Goal: Task Accomplishment & Management: Manage account settings

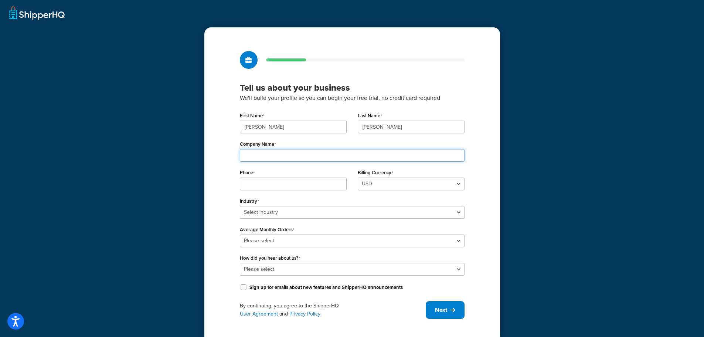
click at [256, 154] on input "Company Name" at bounding box center [352, 155] width 225 height 13
type input "Candle Shack Ltd"
type input "07932991514"
click at [226, 173] on div "Tell us about your business We'll build your profile so you can begin your free…" at bounding box center [352, 184] width 296 height 315
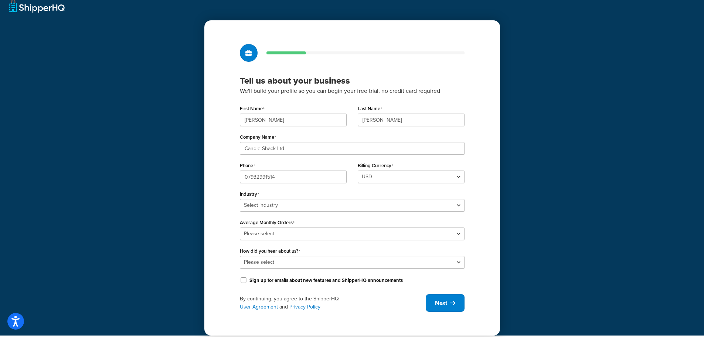
scroll to position [13, 0]
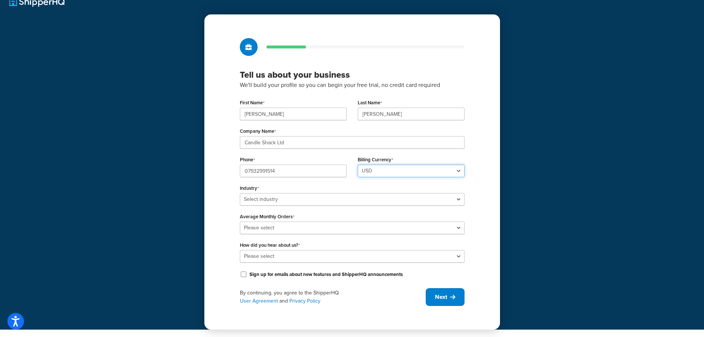
click at [372, 173] on select "USD" at bounding box center [411, 170] width 107 height 13
click at [297, 201] on select "Select industry Automotive Adult Agriculture Alcohol, Tobacco & CBD Arts & Craf…" at bounding box center [352, 199] width 225 height 13
select select "24"
click at [240, 193] on select "Select industry Automotive Adult Agriculture Alcohol, Tobacco & CBD Arts & Craf…" at bounding box center [352, 199] width 225 height 13
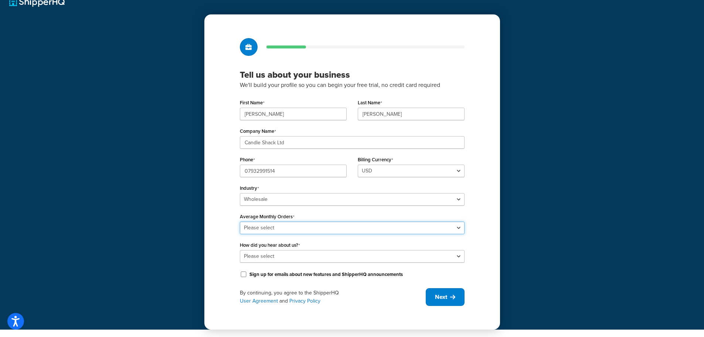
click at [265, 225] on select "Please select 0-500 501-1,000 1,001-10,000 10,001-20,000 Over 20,000" at bounding box center [352, 227] width 225 height 13
select select "3"
click at [240, 221] on select "Please select 0-500 501-1,000 1,001-10,000 10,001-20,000 Over 20,000" at bounding box center [352, 227] width 225 height 13
click at [228, 248] on div "Tell us about your business We'll build your profile so you can begin your free…" at bounding box center [352, 171] width 296 height 315
click at [281, 258] on select "Please select Online Search App Store or Marketplace Listing Referred by Agency…" at bounding box center [352, 256] width 225 height 13
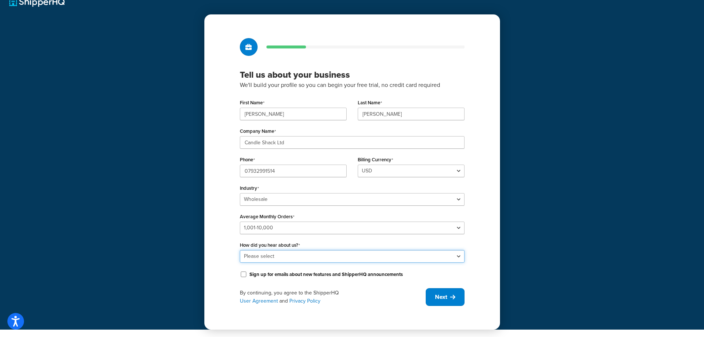
select select "1"
click at [240, 250] on select "Please select Online Search App Store or Marketplace Listing Referred by Agency…" at bounding box center [352, 256] width 225 height 13
click at [449, 295] on button "Next" at bounding box center [445, 297] width 39 height 18
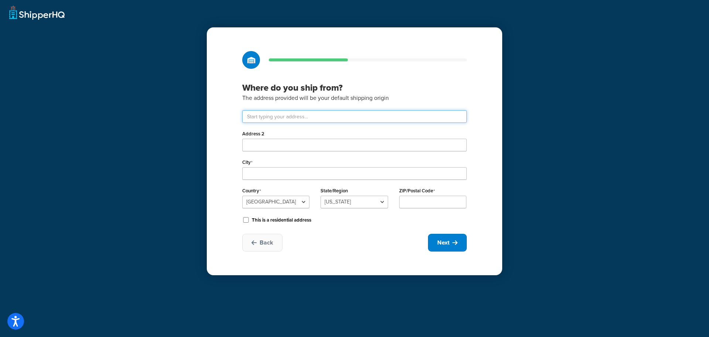
click at [289, 115] on input "text" at bounding box center [354, 116] width 225 height 13
type input "West Carron Works"
type input "Carron"
select select "1226"
type input "FK2 8DR"
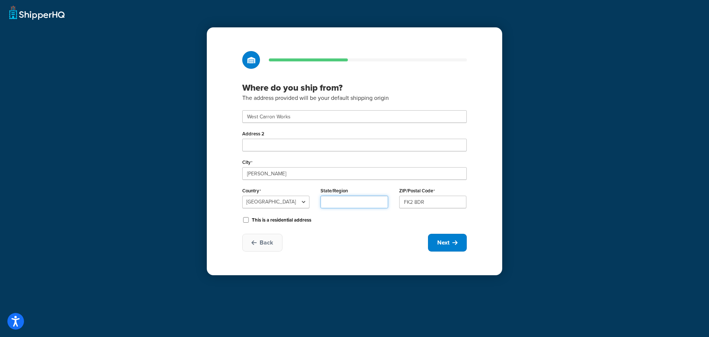
type input "Stirling"
click at [453, 245] on icon at bounding box center [455, 242] width 5 height 6
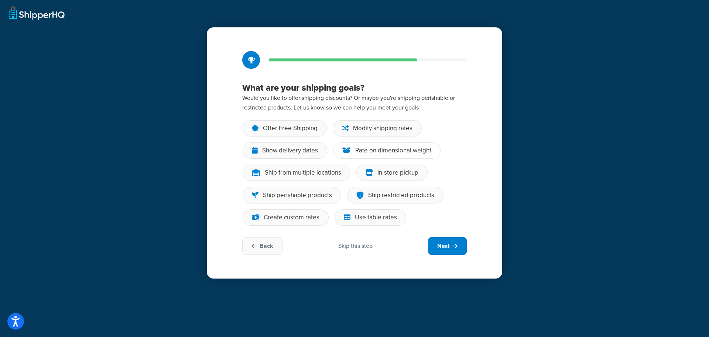
click at [385, 148] on div "Rate on dimensional weight" at bounding box center [393, 150] width 76 height 7
click at [0, 0] on input "Rate on dimensional weight" at bounding box center [0, 0] width 0 height 0
click at [383, 167] on div "In-store pickup" at bounding box center [392, 172] width 71 height 16
click at [0, 0] on input "In-store pickup" at bounding box center [0, 0] width 0 height 0
click at [368, 188] on div "Ship restricted products" at bounding box center [395, 195] width 96 height 17
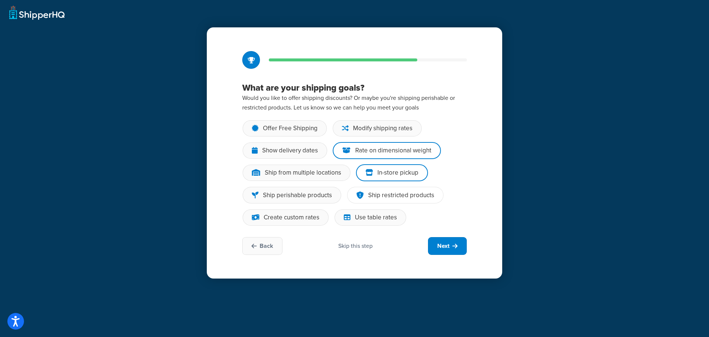
click at [0, 0] on input "Ship restricted products" at bounding box center [0, 0] width 0 height 0
click at [371, 215] on div "Use table rates" at bounding box center [376, 217] width 42 height 7
click at [0, 0] on input "Use table rates" at bounding box center [0, 0] width 0 height 0
click at [303, 221] on div "Create custom rates" at bounding box center [292, 217] width 56 height 7
click at [0, 0] on input "Create custom rates" at bounding box center [0, 0] width 0 height 0
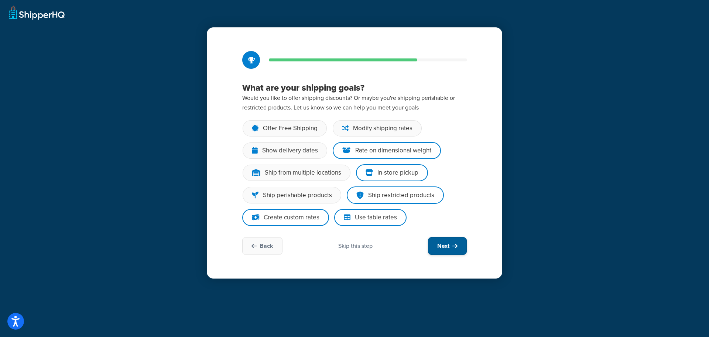
click at [450, 245] on button "Next" at bounding box center [447, 246] width 39 height 18
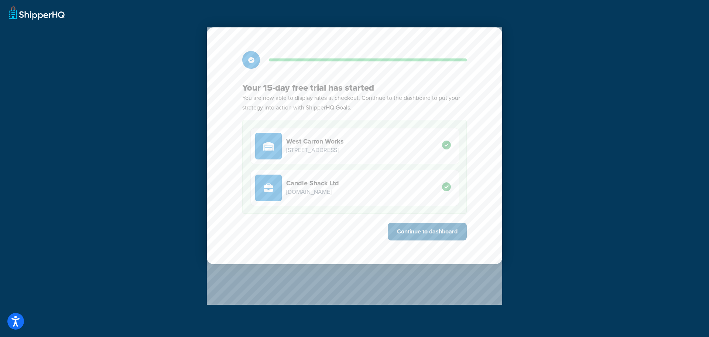
click at [431, 232] on button "Continue to dashboard" at bounding box center [427, 231] width 79 height 18
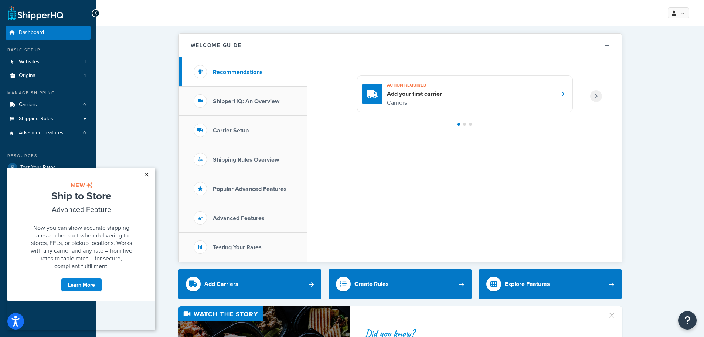
click at [146, 173] on link "×" at bounding box center [146, 174] width 13 height 13
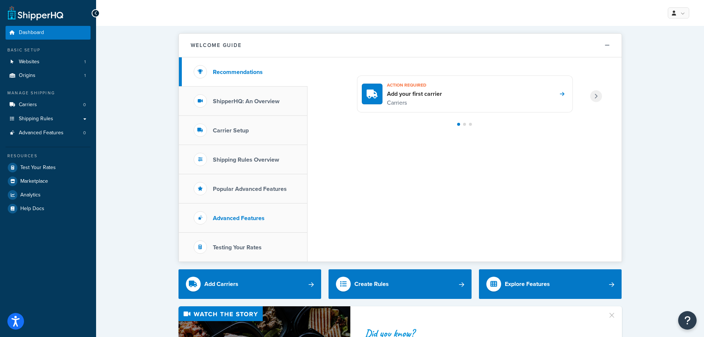
click at [250, 216] on h3 "Advanced Features" at bounding box center [239, 218] width 52 height 7
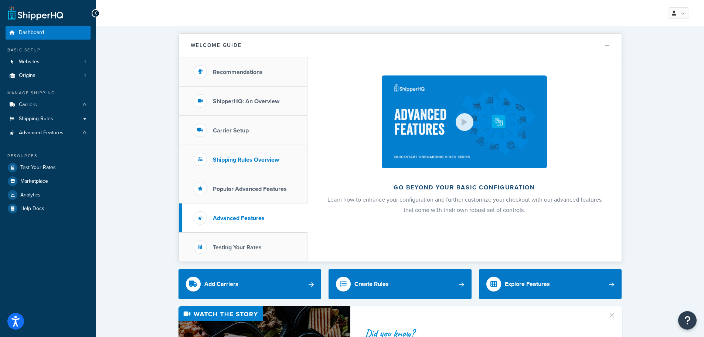
click at [243, 164] on li "Shipping Rules Overview" at bounding box center [243, 159] width 129 height 29
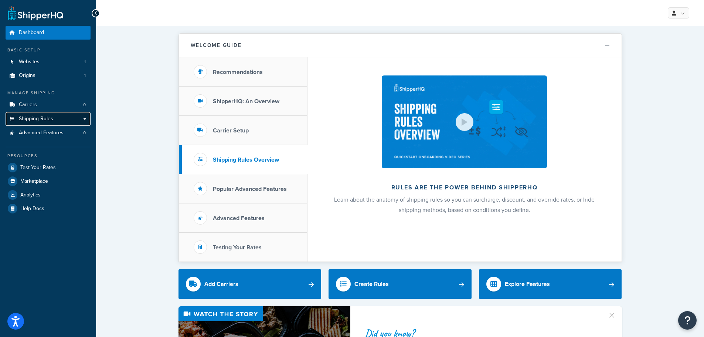
click at [75, 118] on link "Shipping Rules" at bounding box center [48, 119] width 85 height 14
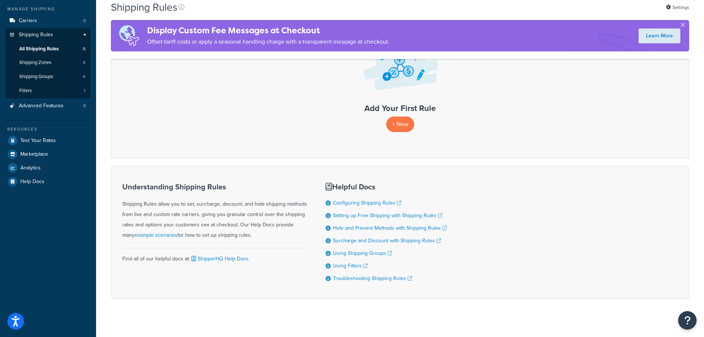
scroll to position [92, 0]
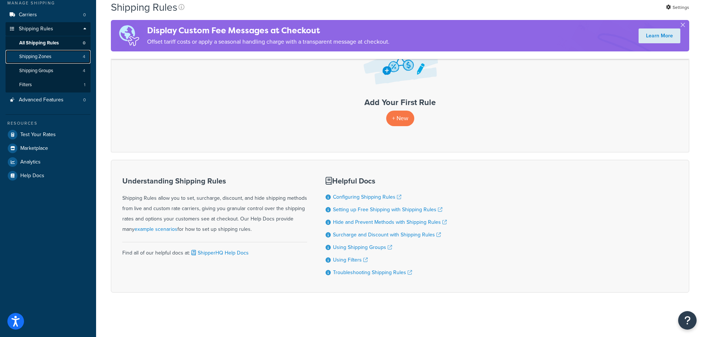
click at [53, 54] on link "Shipping Zones 4" at bounding box center [48, 57] width 85 height 14
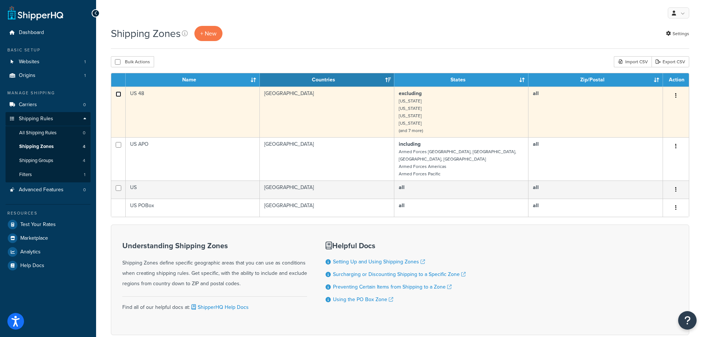
click at [118, 92] on input "checkbox" at bounding box center [119, 94] width 6 height 6
checkbox input "true"
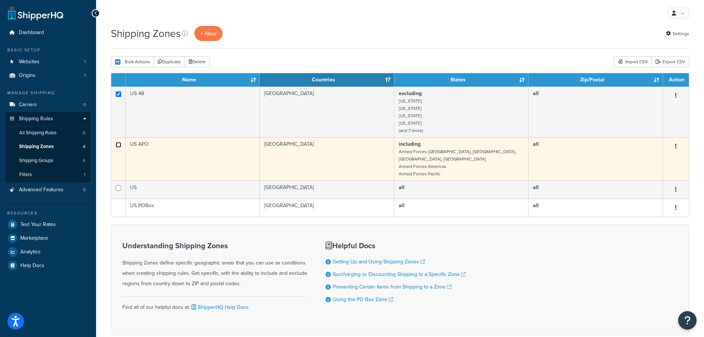
click at [116, 146] on input "checkbox" at bounding box center [119, 145] width 6 height 6
checkbox input "true"
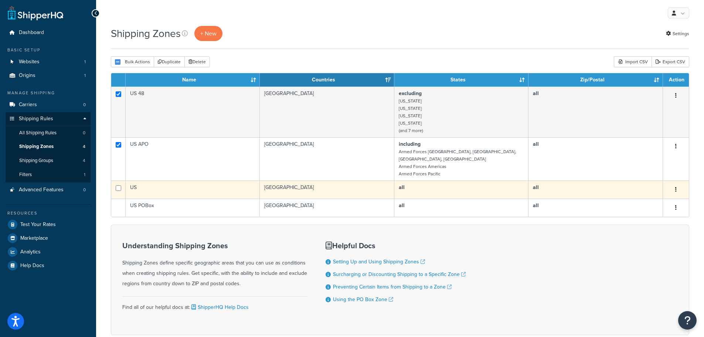
click at [120, 180] on td at bounding box center [118, 189] width 14 height 18
checkbox input "true"
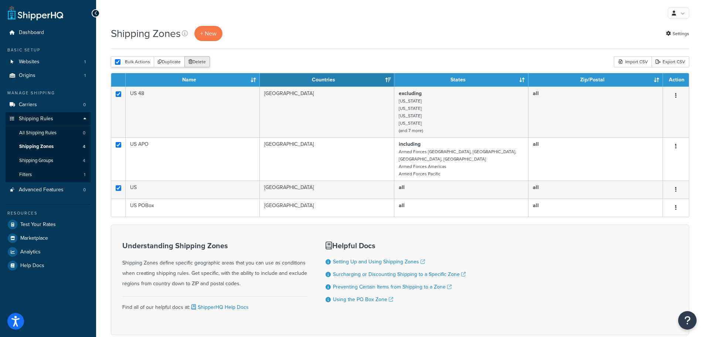
click at [204, 61] on button "Delete" at bounding box center [196, 61] width 25 height 11
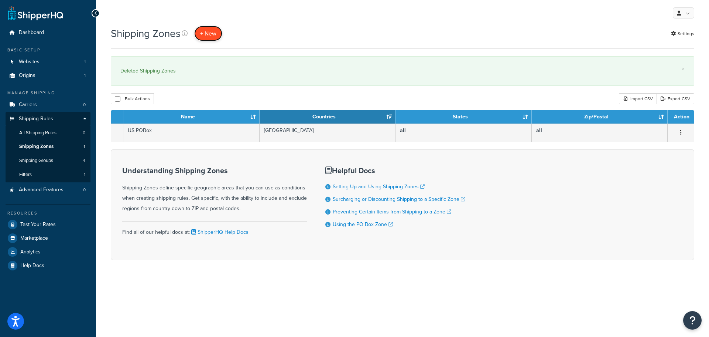
click at [211, 36] on span "+ New" at bounding box center [208, 33] width 16 height 8
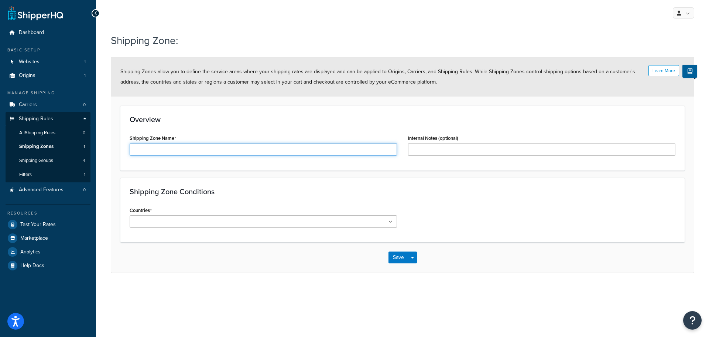
click at [172, 148] on input "Shipping Zone Name" at bounding box center [264, 149] width 268 height 13
type input "UK"
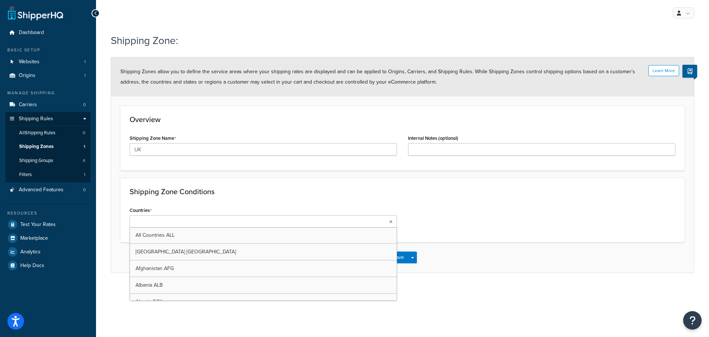
click at [159, 224] on input "Countries" at bounding box center [164, 222] width 65 height 8
type input "united"
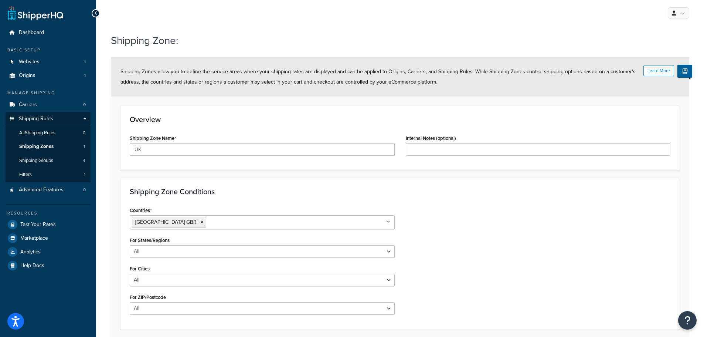
click at [228, 200] on div "Shipping Zone Conditions Countries United Kingdom GBR All Countries ALL United …" at bounding box center [399, 253] width 559 height 151
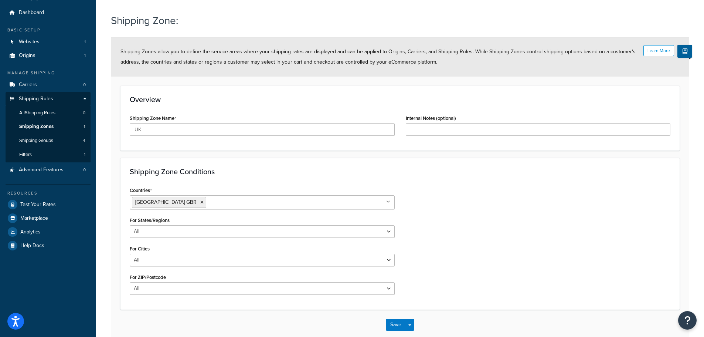
scroll to position [37, 0]
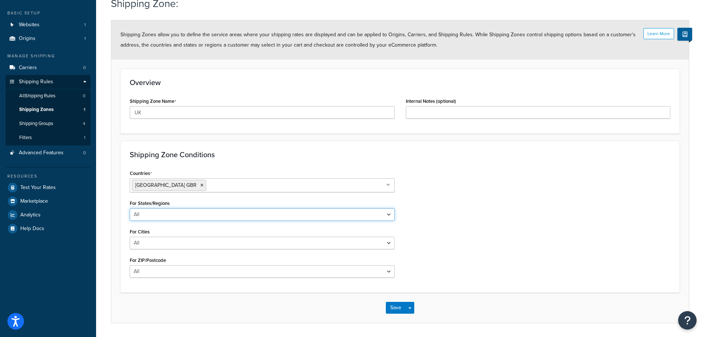
click at [209, 211] on select "All Including Excluding" at bounding box center [262, 214] width 265 height 13
click at [130, 208] on select "All Including Excluding" at bounding box center [262, 214] width 265 height 13
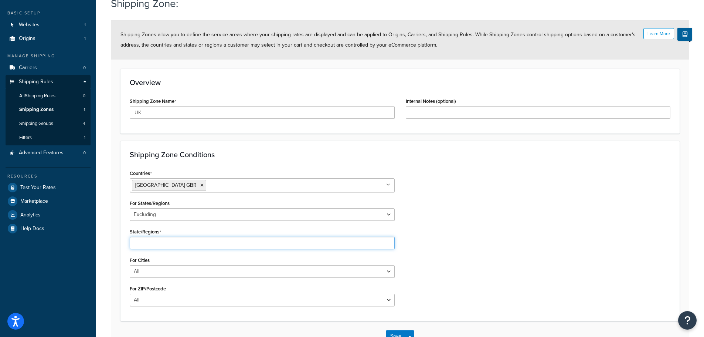
click at [167, 242] on input "State/Regions" at bounding box center [262, 242] width 265 height 13
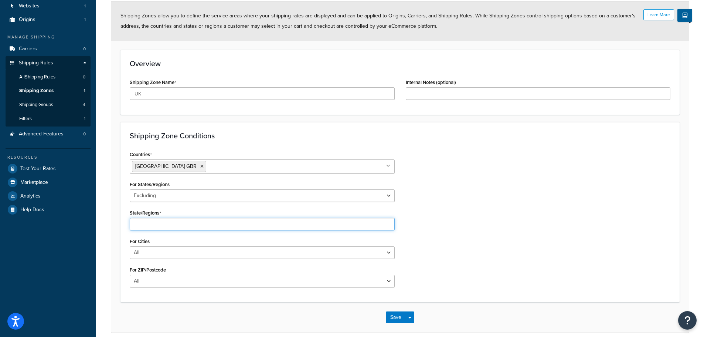
scroll to position [74, 0]
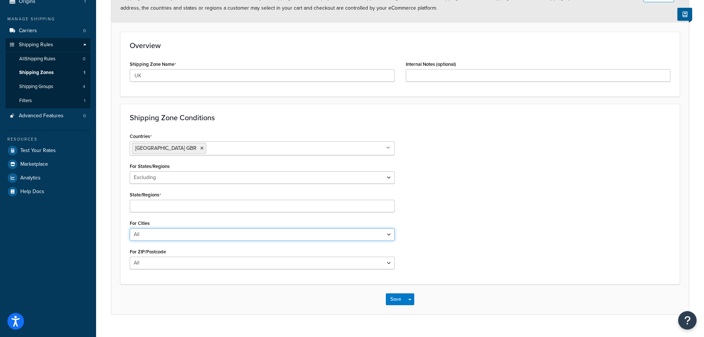
click at [169, 234] on div "For Cities All Including Excluding" at bounding box center [262, 229] width 265 height 23
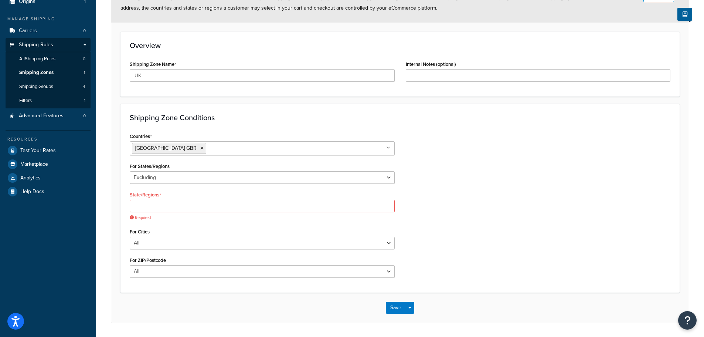
click at [171, 220] on span "Required" at bounding box center [262, 218] width 265 height 6
click at [178, 178] on select "All Including Excluding" at bounding box center [262, 177] width 265 height 13
select select "all"
click at [130, 184] on select "All Including Excluding" at bounding box center [262, 177] width 265 height 13
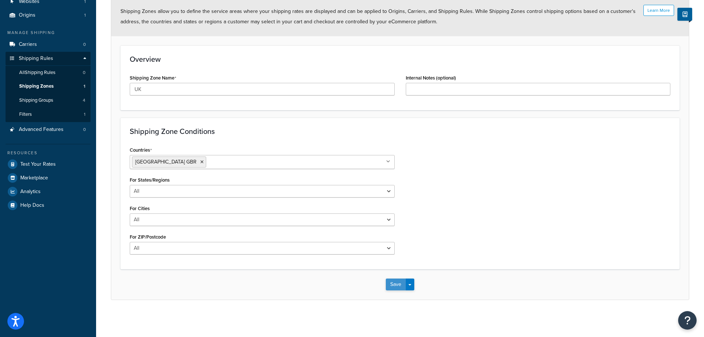
click at [399, 283] on button "Save" at bounding box center [396, 284] width 20 height 12
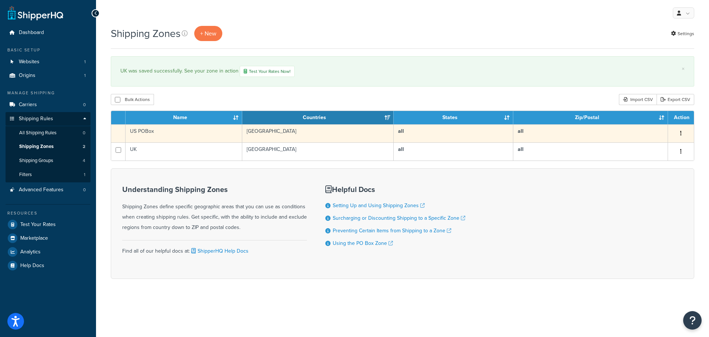
click at [683, 133] on button "button" at bounding box center [681, 133] width 10 height 12
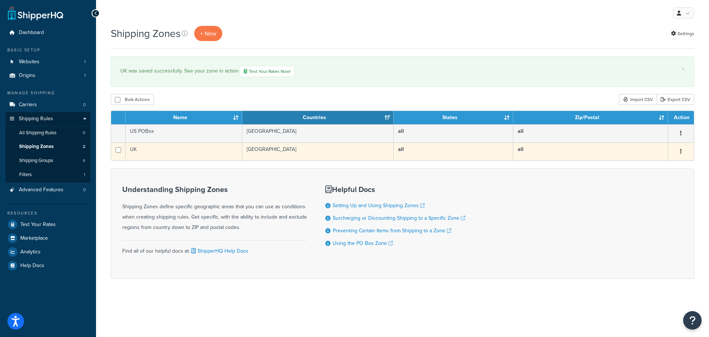
click at [161, 151] on td "UK" at bounding box center [184, 151] width 117 height 18
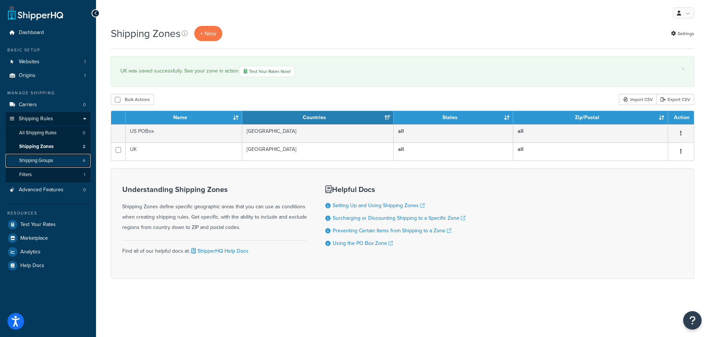
click at [45, 160] on span "Shipping Groups" at bounding box center [36, 160] width 34 height 6
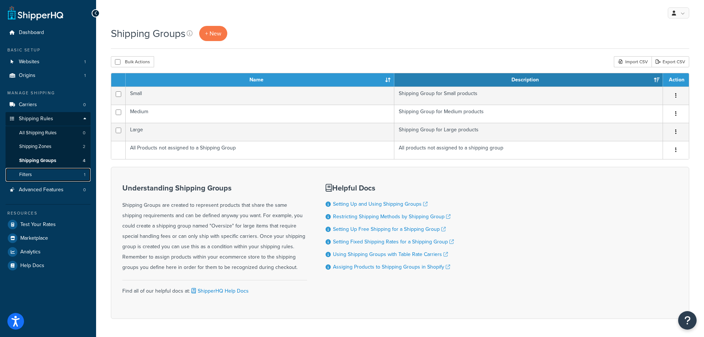
click at [41, 177] on link "Filters 1" at bounding box center [48, 175] width 85 height 14
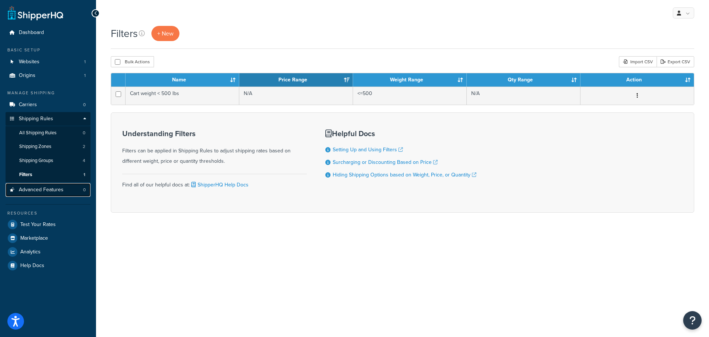
click at [42, 191] on span "Advanced Features" at bounding box center [41, 190] width 45 height 6
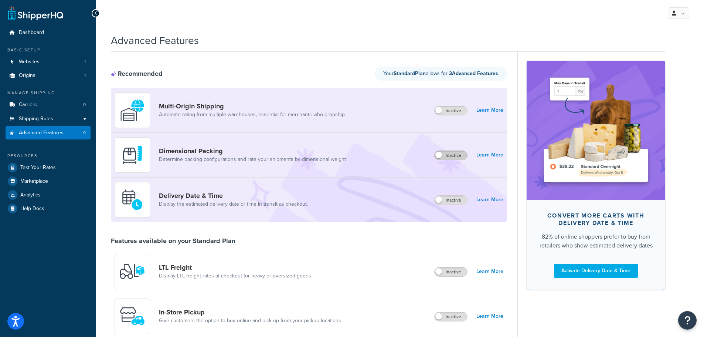
click at [444, 153] on label "Inactive" at bounding box center [451, 155] width 33 height 9
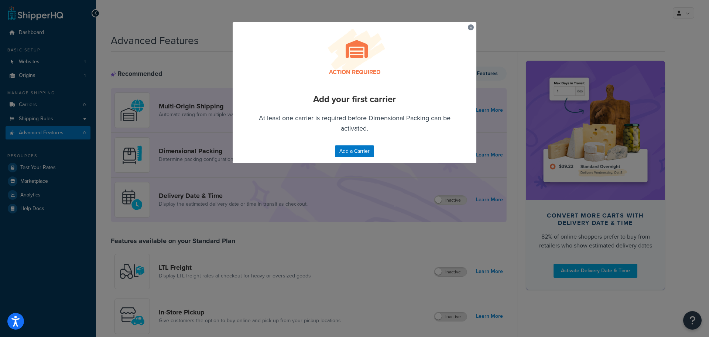
click at [468, 26] on button "button" at bounding box center [469, 25] width 2 height 2
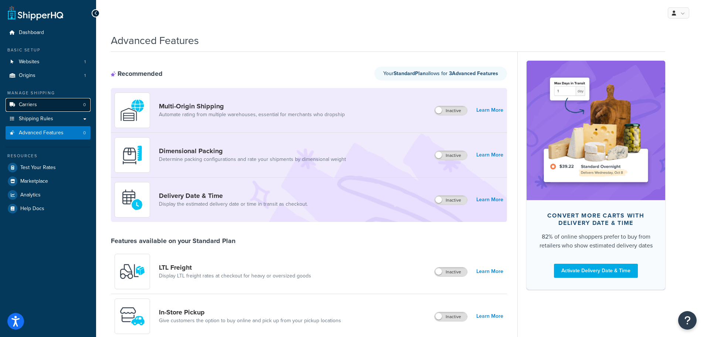
click at [36, 102] on span "Carriers" at bounding box center [28, 105] width 18 height 6
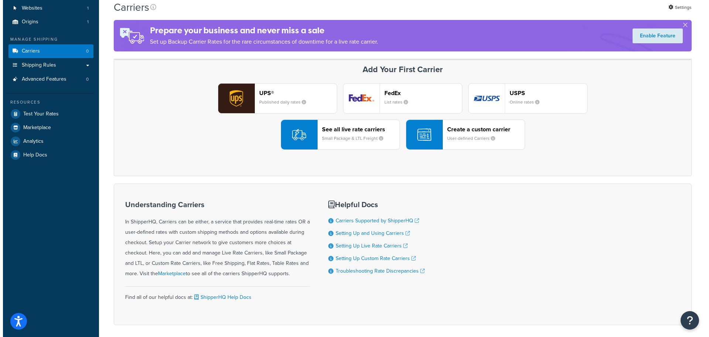
scroll to position [37, 0]
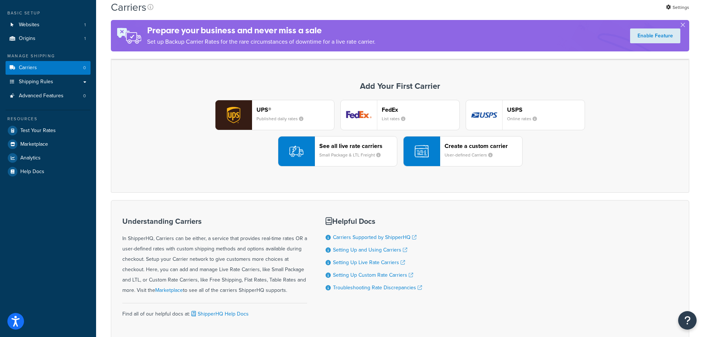
click at [435, 146] on div "button" at bounding box center [421, 151] width 37 height 30
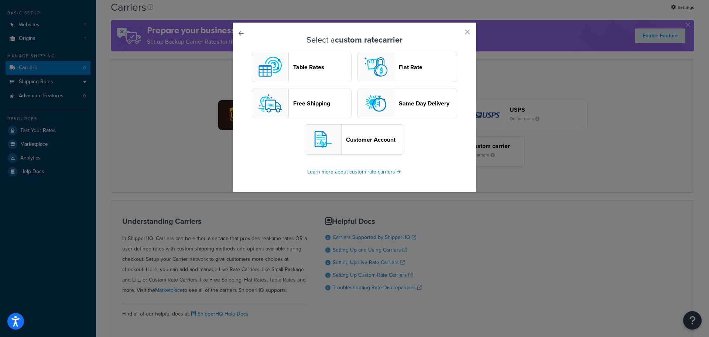
click at [308, 67] on header "Table Rates" at bounding box center [322, 67] width 58 height 7
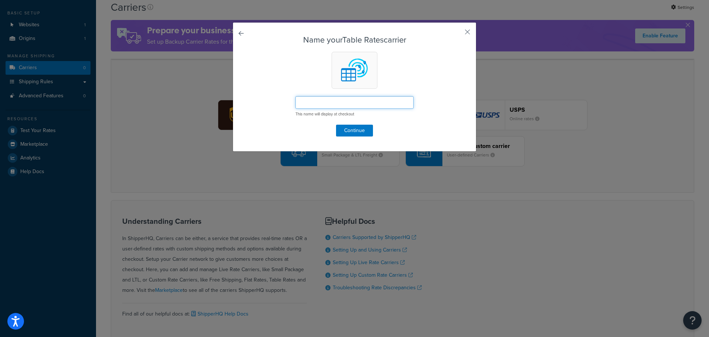
click at [310, 100] on input "text" at bounding box center [355, 102] width 118 height 13
type input "DPD"
click at [349, 131] on button "Continue" at bounding box center [354, 131] width 37 height 12
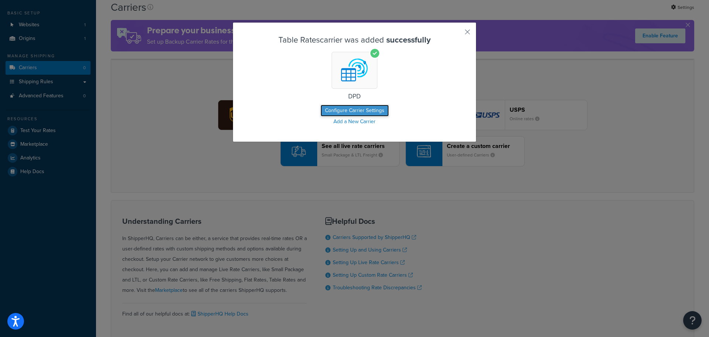
click at [362, 108] on button "Configure Carrier Settings" at bounding box center [355, 111] width 68 height 12
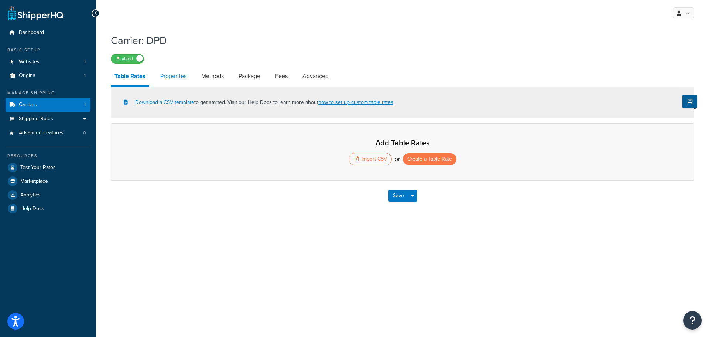
click at [174, 80] on link "Properties" at bounding box center [174, 76] width 34 height 18
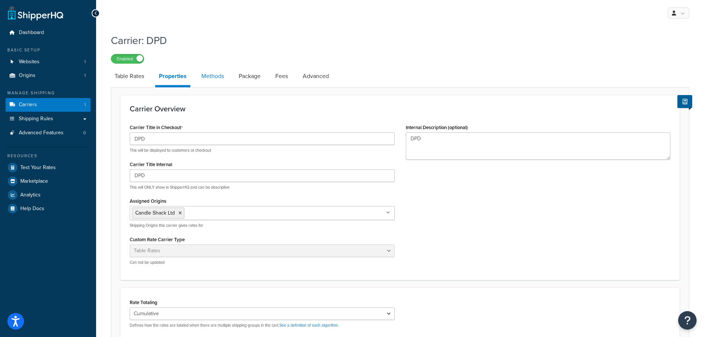
click at [210, 74] on link "Methods" at bounding box center [213, 76] width 30 height 18
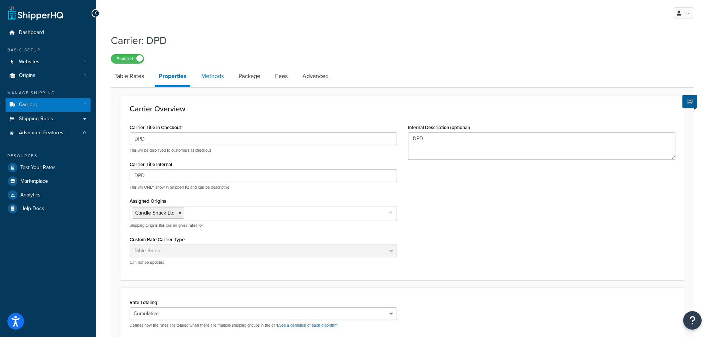
select select "25"
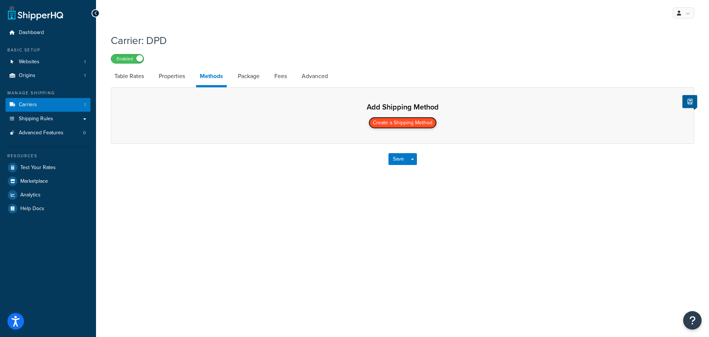
click at [413, 129] on button "Create a Shipping Method" at bounding box center [403, 123] width 68 height 12
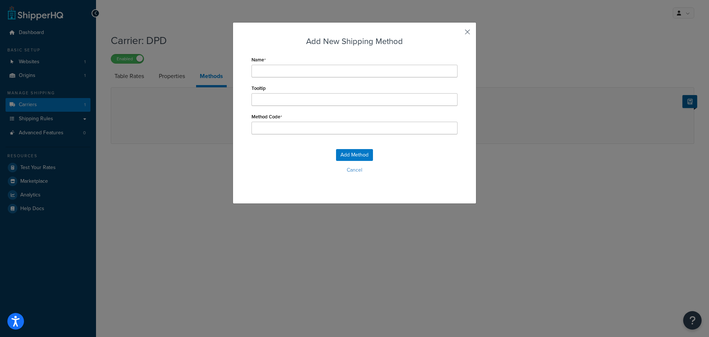
click at [458, 34] on button "button" at bounding box center [457, 35] width 2 height 2
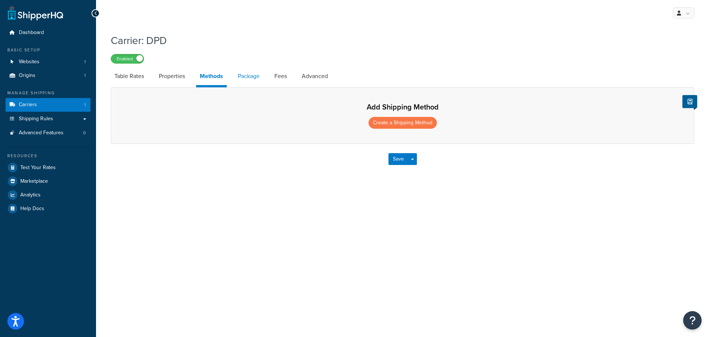
click at [249, 78] on link "Package" at bounding box center [248, 76] width 29 height 18
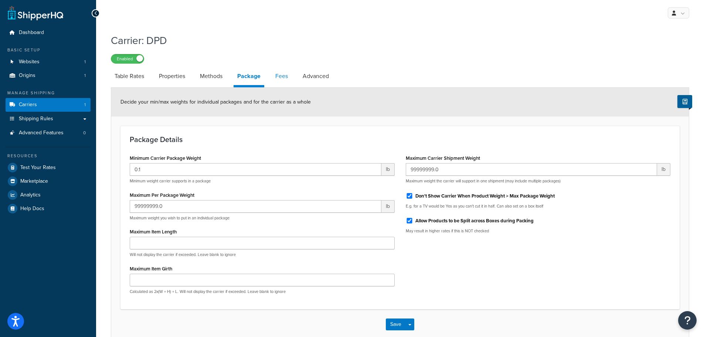
click at [285, 76] on link "Fees" at bounding box center [282, 76] width 20 height 18
select select "AFTER"
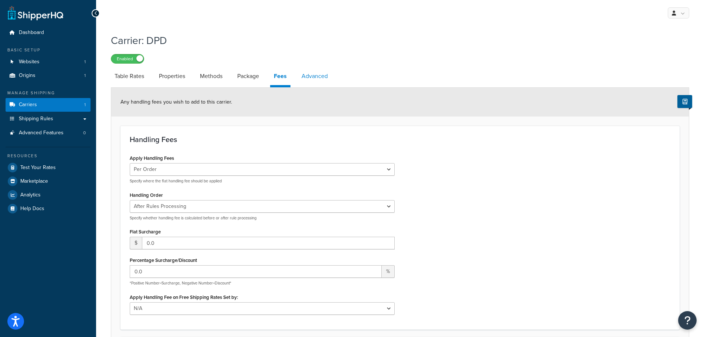
click at [310, 76] on link "Advanced" at bounding box center [315, 76] width 34 height 18
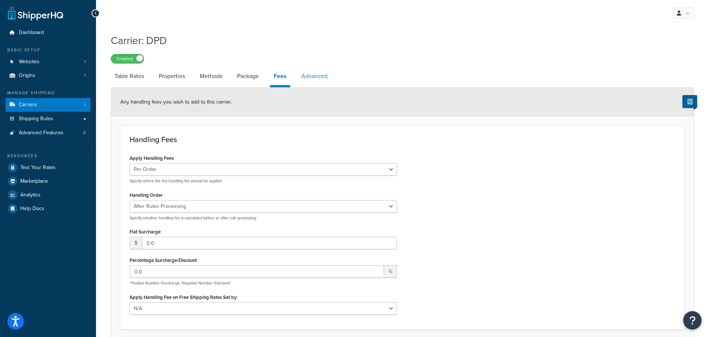
select select "false"
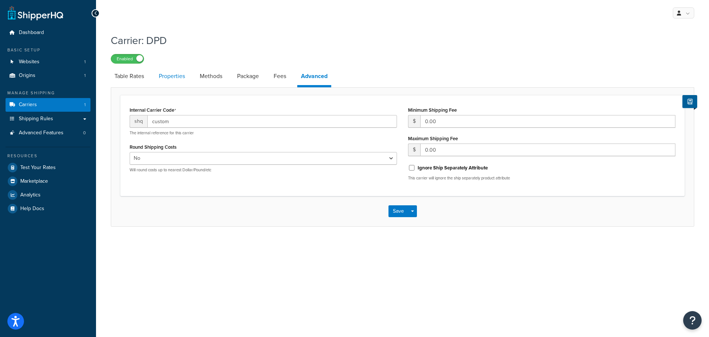
click at [168, 81] on link "Properties" at bounding box center [172, 76] width 34 height 18
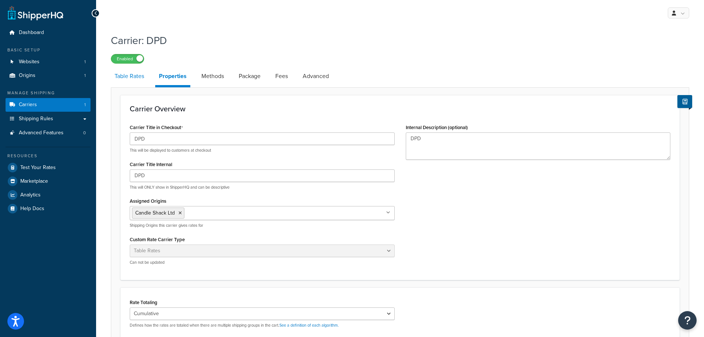
click at [128, 76] on link "Table Rates" at bounding box center [129, 76] width 37 height 18
select select "25"
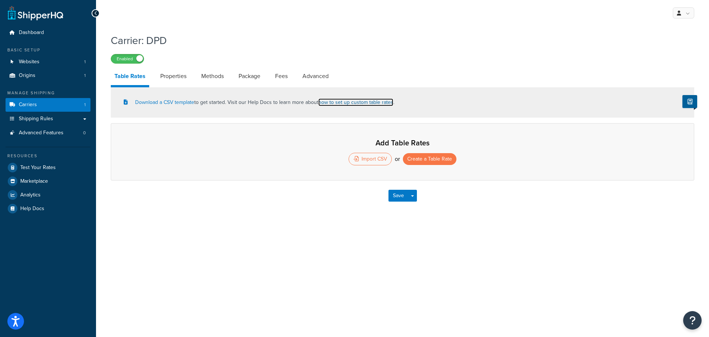
click at [358, 105] on link "how to set up custom table rates" at bounding box center [355, 102] width 75 height 8
click at [176, 78] on link "Properties" at bounding box center [174, 76] width 34 height 18
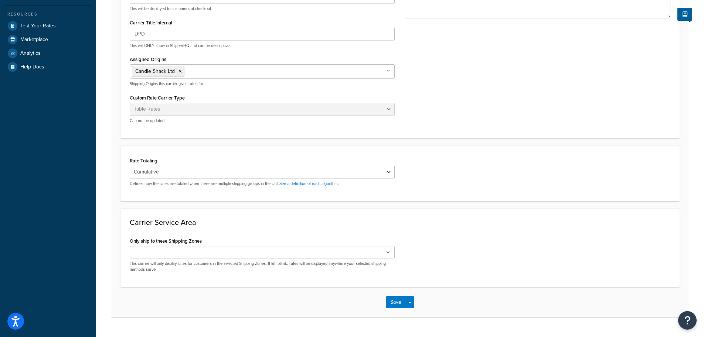
scroll to position [148, 0]
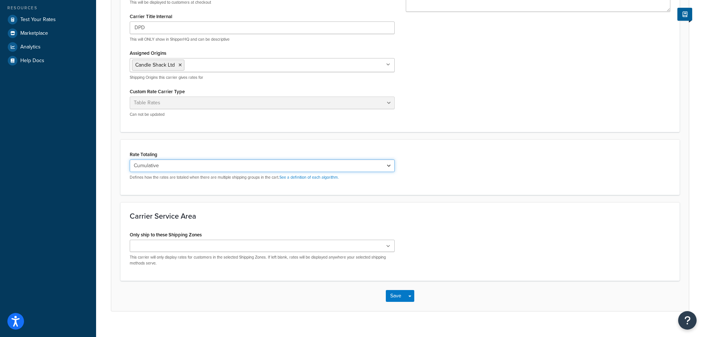
click at [219, 168] on select "Cumulative Highest Per Item Per SKU" at bounding box center [262, 165] width 265 height 13
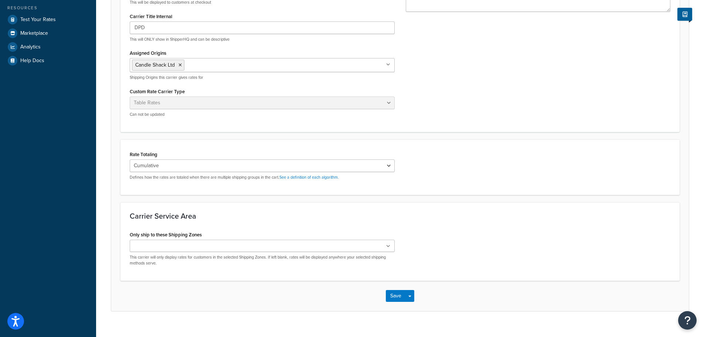
click at [224, 147] on div "Rate Totaling Cumulative Highest Per Item Per SKU Defines how the rates are tot…" at bounding box center [399, 166] width 559 height 55
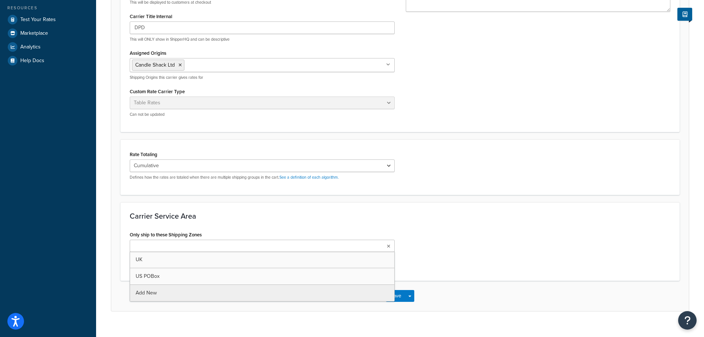
click at [253, 248] on ul at bounding box center [262, 245] width 265 height 12
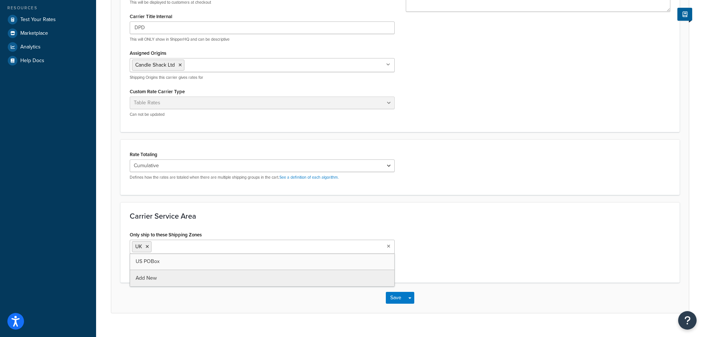
click at [427, 275] on div "Carrier Service Area Only ship to these Shipping Zones UK US POBox Add New This…" at bounding box center [399, 242] width 559 height 80
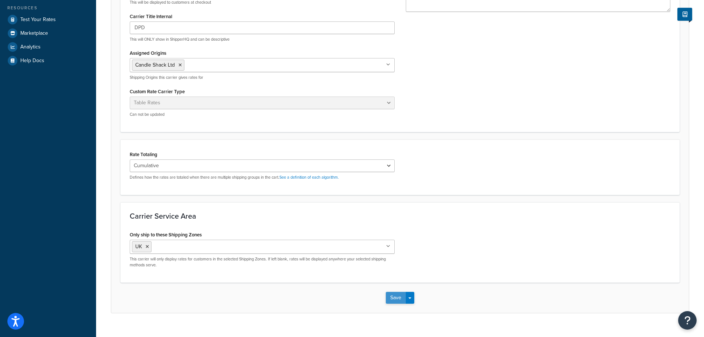
click at [394, 297] on button "Save" at bounding box center [396, 298] width 20 height 12
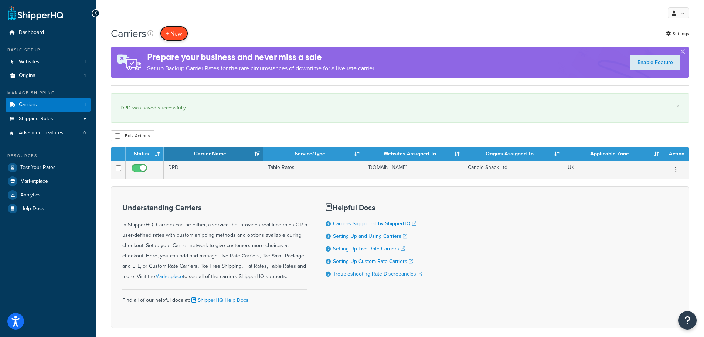
click at [175, 34] on button "+ New" at bounding box center [174, 33] width 28 height 15
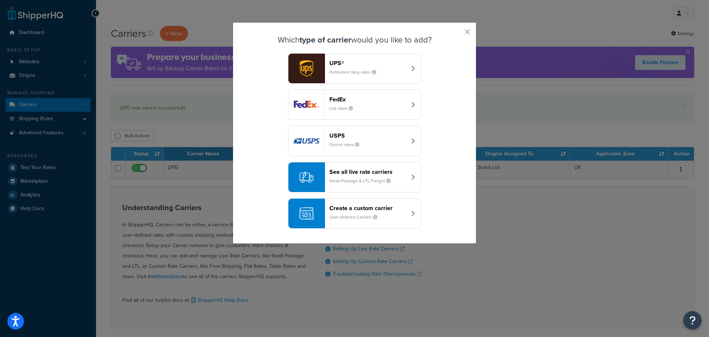
click at [345, 166] on button "See all live rate carriers Small Package & LTL Freight" at bounding box center [354, 177] width 133 height 30
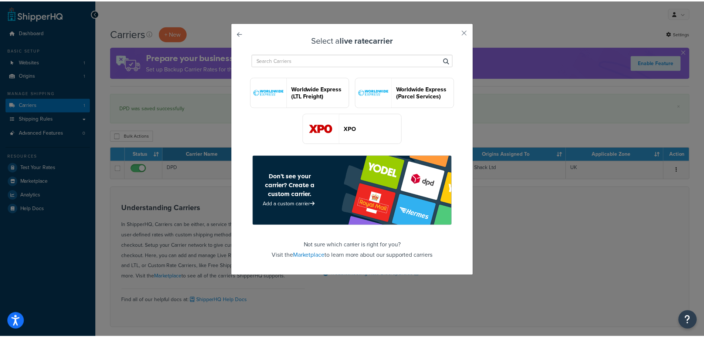
scroll to position [2135, 0]
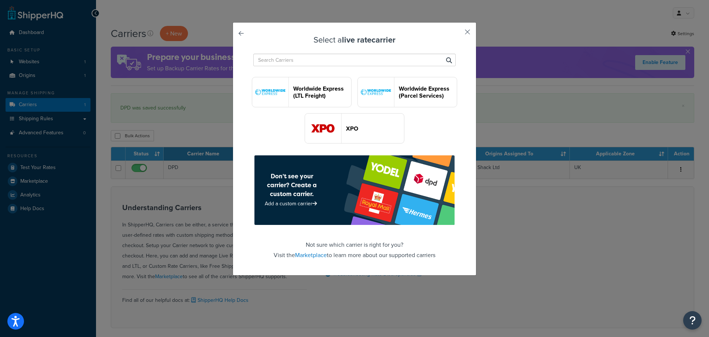
click at [458, 34] on button "button" at bounding box center [457, 35] width 2 height 2
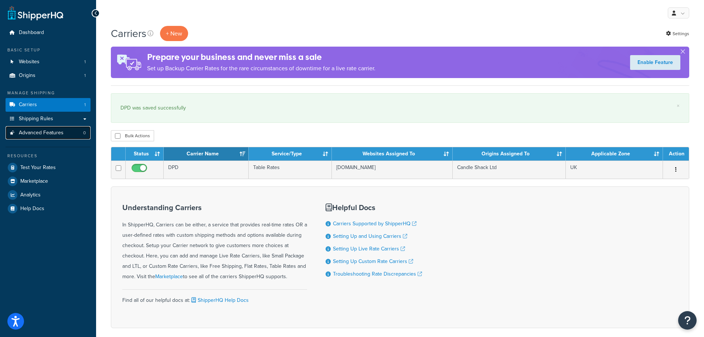
click at [38, 133] on span "Advanced Features" at bounding box center [41, 133] width 45 height 6
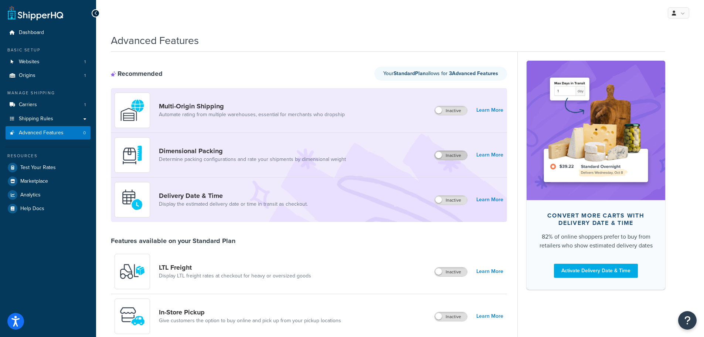
click at [457, 152] on label "Inactive" at bounding box center [451, 155] width 33 height 9
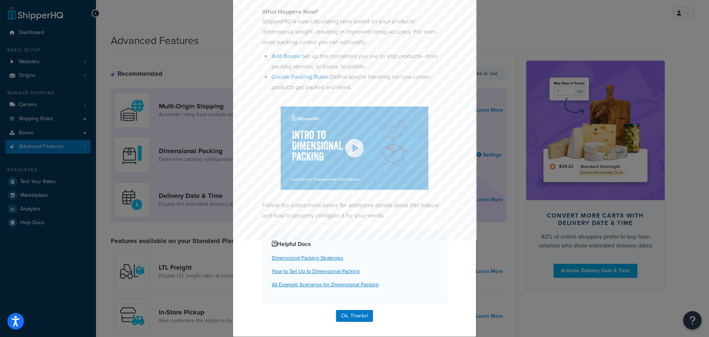
scroll to position [41, 0]
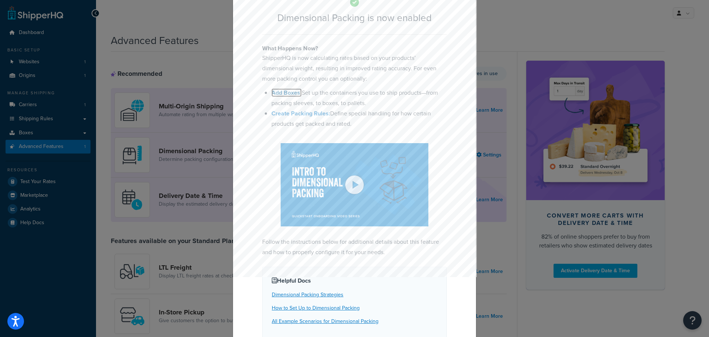
click at [284, 92] on b "Add Boxes:" at bounding box center [287, 92] width 30 height 8
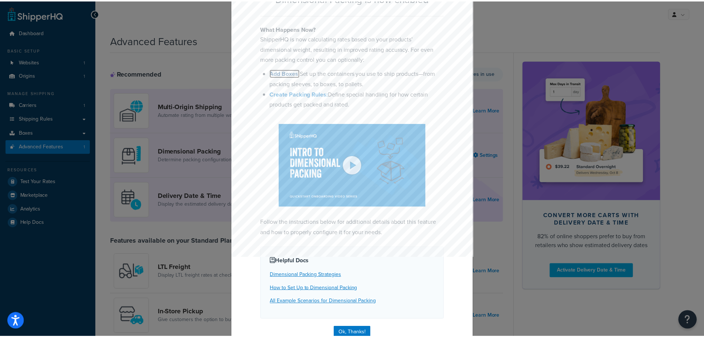
scroll to position [78, 0]
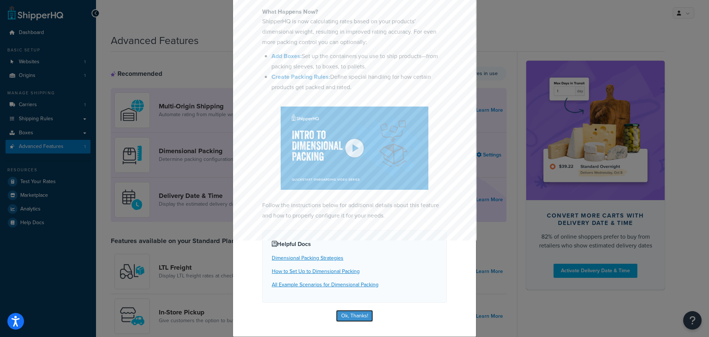
click at [345, 314] on button "Ok, Thanks!" at bounding box center [354, 316] width 37 height 12
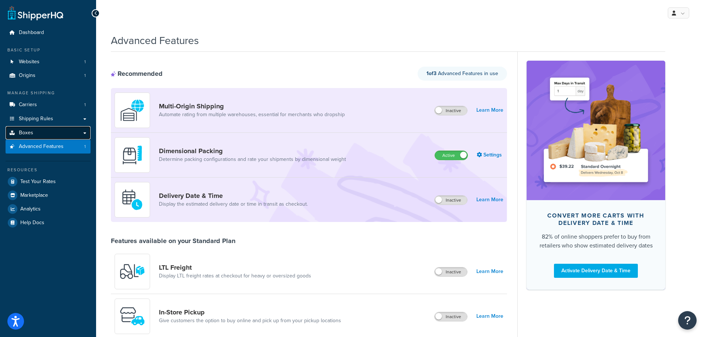
click at [28, 130] on span "Boxes" at bounding box center [26, 133] width 14 height 6
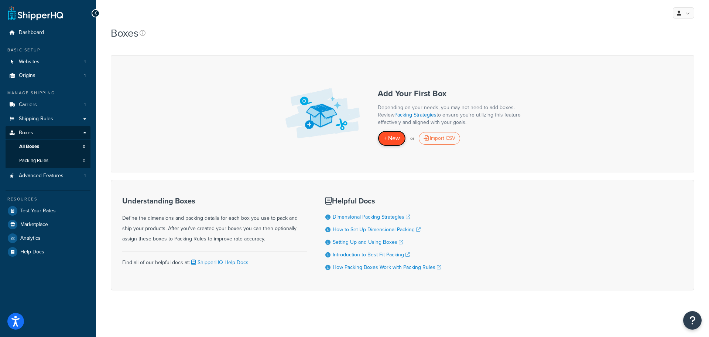
click at [397, 137] on span "+ New" at bounding box center [392, 138] width 16 height 8
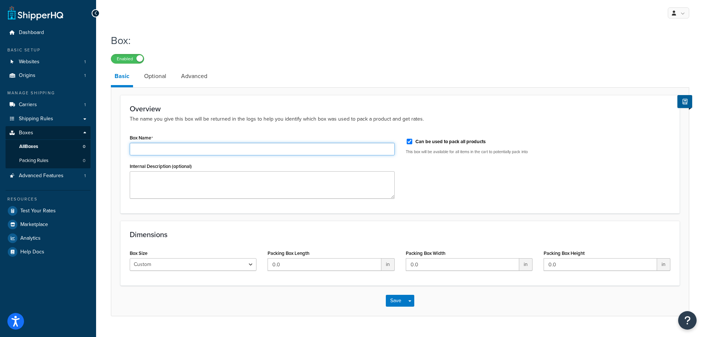
click at [158, 151] on input "Box Name" at bounding box center [262, 149] width 265 height 13
type input "9 x 6 x 6"
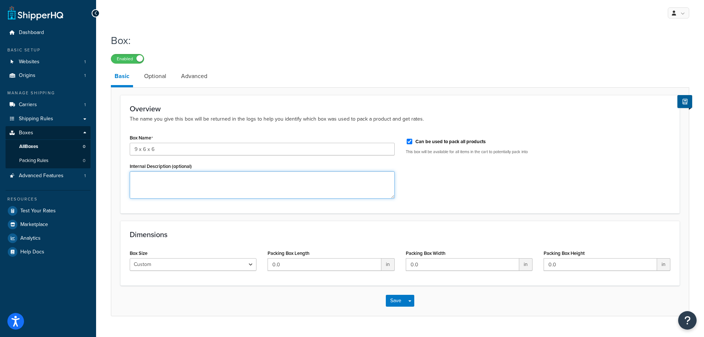
click at [277, 181] on textarea "Internal Description (optional)" at bounding box center [262, 184] width 265 height 27
click at [207, 268] on select "Custom USPS Small Flat Box USPS Medium Flat Box USPS Large Flat Box USPS Flat E…" at bounding box center [193, 264] width 127 height 13
click at [289, 261] on input "0.0" at bounding box center [324, 264] width 113 height 13
drag, startPoint x: 289, startPoint y: 261, endPoint x: 262, endPoint y: 268, distance: 27.9
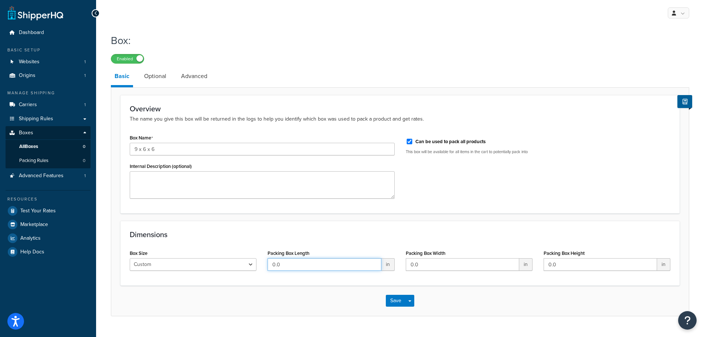
click at [262, 268] on div "Box Size Custom USPS Small Flat Box USPS Medium Flat Box USPS Large Flat Box US…" at bounding box center [400, 262] width 552 height 28
type input "23"
type input "15"
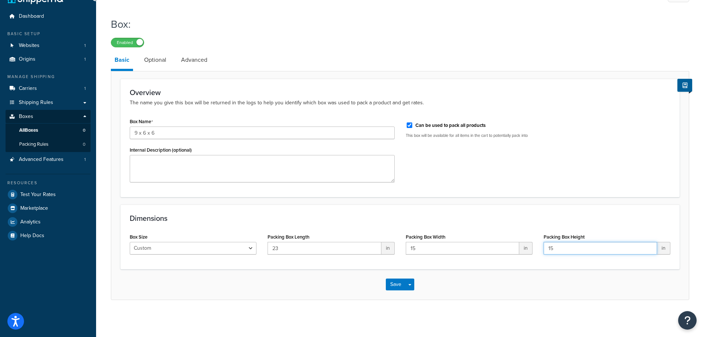
scroll to position [17, 0]
type input "15"
click at [392, 283] on button "Save" at bounding box center [396, 284] width 20 height 12
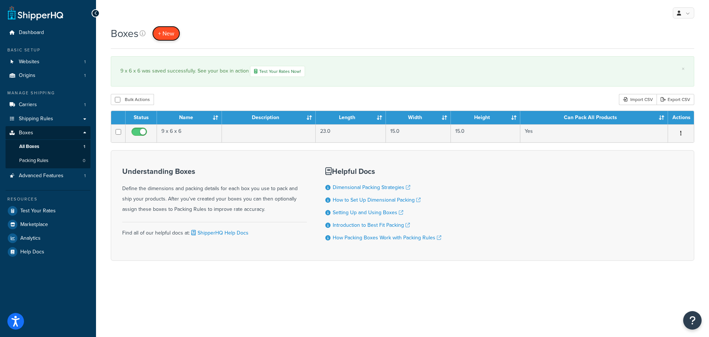
click at [163, 31] on span "+ New" at bounding box center [166, 33] width 16 height 8
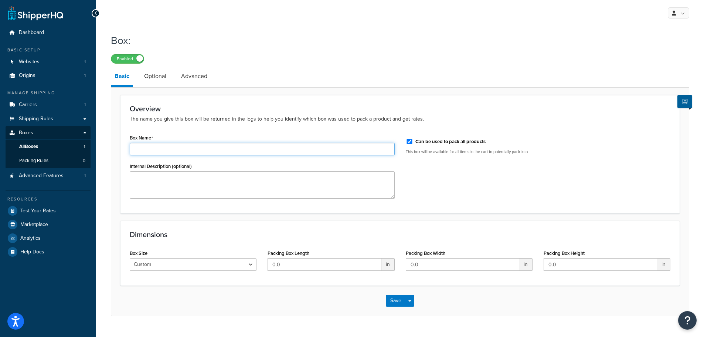
click at [159, 151] on input "Box Name" at bounding box center [262, 149] width 265 height 13
type input "12 x 9 x 9"
click at [290, 264] on input "0.0" at bounding box center [324, 264] width 113 height 13
type input "0"
click at [156, 76] on link "Optional" at bounding box center [155, 76] width 30 height 18
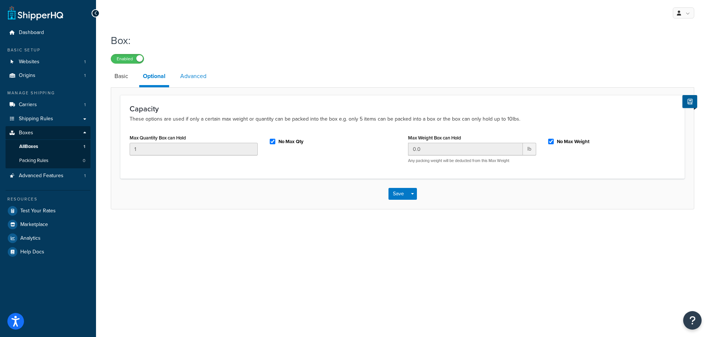
click at [198, 73] on link "Advanced" at bounding box center [194, 76] width 34 height 18
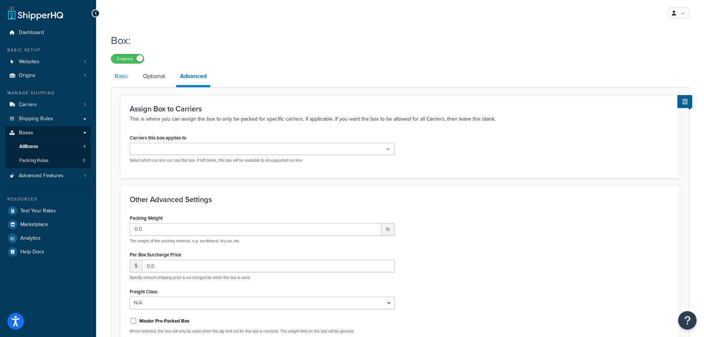
click at [121, 75] on link "Basic" at bounding box center [121, 76] width 21 height 18
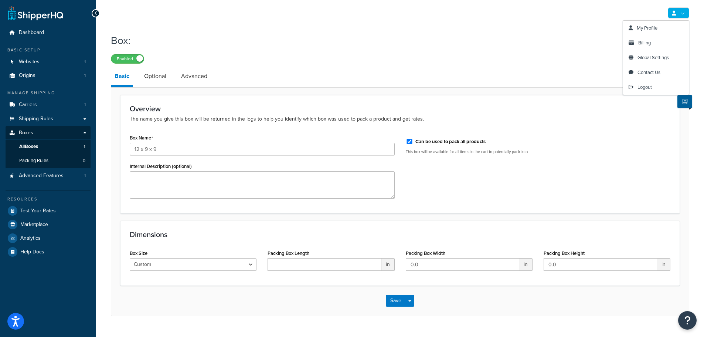
click at [678, 13] on link at bounding box center [678, 12] width 21 height 11
click at [661, 54] on link "Global Settings" at bounding box center [656, 57] width 66 height 15
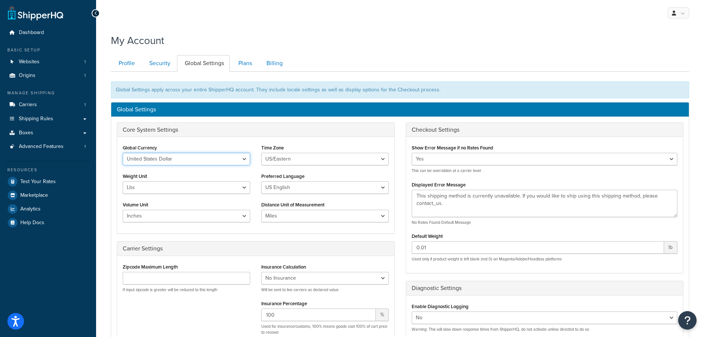
click at [211, 158] on select "United States Dollar Euro British Pound Australian Dollar Canadian Dollar Japan…" at bounding box center [186, 159] width 127 height 13
select select "GBP"
click at [123, 153] on select "United States Dollar Euro British Pound Australian Dollar Canadian Dollar Japan…" at bounding box center [186, 159] width 127 height 13
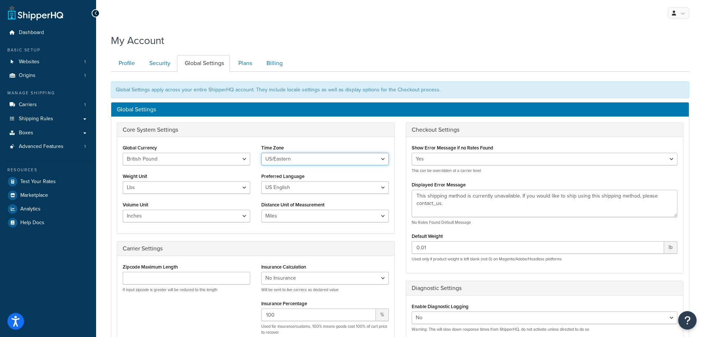
click at [293, 156] on select "US/Hawaii US/Alaska US/Pacific US/Central US/Mountain US/Eastern US/Arizona Afr…" at bounding box center [324, 159] width 127 height 13
select select "GMT"
click at [261, 153] on select "US/Hawaii US/Alaska US/Pacific US/Central US/Mountain US/Eastern US/Arizona Afr…" at bounding box center [324, 159] width 127 height 13
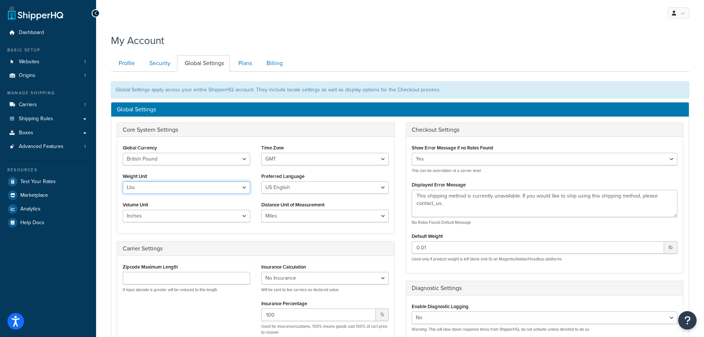
click at [179, 188] on select "Lbs Kgs" at bounding box center [186, 187] width 127 height 13
select select "kg"
click at [123, 181] on select "Lbs Kgs" at bounding box center [186, 187] width 127 height 13
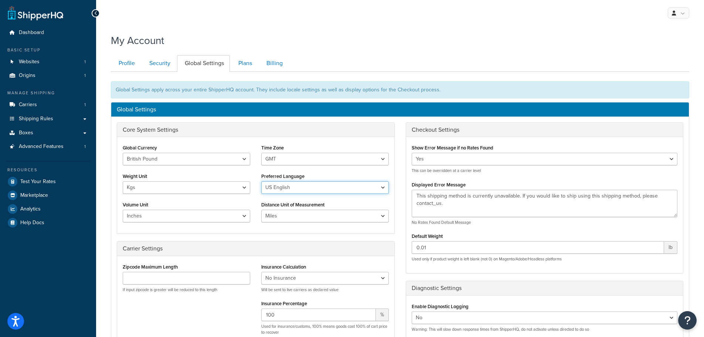
click at [283, 181] on select "US English British English" at bounding box center [324, 187] width 127 height 13
select select "en-[GEOGRAPHIC_DATA]"
click at [261, 181] on select "US English British English" at bounding box center [324, 187] width 127 height 13
click at [201, 219] on select "Inches Centimetres Feet Yards Metres" at bounding box center [186, 215] width 127 height 13
select select "cm"
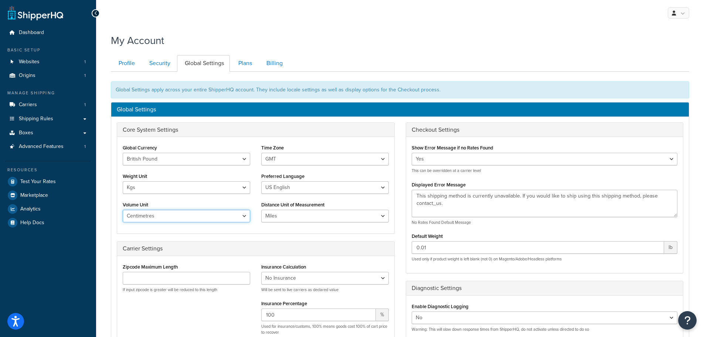
click at [123, 209] on select "Inches Centimetres Feet Yards Metres" at bounding box center [186, 215] width 127 height 13
click at [293, 215] on select "Miles Kilometers" at bounding box center [324, 215] width 127 height 13
click at [251, 200] on div "Global Currency United States Dollar Euro British Pound Australian Dollar Canad…" at bounding box center [186, 184] width 139 height 85
click at [281, 212] on select "Miles Kilometers" at bounding box center [324, 215] width 127 height 13
select select "KM"
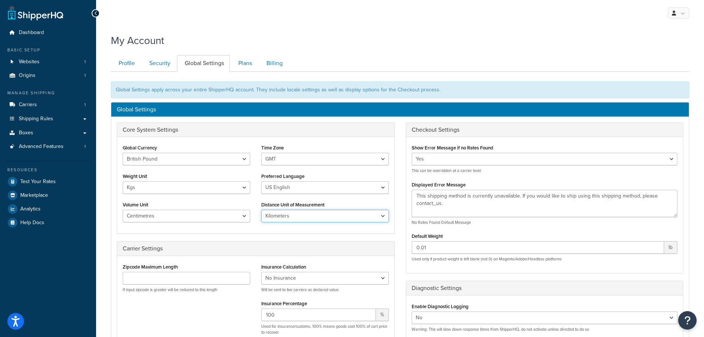
click at [261, 209] on select "Miles Kilometers" at bounding box center [324, 215] width 127 height 13
click at [266, 204] on label "Distance Unit of Measurement" at bounding box center [292, 205] width 63 height 6
click at [266, 209] on select "Miles Kilometers" at bounding box center [324, 215] width 127 height 13
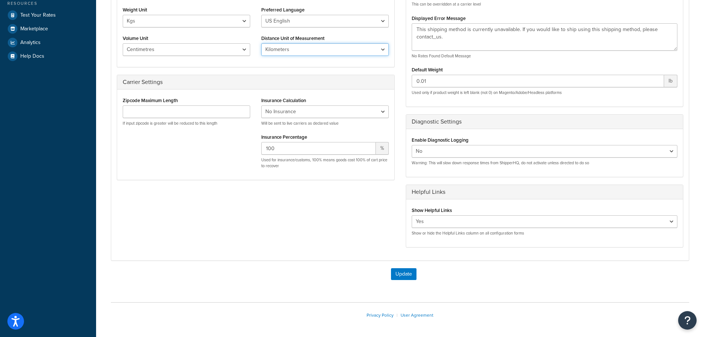
scroll to position [194, 0]
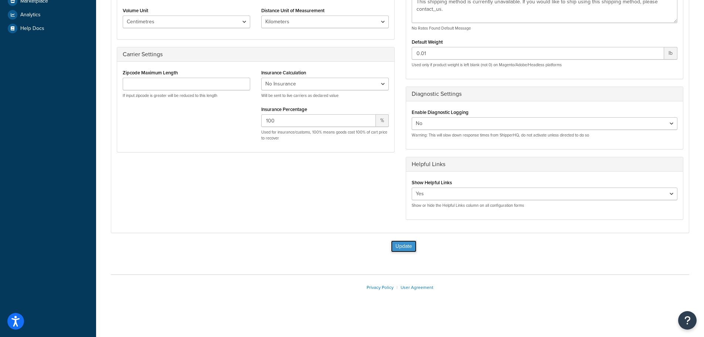
click at [402, 244] on button "Update" at bounding box center [403, 246] width 25 height 12
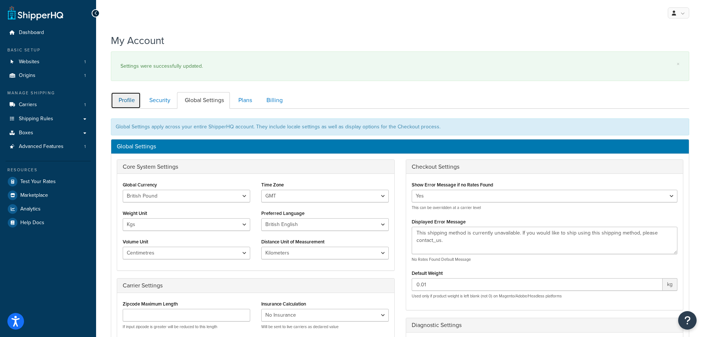
click at [126, 100] on link "Profile" at bounding box center [126, 100] width 30 height 17
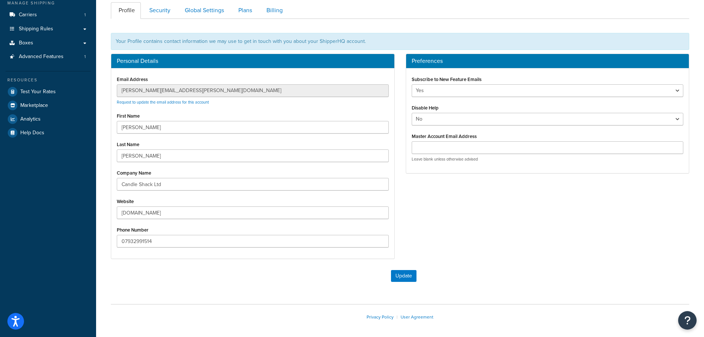
scroll to position [72, 0]
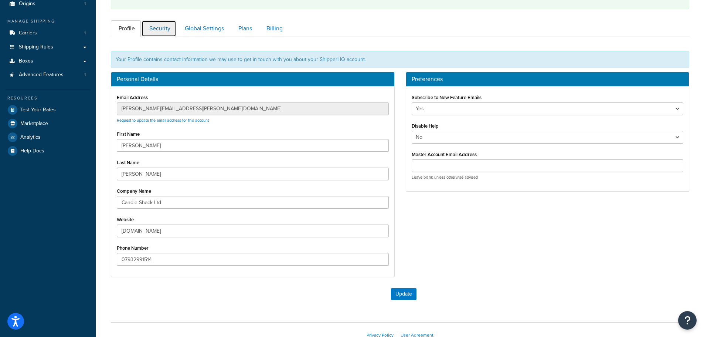
click at [163, 30] on link "Security" at bounding box center [159, 28] width 35 height 17
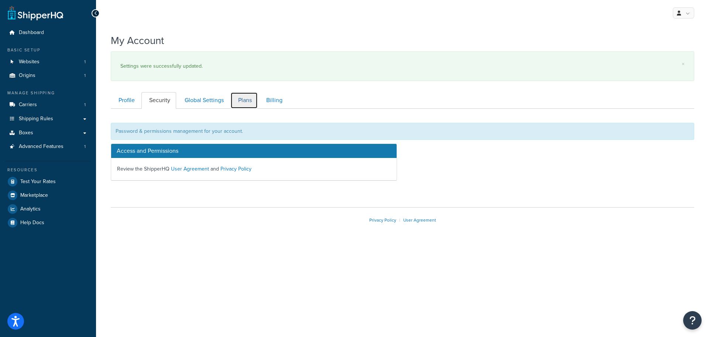
click at [239, 98] on link "Plans" at bounding box center [244, 100] width 27 height 17
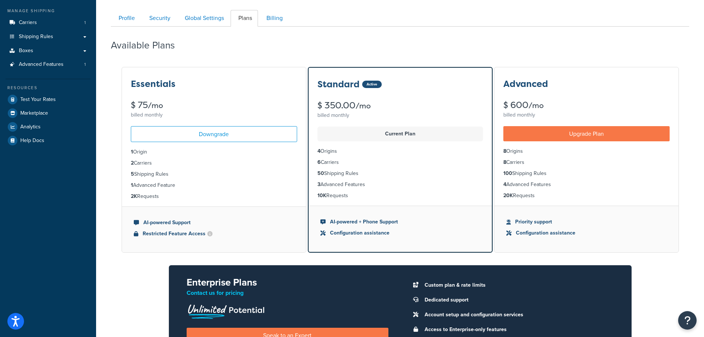
scroll to position [72, 0]
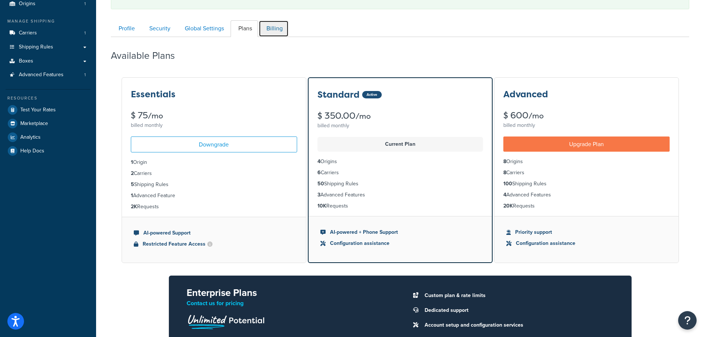
click at [268, 29] on link "Billing" at bounding box center [274, 28] width 30 height 17
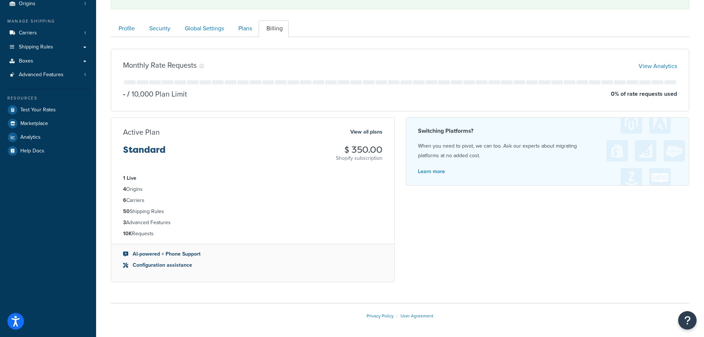
scroll to position [100, 0]
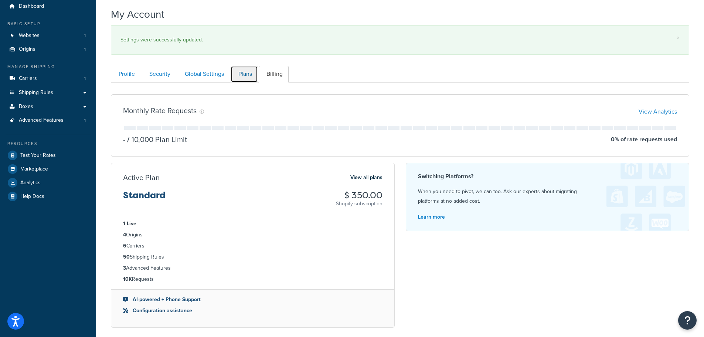
click at [240, 75] on link "Plans" at bounding box center [244, 74] width 27 height 17
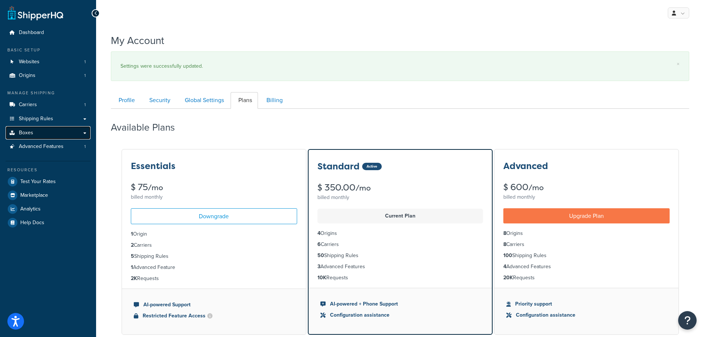
click at [33, 131] on link "Boxes" at bounding box center [48, 133] width 85 height 14
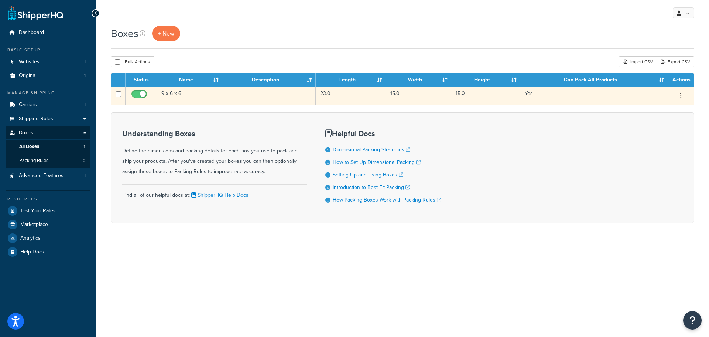
click at [179, 97] on td "9 x 6 x 6" at bounding box center [189, 95] width 65 height 18
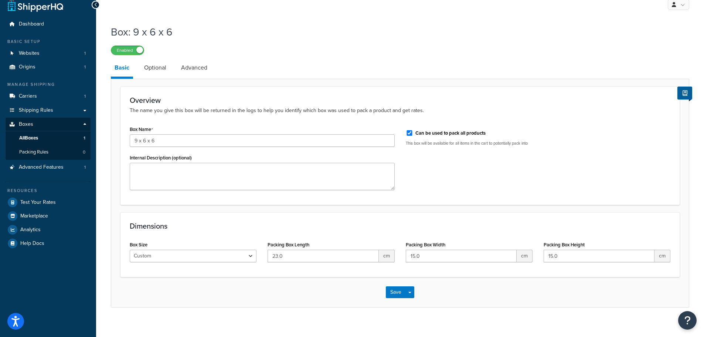
scroll to position [17, 0]
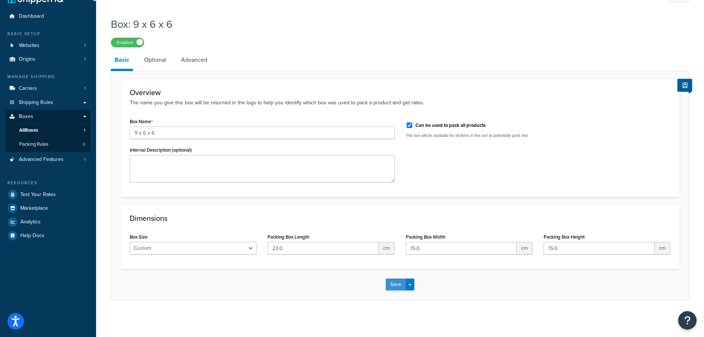
click at [395, 285] on button "Save" at bounding box center [396, 284] width 20 height 12
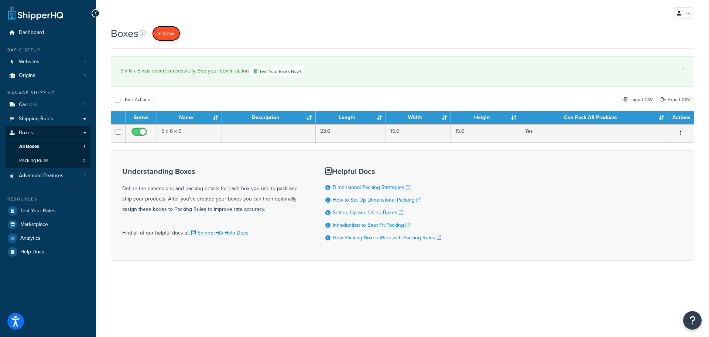
click at [167, 29] on link "+ New" at bounding box center [166, 33] width 28 height 15
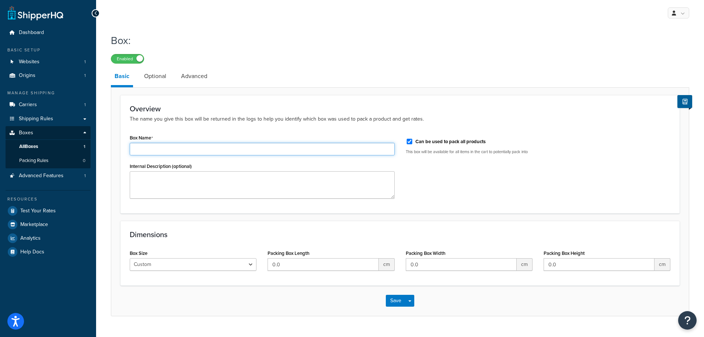
click at [158, 151] on input "Box Name" at bounding box center [262, 149] width 265 height 13
type input "12 x 9 x 9"
click at [275, 262] on input "0.0" at bounding box center [323, 264] width 111 height 13
drag, startPoint x: 270, startPoint y: 265, endPoint x: 255, endPoint y: 270, distance: 15.5
click at [255, 270] on div "Box Size Custom USPS Small Flat Box USPS Medium Flat Box USPS Large Flat Box US…" at bounding box center [400, 262] width 552 height 28
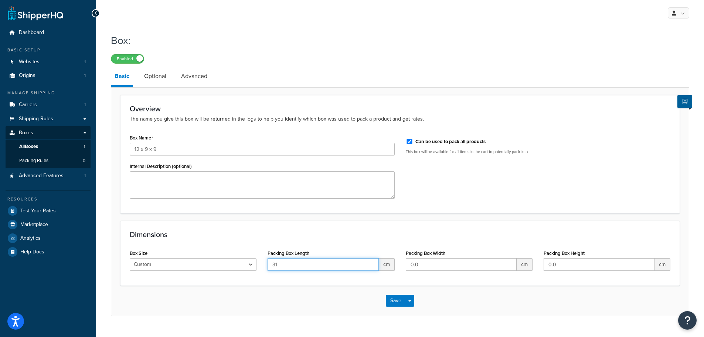
type input "31"
type input "23"
click at [394, 303] on button "Save" at bounding box center [396, 300] width 20 height 12
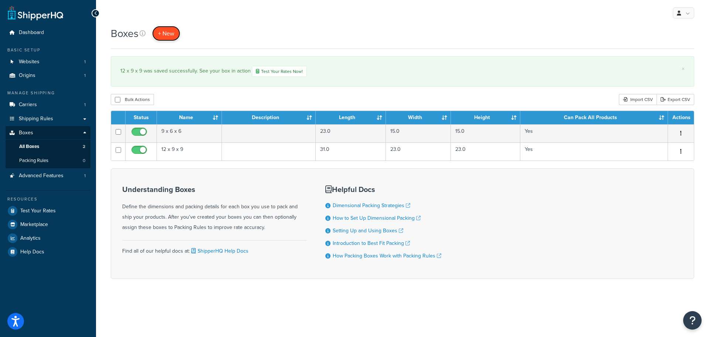
click at [170, 31] on span "+ New" at bounding box center [166, 33] width 16 height 8
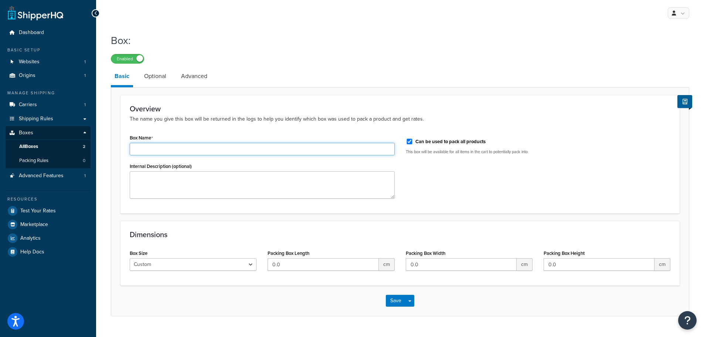
click at [146, 151] on input "Box Name" at bounding box center [262, 149] width 265 height 13
type input "16 x 12 x 12"
click at [277, 263] on input "0.0" at bounding box center [323, 264] width 111 height 13
drag, startPoint x: 285, startPoint y: 263, endPoint x: 262, endPoint y: 268, distance: 23.6
click at [262, 269] on div "Packing Box Length 0.0 cm" at bounding box center [331, 262] width 138 height 28
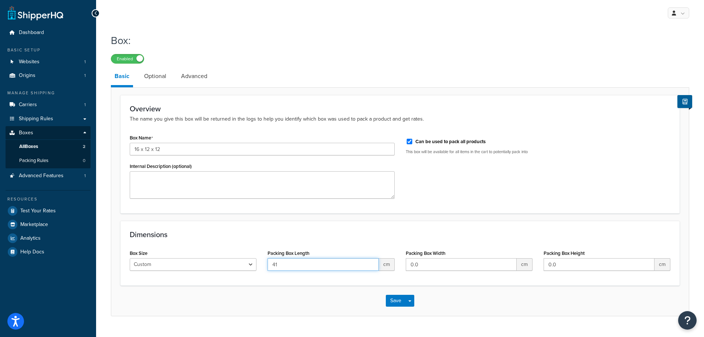
type input "41"
type input "31"
click at [395, 303] on button "Save" at bounding box center [396, 300] width 20 height 12
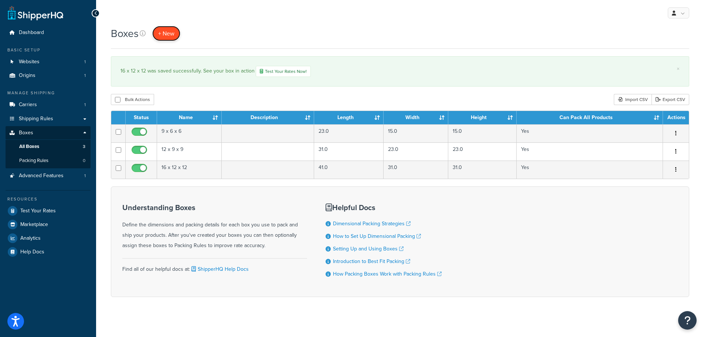
click at [168, 31] on span "+ New" at bounding box center [166, 33] width 16 height 8
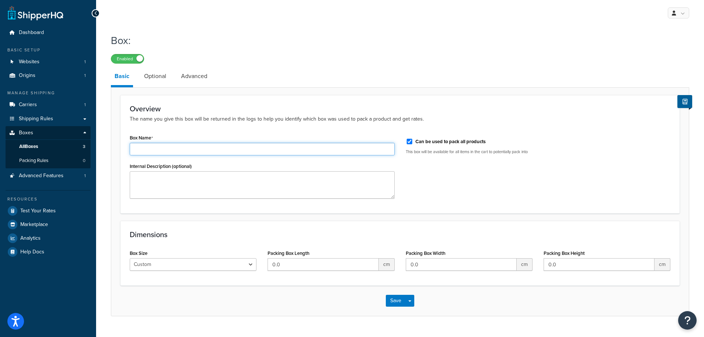
click at [153, 152] on input "Box Name" at bounding box center [262, 149] width 265 height 13
type input "18 x 14 x 14"
click at [270, 265] on input "0.0" at bounding box center [323, 264] width 111 height 13
type input "46"
type input "36"
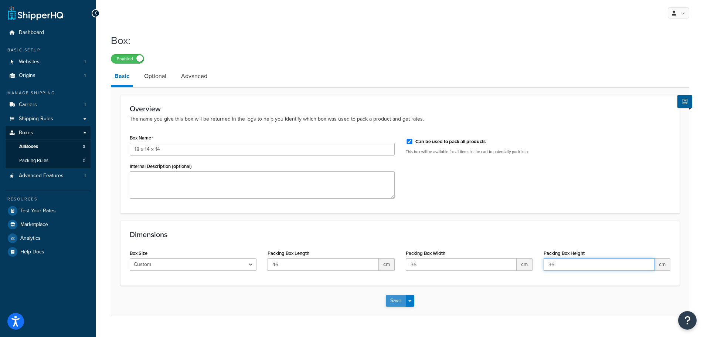
type input "36"
click at [390, 302] on button "Save" at bounding box center [396, 300] width 20 height 12
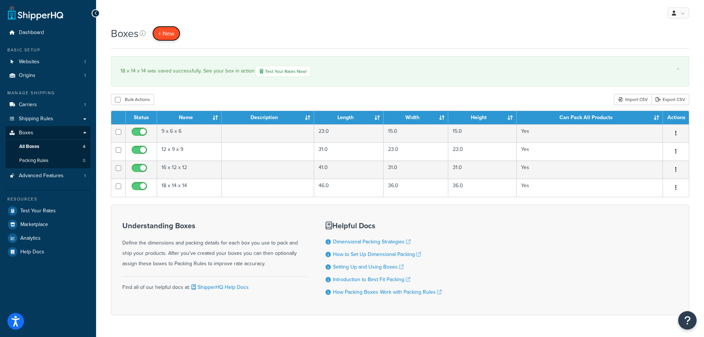
click at [163, 38] on link "+ New" at bounding box center [166, 33] width 28 height 15
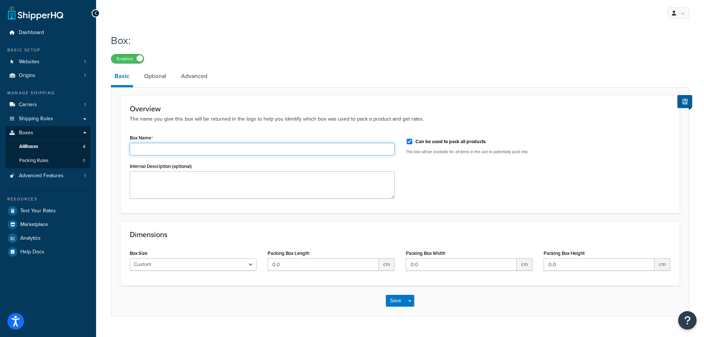
click at [158, 149] on input "Box Name" at bounding box center [262, 149] width 265 height 13
type input "22 x 18 x 18"
drag, startPoint x: 282, startPoint y: 263, endPoint x: 267, endPoint y: 265, distance: 15.7
click at [268, 265] on input "0.0" at bounding box center [323, 264] width 111 height 13
type input "56"
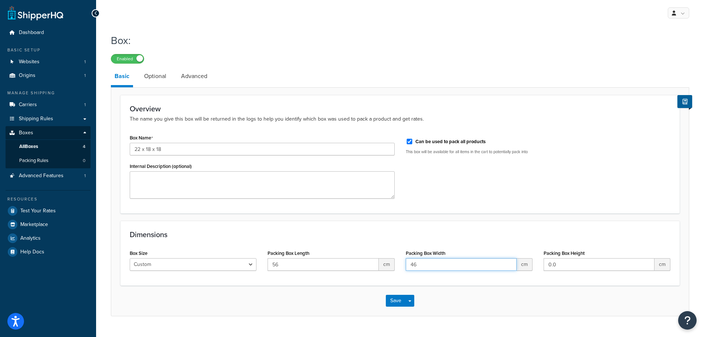
type input "46"
click at [152, 76] on link "Optional" at bounding box center [155, 76] width 30 height 18
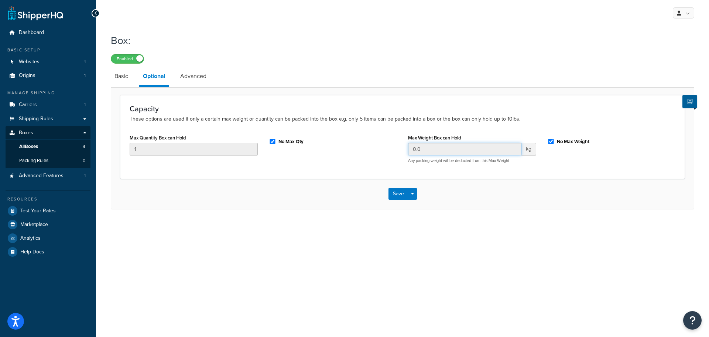
click at [428, 147] on input "0.0" at bounding box center [464, 149] width 113 height 13
click at [551, 142] on input "No Max Weight" at bounding box center [551, 142] width 7 height 6
checkbox input "false"
click at [460, 151] on input "0.0" at bounding box center [464, 149] width 113 height 13
drag, startPoint x: 442, startPoint y: 153, endPoint x: 395, endPoint y: 156, distance: 47.0
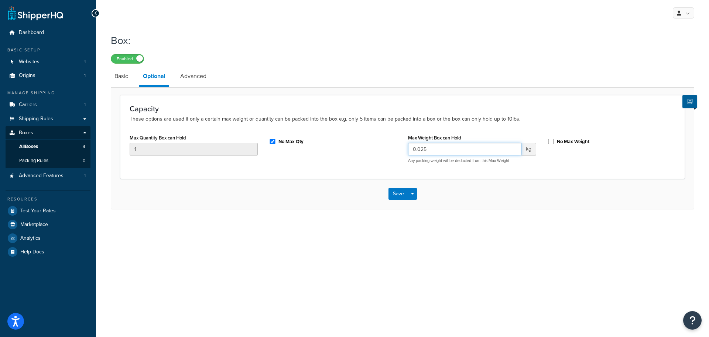
click at [396, 156] on div "Max Quantity Box can Hold 1 No Max Qty Max Weight Box can Hold 0.025 kg Any pac…" at bounding box center [402, 150] width 557 height 37
type input "25"
click at [382, 159] on div "Max Quantity Box can Hold 1 No Max Qty Max Weight Box can Hold 25 kg Any packin…" at bounding box center [402, 150] width 557 height 37
click at [197, 74] on link "Advanced" at bounding box center [194, 76] width 34 height 18
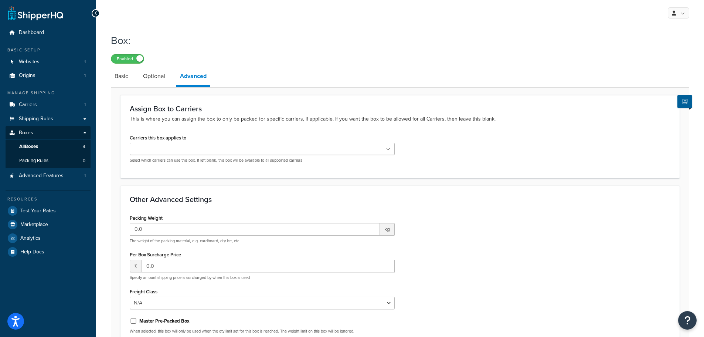
click at [207, 151] on ul at bounding box center [262, 149] width 265 height 12
click at [151, 152] on icon at bounding box center [150, 149] width 3 height 4
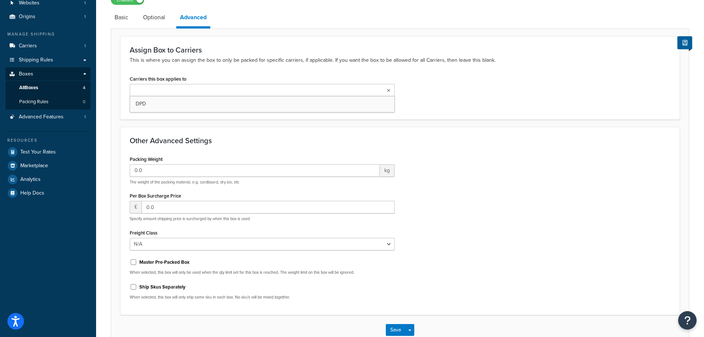
scroll to position [74, 0]
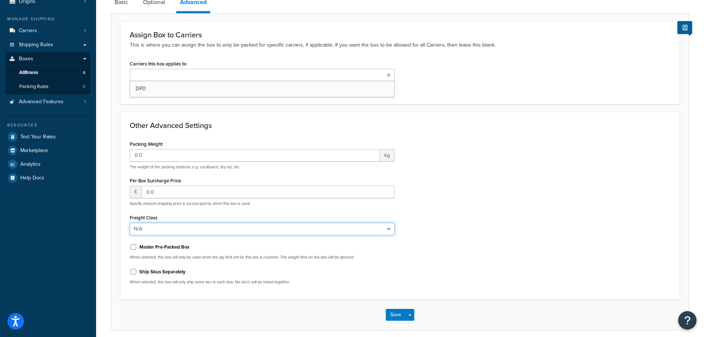
click at [181, 225] on select "N/A 50 55 60 65 70 77.5 85 92.5 100 110 125 150 175 200 250 300 400 500" at bounding box center [262, 228] width 265 height 13
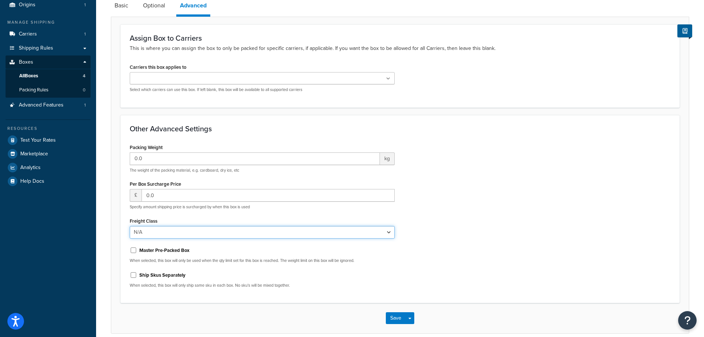
scroll to position [0, 0]
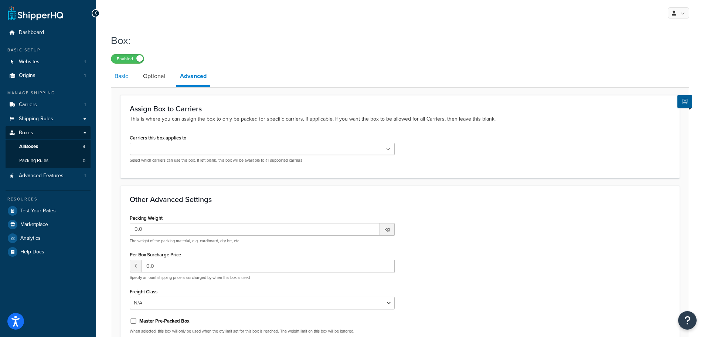
click at [118, 76] on link "Basic" at bounding box center [121, 76] width 21 height 18
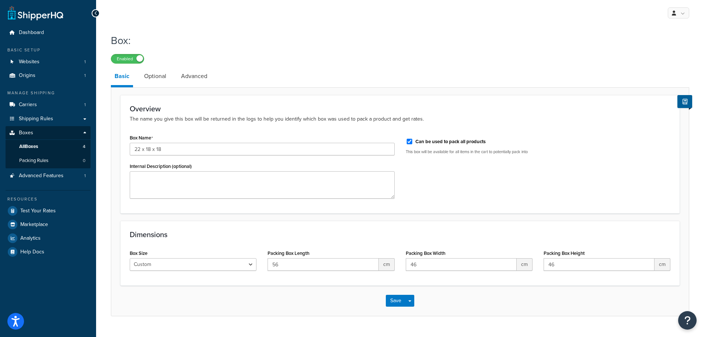
scroll to position [17, 0]
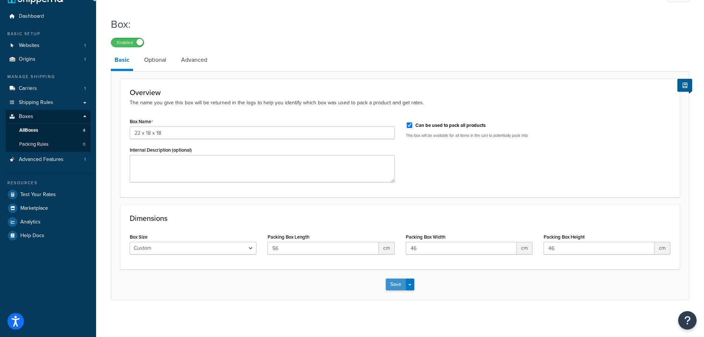
click at [395, 285] on button "Save" at bounding box center [396, 284] width 20 height 12
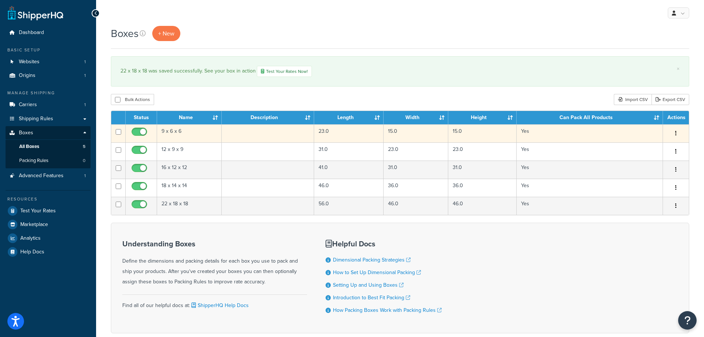
click at [171, 132] on td "9 x 6 x 6" at bounding box center [189, 133] width 65 height 18
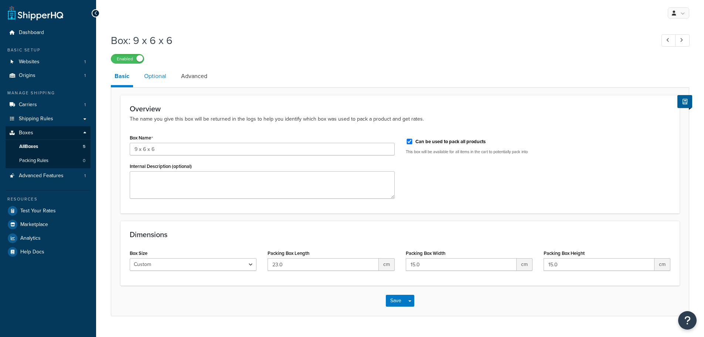
click at [154, 77] on link "Optional" at bounding box center [155, 76] width 30 height 18
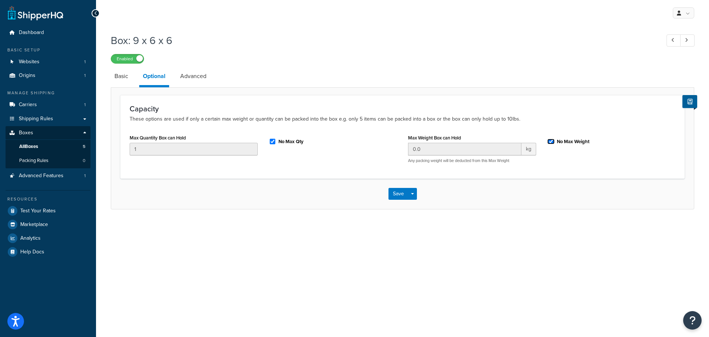
click at [552, 142] on input "No Max Weight" at bounding box center [551, 142] width 7 height 6
checkbox input "false"
drag, startPoint x: 433, startPoint y: 149, endPoint x: 397, endPoint y: 150, distance: 35.5
click at [399, 150] on div "Max Quantity Box can Hold 1 No Max Qty Max Weight Box can Hold 0.0 kg Any packi…" at bounding box center [402, 150] width 557 height 37
type input "25"
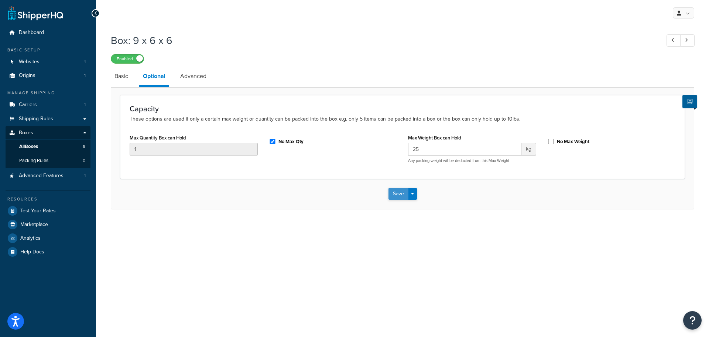
click at [398, 193] on button "Save" at bounding box center [399, 194] width 20 height 12
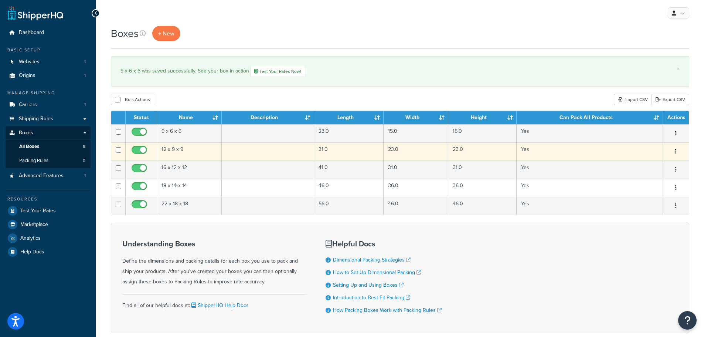
click at [171, 149] on td "12 x 9 x 9" at bounding box center [189, 151] width 65 height 18
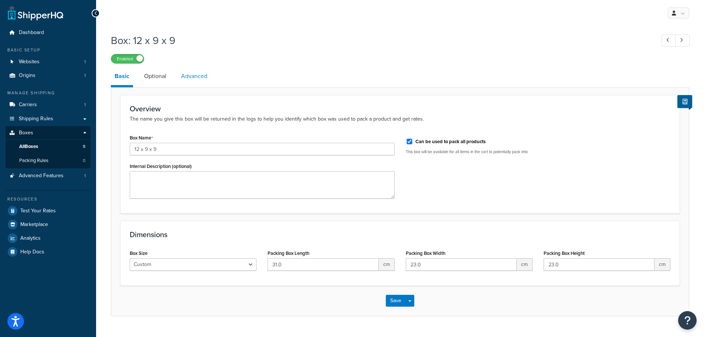
click at [183, 77] on link "Advanced" at bounding box center [194, 76] width 34 height 18
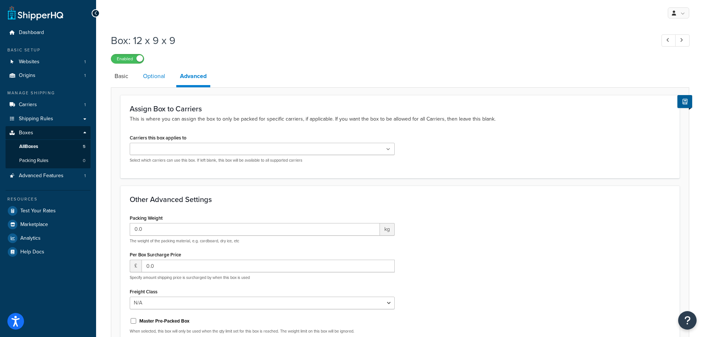
click at [157, 78] on link "Optional" at bounding box center [154, 76] width 30 height 18
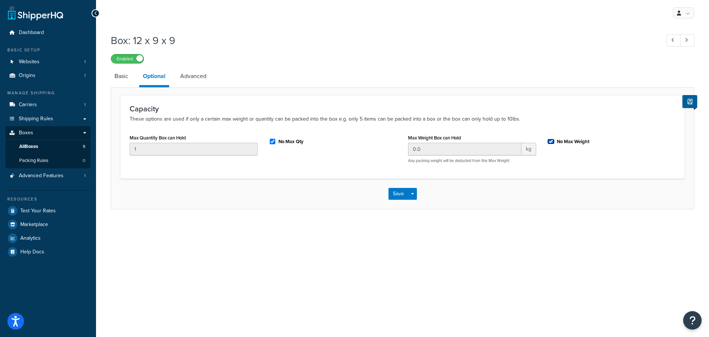
click at [550, 141] on input "No Max Weight" at bounding box center [551, 142] width 7 height 6
checkbox input "false"
drag, startPoint x: 427, startPoint y: 153, endPoint x: 401, endPoint y: 153, distance: 26.6
click at [401, 153] on div "Max Quantity Box can Hold 1 No Max Qty Max Weight Box can Hold 0.0 kg Any packi…" at bounding box center [402, 150] width 557 height 37
type input "25"
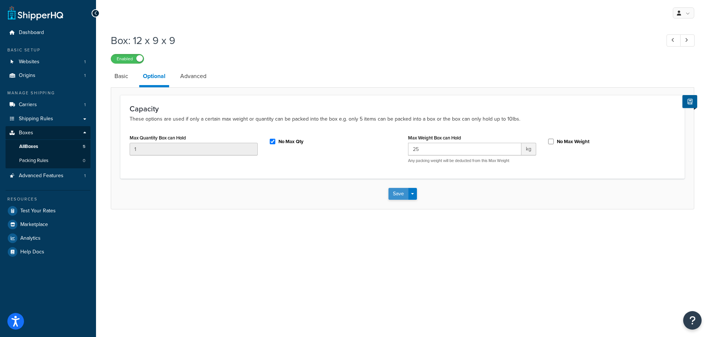
click at [396, 191] on button "Save" at bounding box center [399, 194] width 20 height 12
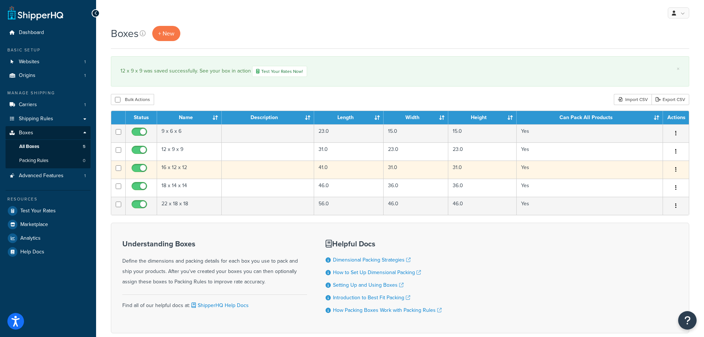
click at [170, 168] on td "16 x 12 x 12" at bounding box center [189, 169] width 65 height 18
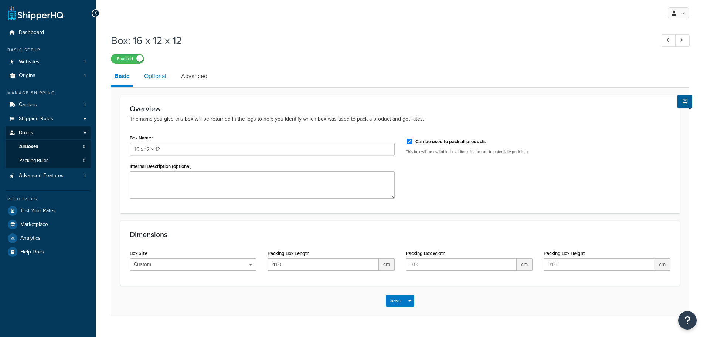
click at [158, 78] on link "Optional" at bounding box center [155, 76] width 30 height 18
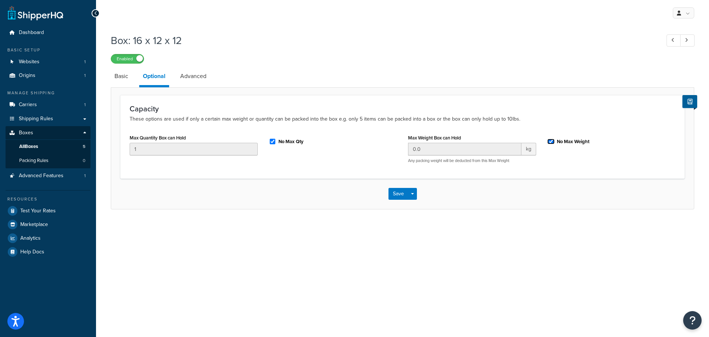
drag, startPoint x: 551, startPoint y: 142, endPoint x: 546, endPoint y: 144, distance: 4.5
click at [548, 143] on input "No Max Weight" at bounding box center [551, 142] width 7 height 6
checkbox input "false"
drag, startPoint x: 424, startPoint y: 149, endPoint x: 393, endPoint y: 154, distance: 31.8
click at [393, 154] on div "Max Quantity Box can Hold 1 No Max Qty Max Weight Box can Hold 0.0 kg Any packi…" at bounding box center [402, 150] width 557 height 37
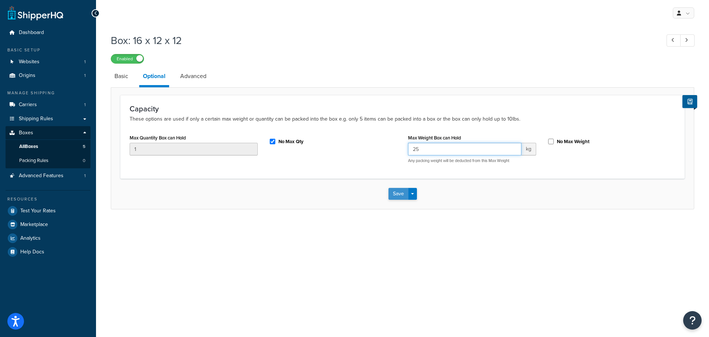
type input "25"
click at [396, 195] on button "Save" at bounding box center [399, 194] width 20 height 12
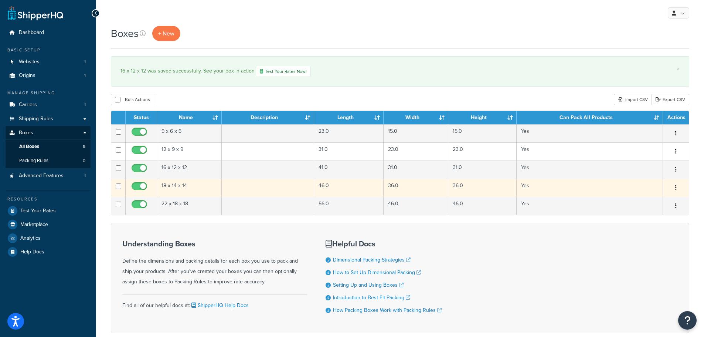
click at [170, 188] on td "18 x 14 x 14" at bounding box center [189, 187] width 65 height 18
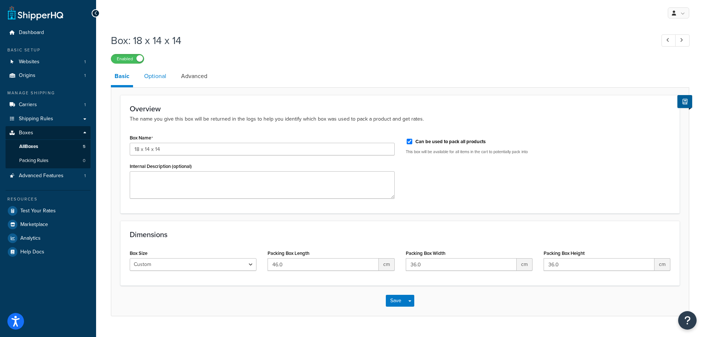
click at [148, 79] on link "Optional" at bounding box center [155, 76] width 30 height 18
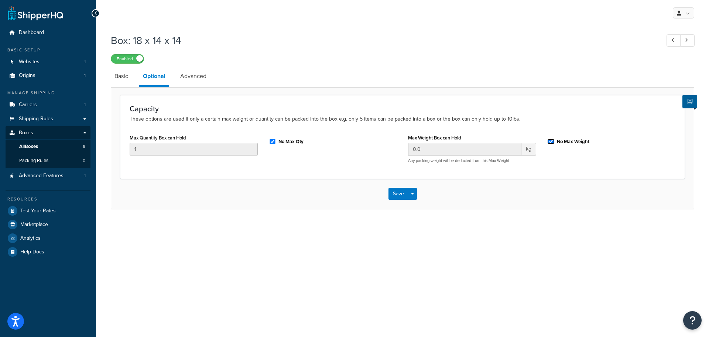
click at [550, 139] on input "No Max Weight" at bounding box center [551, 142] width 7 height 6
checkbox input "false"
drag, startPoint x: 420, startPoint y: 154, endPoint x: 401, endPoint y: 155, distance: 19.6
click at [401, 155] on div "Max Quantity Box can Hold 1 No Max Qty Max Weight Box can Hold 0.0 kg Any packi…" at bounding box center [402, 150] width 557 height 37
type input "25"
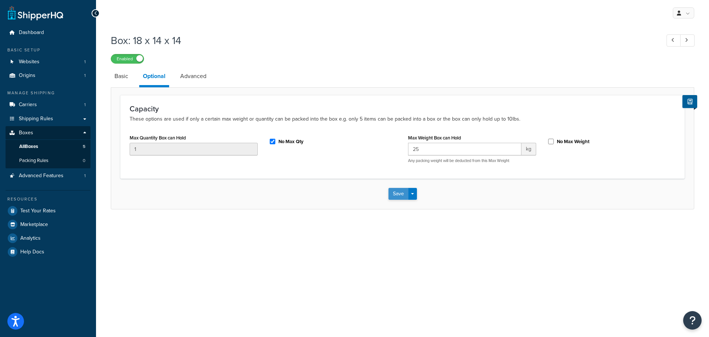
click at [401, 190] on button "Save" at bounding box center [399, 194] width 20 height 12
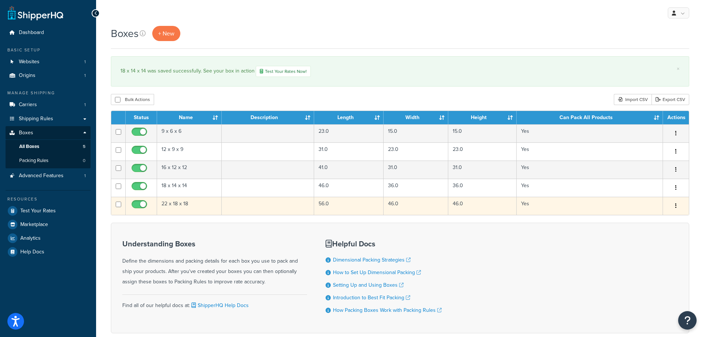
click at [173, 203] on td "22 x 18 x 18" at bounding box center [189, 206] width 65 height 18
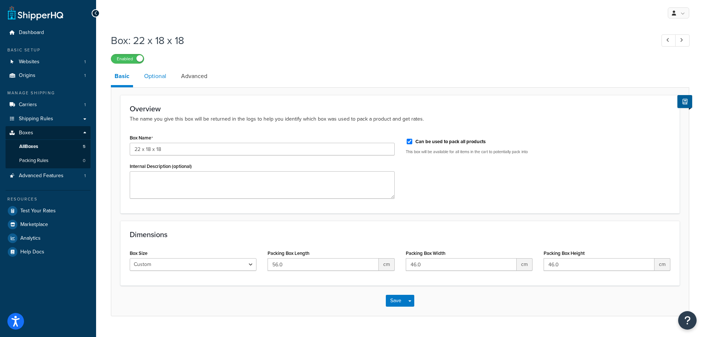
click at [154, 76] on link "Optional" at bounding box center [155, 76] width 30 height 18
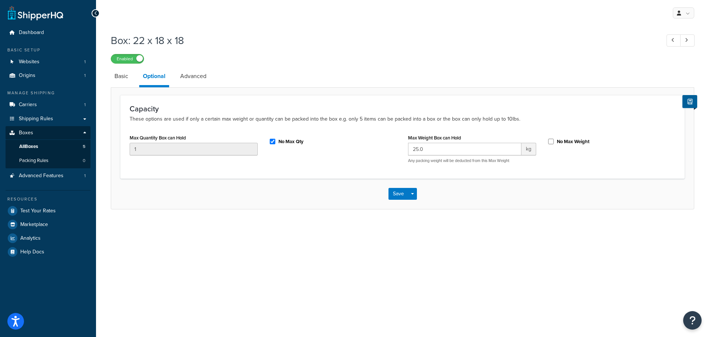
click at [94, 13] on icon at bounding box center [95, 13] width 3 height 5
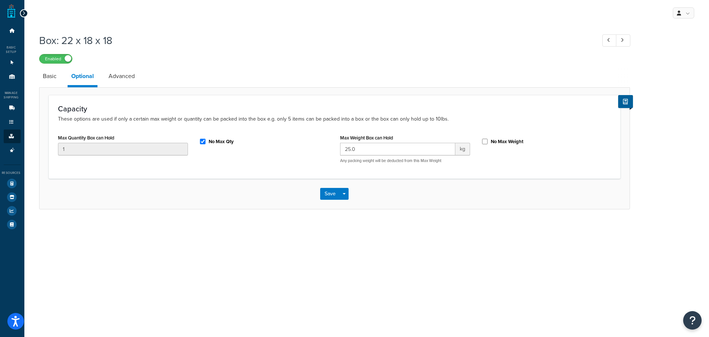
click at [23, 15] on icon at bounding box center [23, 13] width 3 height 5
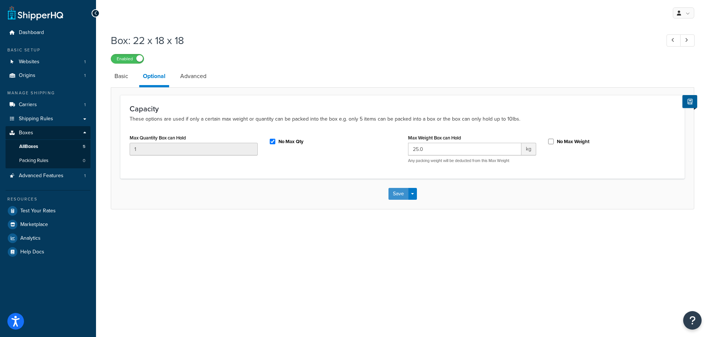
click at [394, 197] on button "Save" at bounding box center [399, 194] width 20 height 12
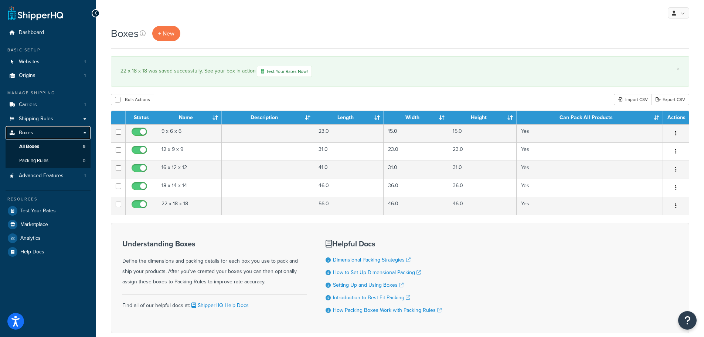
click at [85, 130] on link "Boxes" at bounding box center [48, 133] width 85 height 14
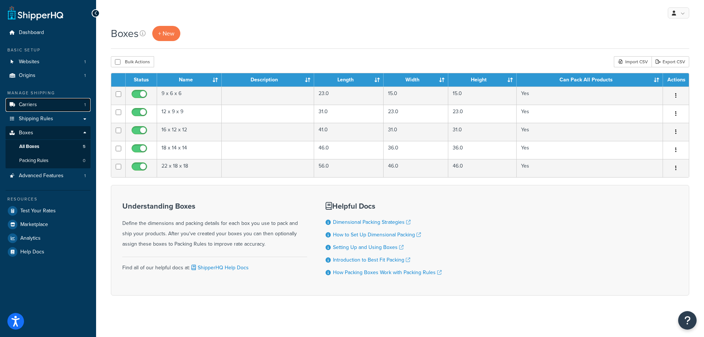
click at [44, 101] on link "Carriers 1" at bounding box center [48, 105] width 85 height 14
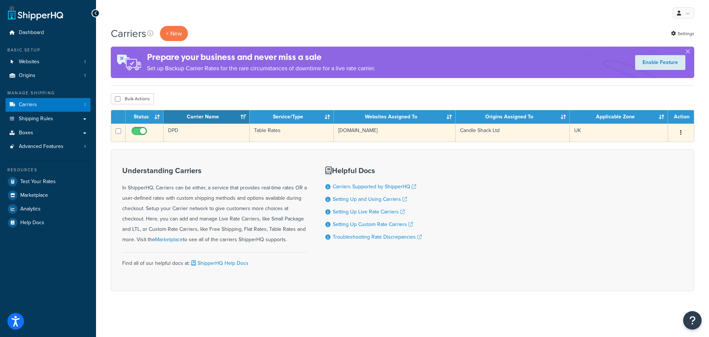
click at [187, 129] on td "DPD" at bounding box center [207, 132] width 86 height 18
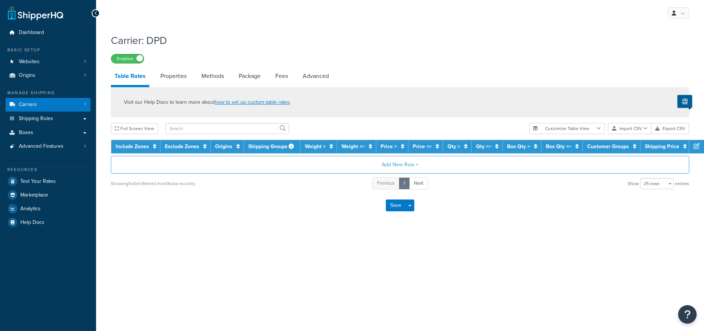
select select "25"
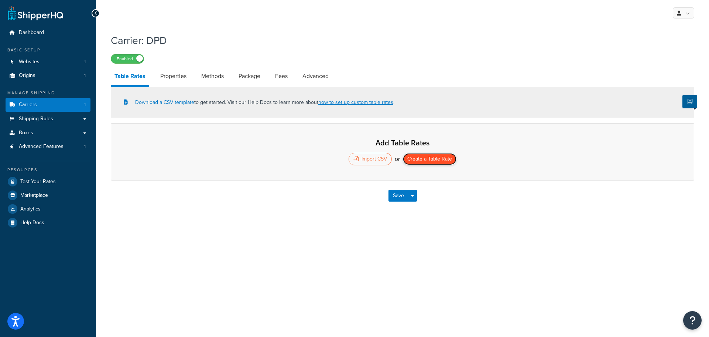
click at [426, 163] on button "Create a Table Rate" at bounding box center [430, 159] width 54 height 12
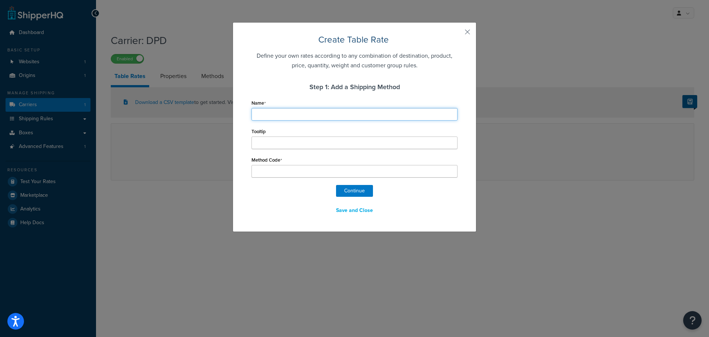
click at [307, 113] on input "Name" at bounding box center [355, 114] width 206 height 13
type input "D"
type input "DP"
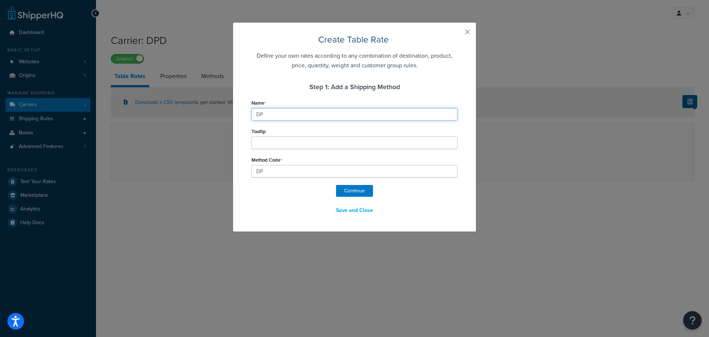
type input "DPD"
type input "DPD_"
type input "DPD U"
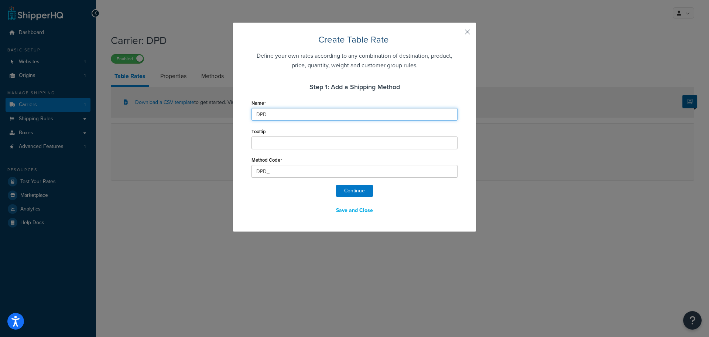
type input "DPD_U"
type input "DPD UK"
type input "DPD_UK"
type input "DPD UK"
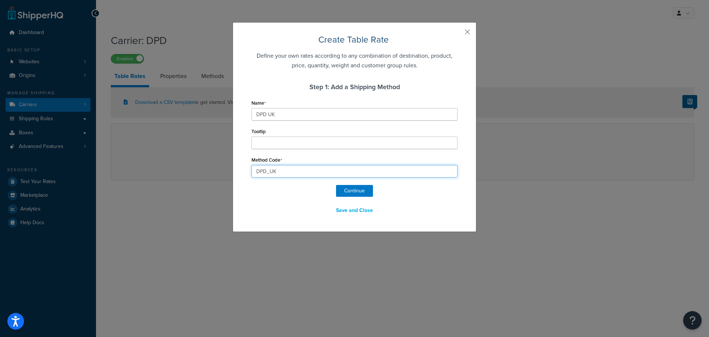
click at [285, 174] on input "DPD_UK" at bounding box center [355, 171] width 206 height 13
click at [357, 190] on button "Continue" at bounding box center [354, 191] width 37 height 12
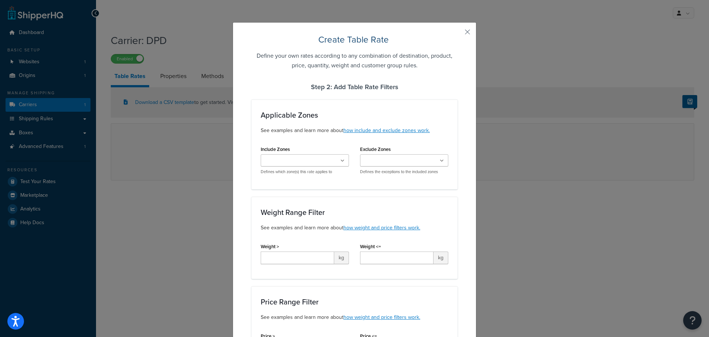
select select "182326"
click at [331, 157] on ul at bounding box center [305, 160] width 88 height 12
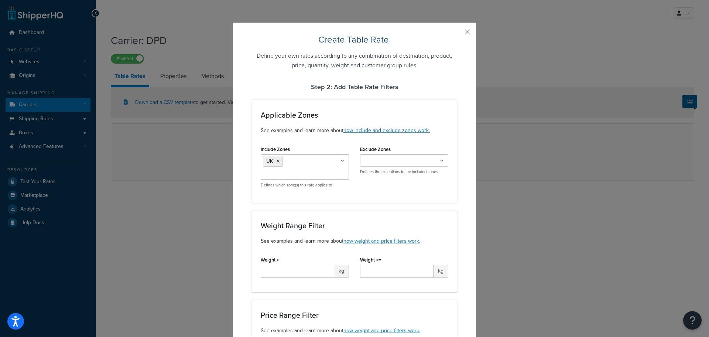
click at [380, 184] on div "Include Zones UK US POBox Defines which zone(s) this rate applies to Exclude Zo…" at bounding box center [354, 169] width 199 height 50
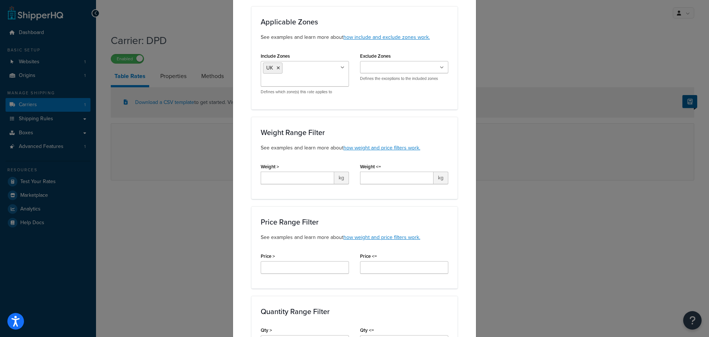
scroll to position [111, 0]
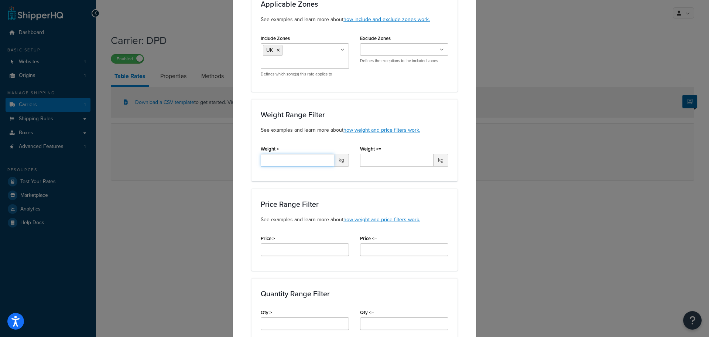
click at [315, 160] on input "Weight >" at bounding box center [298, 160] width 74 height 13
type input "0.01"
click at [371, 164] on input "Weight <=" at bounding box center [397, 160] width 74 height 13
type input "300"
click at [373, 183] on div "Applicable Zones See examples and learn more about how include and exclude zone…" at bounding box center [355, 327] width 206 height 677
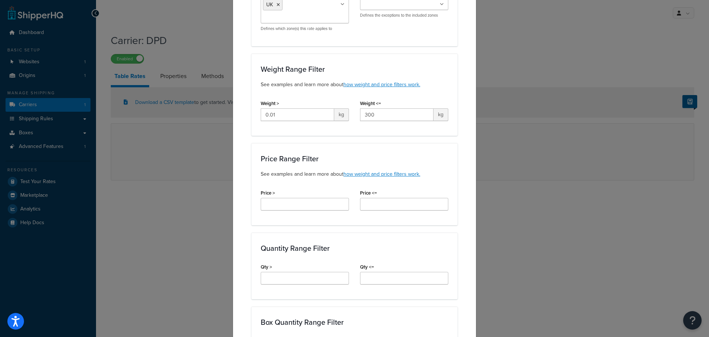
scroll to position [148, 0]
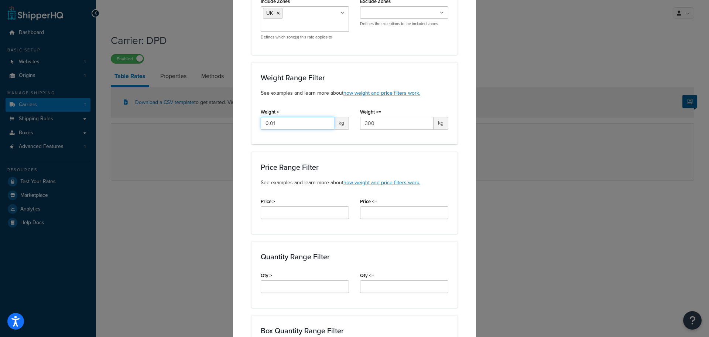
drag, startPoint x: 274, startPoint y: 121, endPoint x: 249, endPoint y: 123, distance: 24.8
click at [252, 123] on div "Weight Range Filter See examples and learn more about how weight and price filt…" at bounding box center [355, 103] width 206 height 82
drag, startPoint x: 373, startPoint y: 121, endPoint x: 360, endPoint y: 122, distance: 13.0
click at [360, 122] on input "Weight <=" at bounding box center [397, 123] width 74 height 13
click at [350, 147] on div "Applicable Zones See examples and learn more about how include and exclude zone…" at bounding box center [355, 290] width 206 height 677
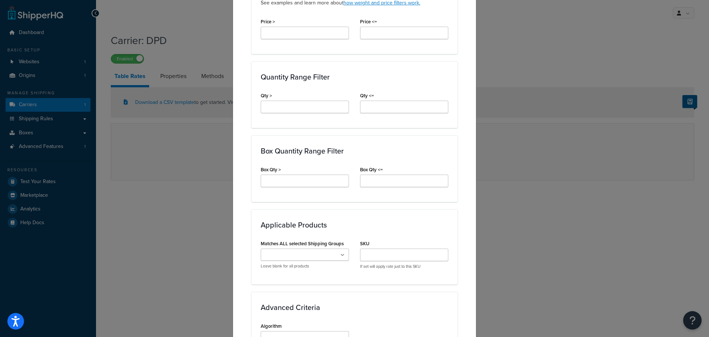
scroll to position [333, 0]
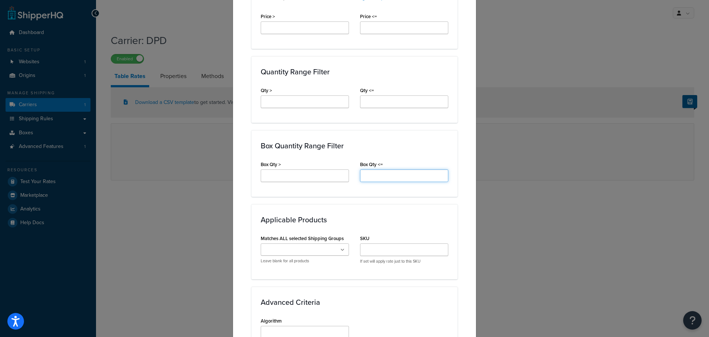
click at [360, 174] on input "Box Qty <=" at bounding box center [404, 175] width 88 height 13
type input "10"
click at [357, 188] on div "Box Quantity Range Filter Box Qty > Box Qty <= 10" at bounding box center [355, 163] width 206 height 67
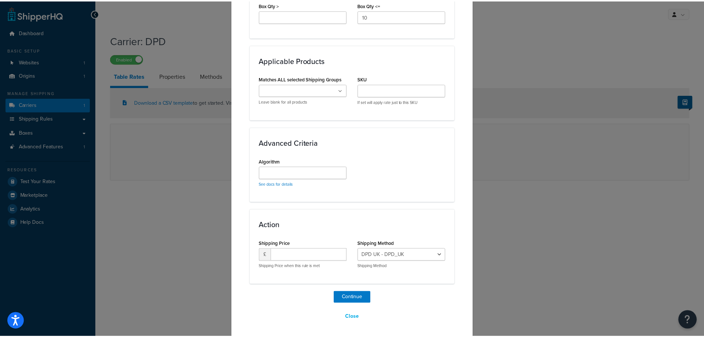
scroll to position [494, 0]
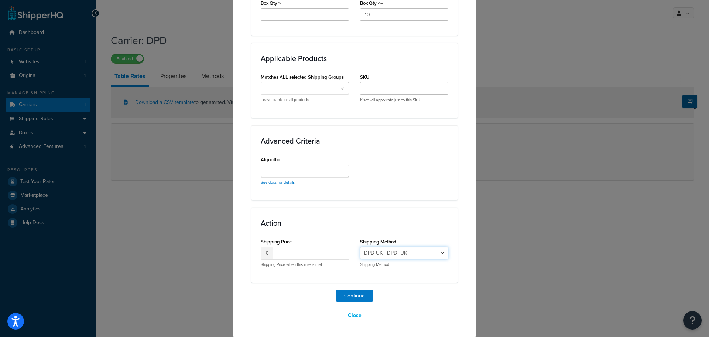
click at [439, 252] on select "DPD UK - DPD_UK" at bounding box center [404, 252] width 88 height 13
click at [349, 296] on button "Continue" at bounding box center [354, 296] width 37 height 12
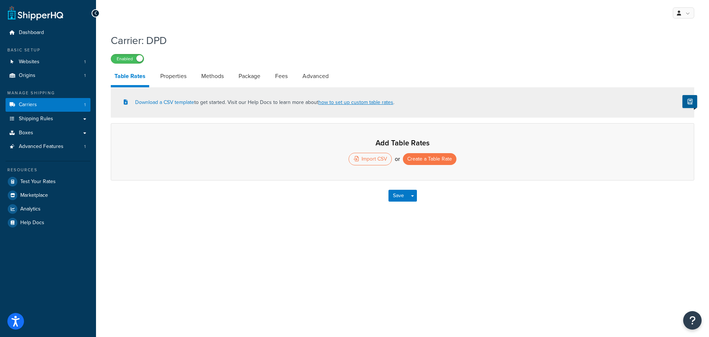
select select "25"
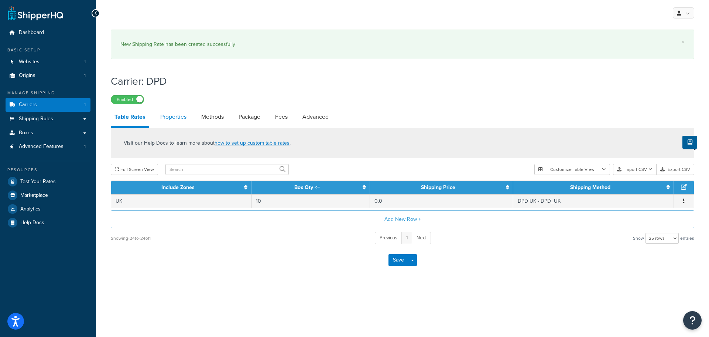
click at [174, 118] on link "Properties" at bounding box center [174, 117] width 34 height 18
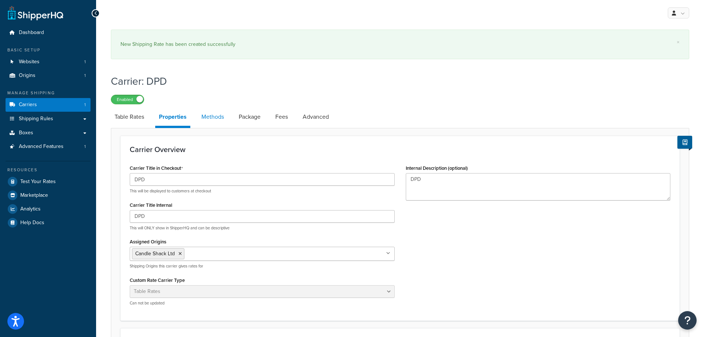
click at [216, 120] on link "Methods" at bounding box center [213, 117] width 30 height 18
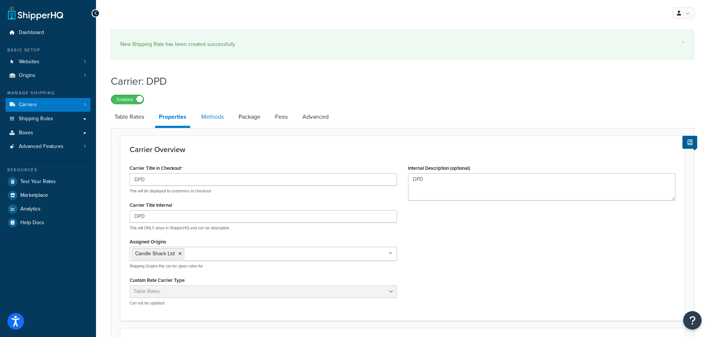
select select "25"
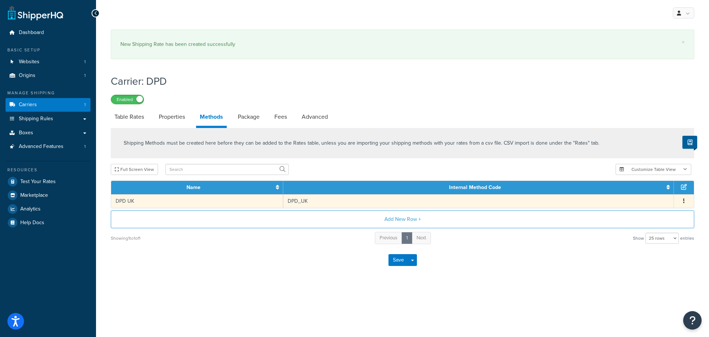
click at [221, 200] on td "DPD UK" at bounding box center [197, 201] width 172 height 14
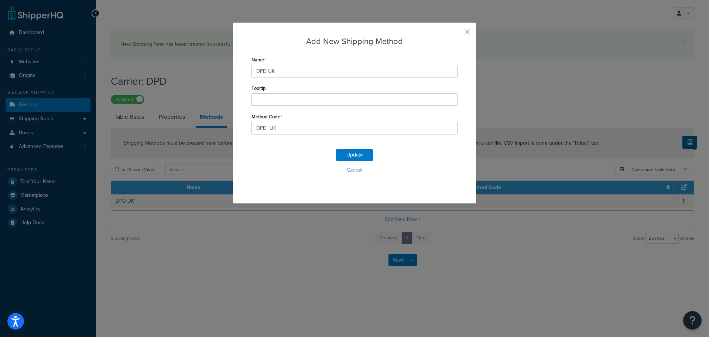
click at [458, 34] on button "button" at bounding box center [457, 35] width 2 height 2
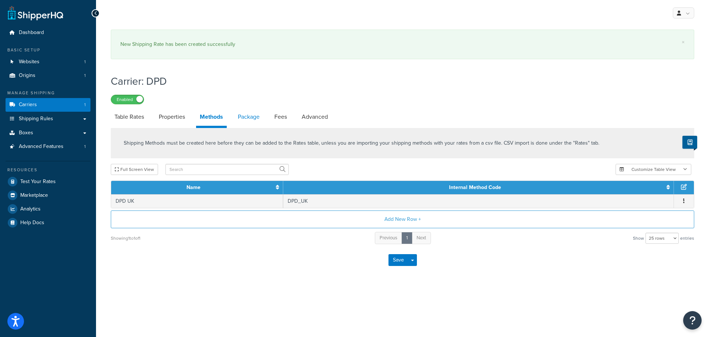
click at [248, 116] on link "Package" at bounding box center [248, 117] width 29 height 18
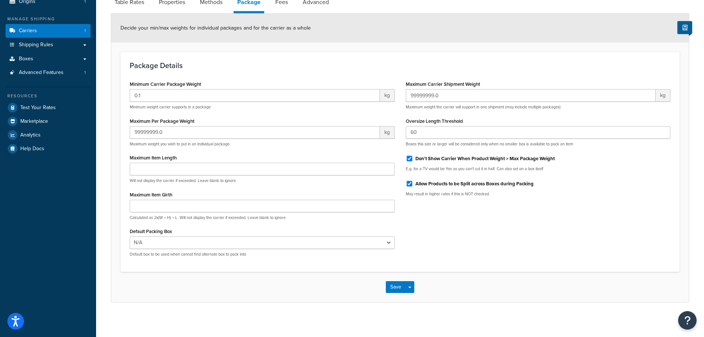
scroll to position [37, 0]
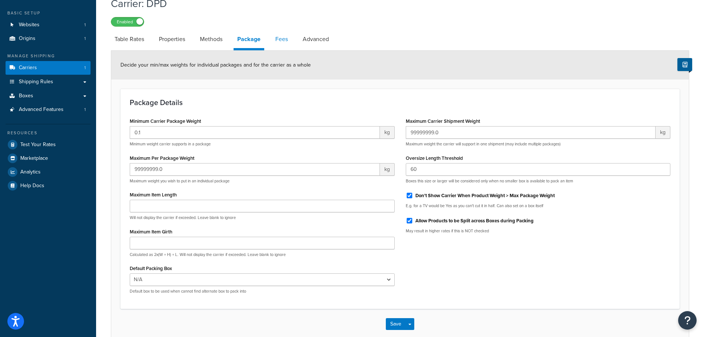
click at [280, 37] on link "Fees" at bounding box center [282, 39] width 20 height 18
select select "AFTER"
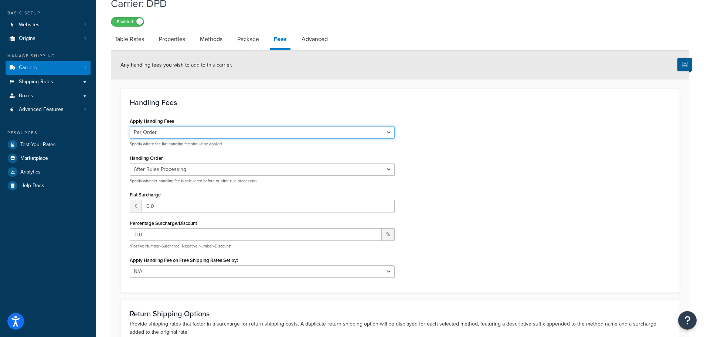
click at [197, 131] on select "Per Order Per Item Per Package" at bounding box center [262, 132] width 265 height 13
click at [205, 100] on h3 "Handling Fees" at bounding box center [400, 102] width 541 height 8
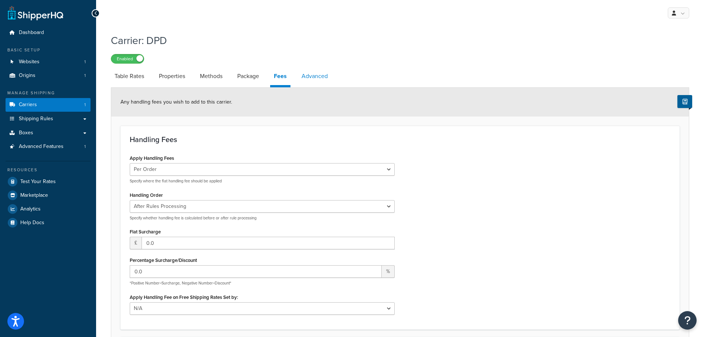
click at [308, 76] on link "Advanced" at bounding box center [315, 76] width 34 height 18
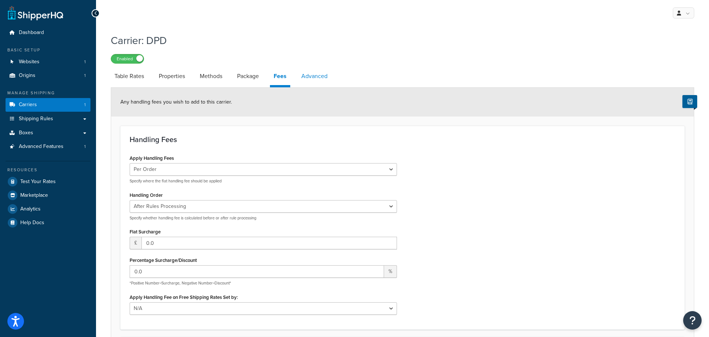
select select "false"
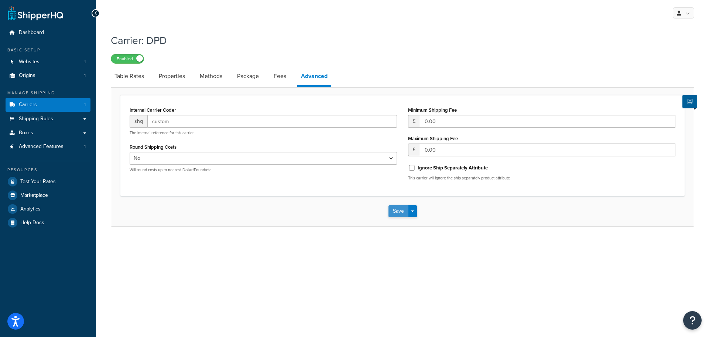
click at [395, 211] on button "Save" at bounding box center [399, 211] width 20 height 12
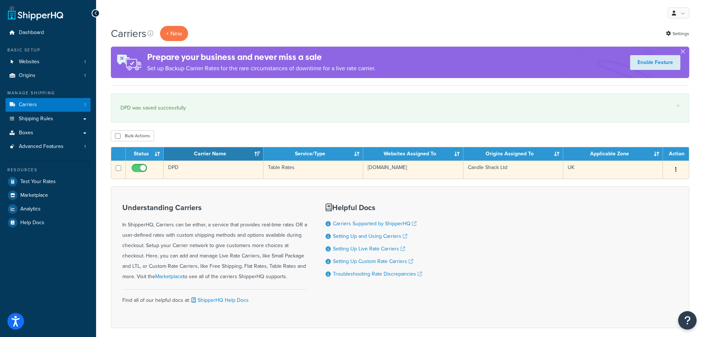
click at [213, 168] on td "DPD" at bounding box center [214, 169] width 100 height 18
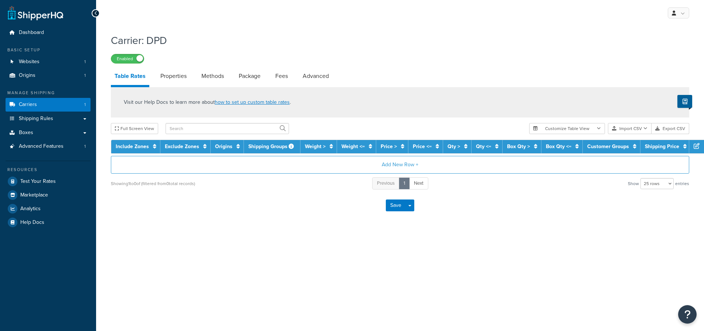
select select "25"
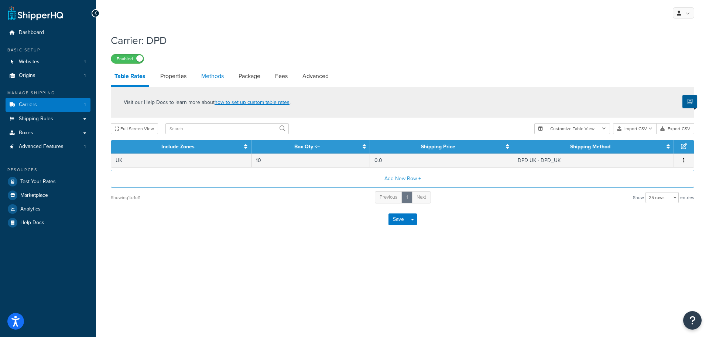
click at [209, 78] on link "Methods" at bounding box center [213, 76] width 30 height 18
select select "25"
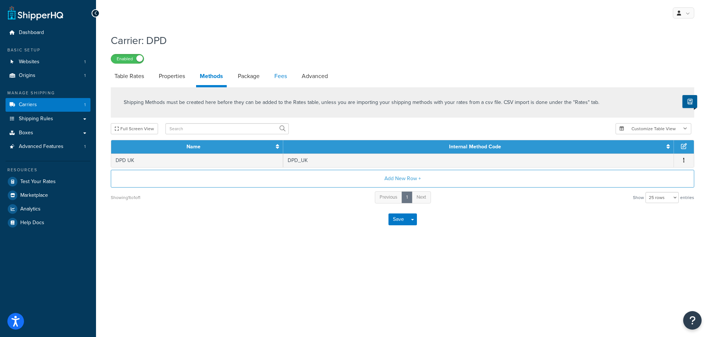
click at [276, 75] on link "Fees" at bounding box center [281, 76] width 20 height 18
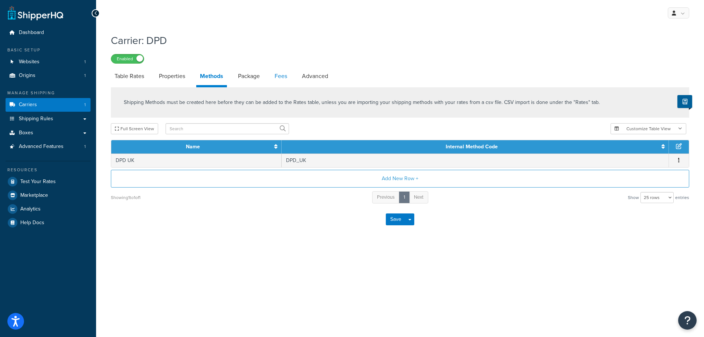
select select "AFTER"
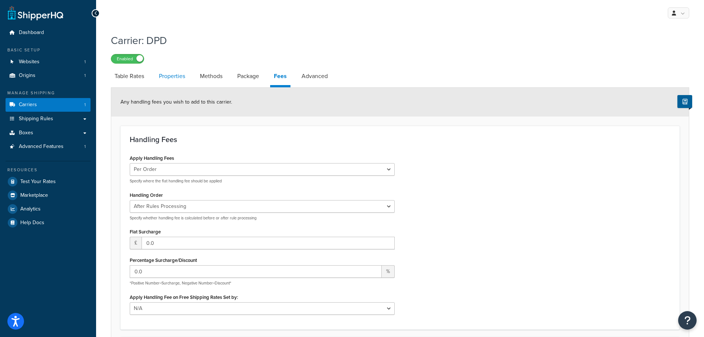
click at [174, 76] on link "Properties" at bounding box center [172, 76] width 34 height 18
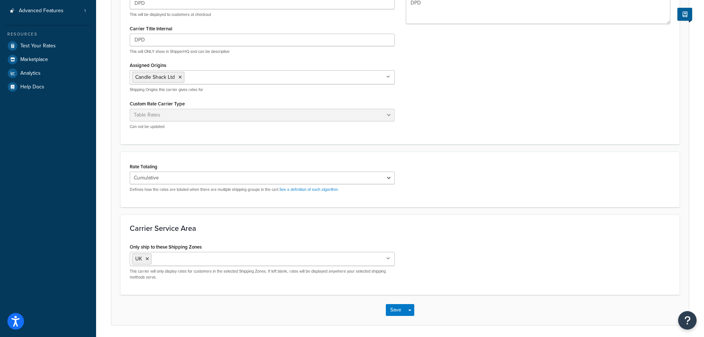
scroll to position [162, 0]
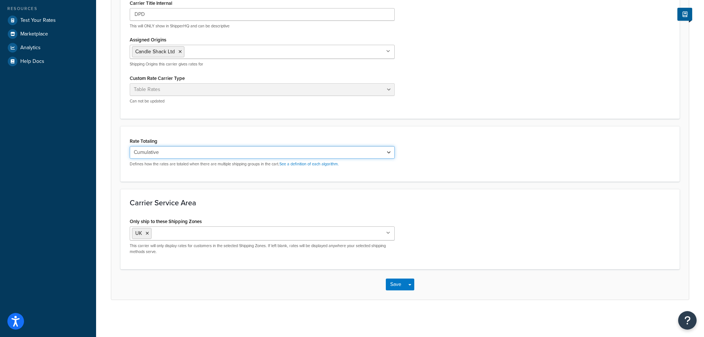
click at [241, 151] on select "Cumulative Highest Per Item Per SKU" at bounding box center [262, 152] width 265 height 13
click at [246, 138] on div "Rate Totaling Cumulative Highest Per Item Per SKU Defines how the rates are tot…" at bounding box center [262, 151] width 265 height 31
click at [237, 149] on select "Cumulative Highest Per Item Per SKU" at bounding box center [262, 152] width 265 height 13
click at [245, 125] on form "Carrier Overview Carrier Title in Checkout DPD This will be displayed to custom…" at bounding box center [399, 116] width 577 height 365
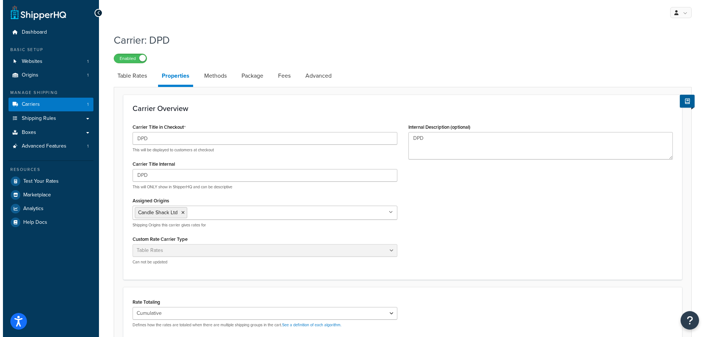
scroll to position [0, 0]
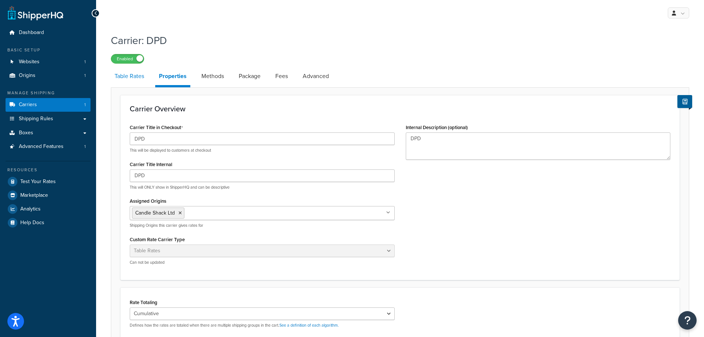
click at [133, 76] on link "Table Rates" at bounding box center [129, 76] width 37 height 18
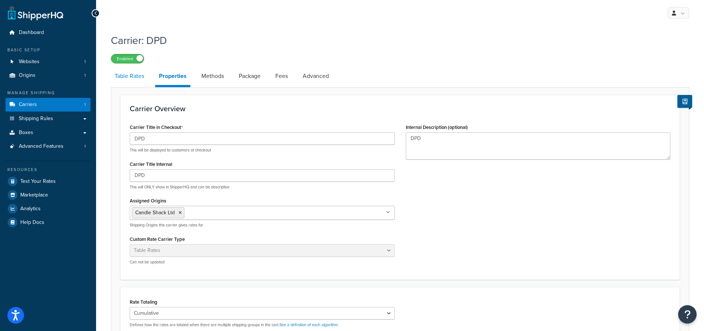
select select "25"
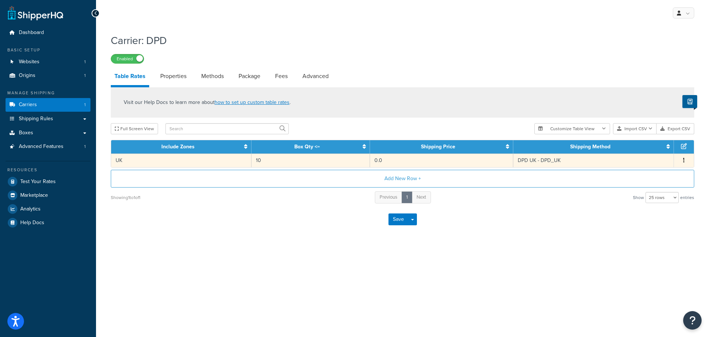
click at [192, 160] on td "UK" at bounding box center [181, 160] width 140 height 14
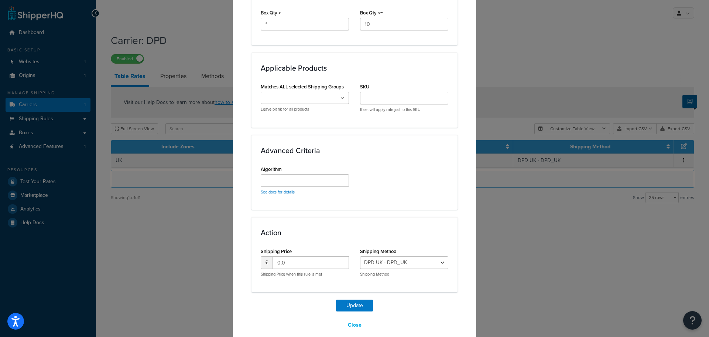
scroll to position [443, 0]
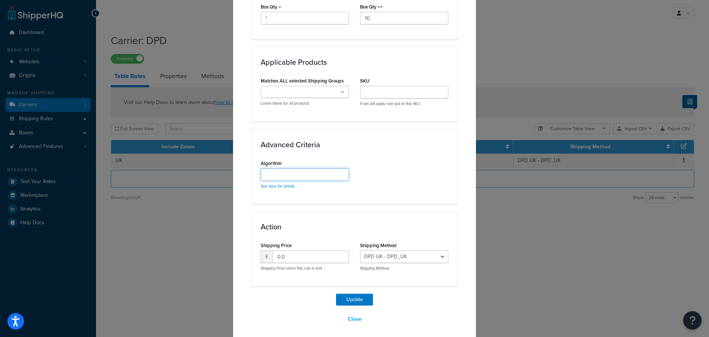
click at [280, 176] on input "Algorithm" at bounding box center [305, 174] width 88 height 13
type input "perbox=5"
drag, startPoint x: 289, startPoint y: 173, endPoint x: 258, endPoint y: 171, distance: 30.4
click at [261, 171] on input "perbox=5" at bounding box center [305, 174] width 88 height 13
click at [384, 145] on h3 "Advanced Criteria" at bounding box center [355, 144] width 188 height 8
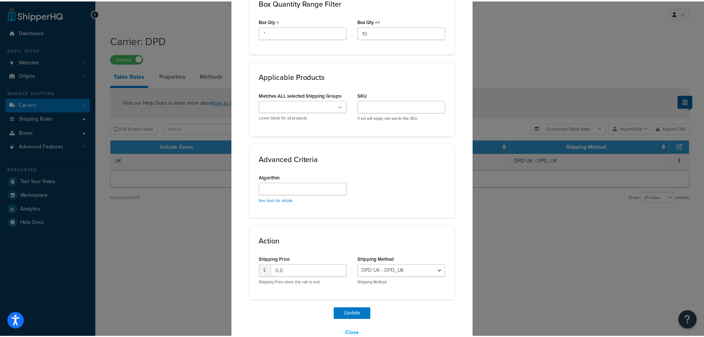
scroll to position [447, 0]
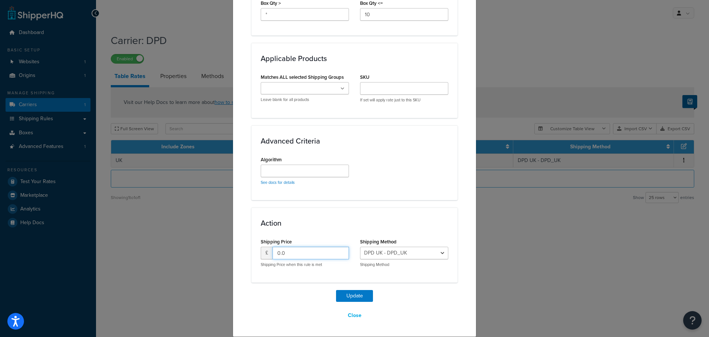
click at [315, 255] on input "0.0" at bounding box center [311, 252] width 76 height 13
drag, startPoint x: 309, startPoint y: 252, endPoint x: 255, endPoint y: 263, distance: 54.9
click at [255, 263] on div "Shipping Price £ 0.0 Shipping Price when this rule is met" at bounding box center [304, 254] width 99 height 37
type input "5.95"
click at [265, 270] on div "Shipping Price £ 5.95 Shipping Price when this rule is met" at bounding box center [304, 254] width 99 height 37
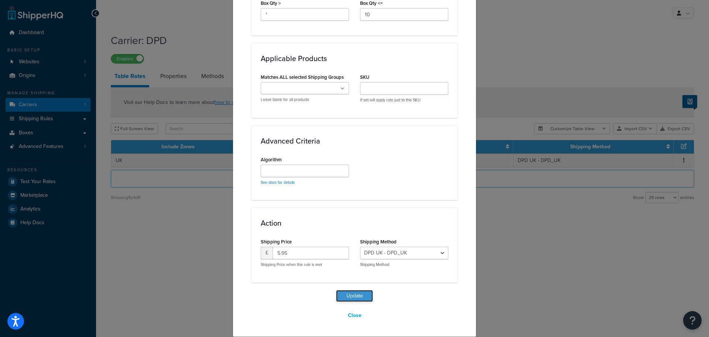
click at [347, 295] on button "Update" at bounding box center [354, 296] width 37 height 12
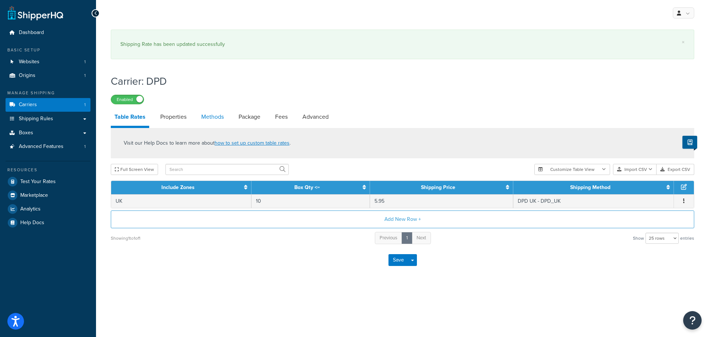
click at [214, 115] on link "Methods" at bounding box center [213, 117] width 30 height 18
select select "25"
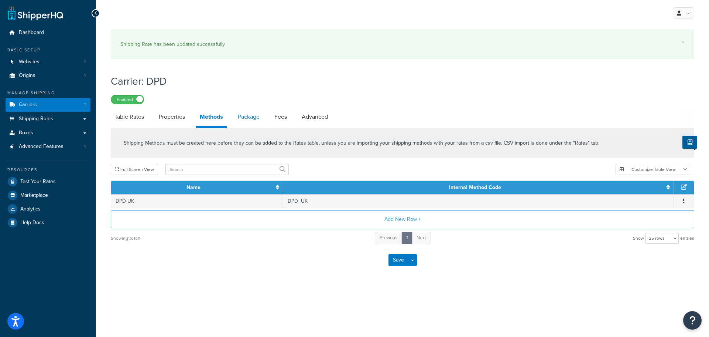
click at [252, 118] on link "Package" at bounding box center [248, 117] width 29 height 18
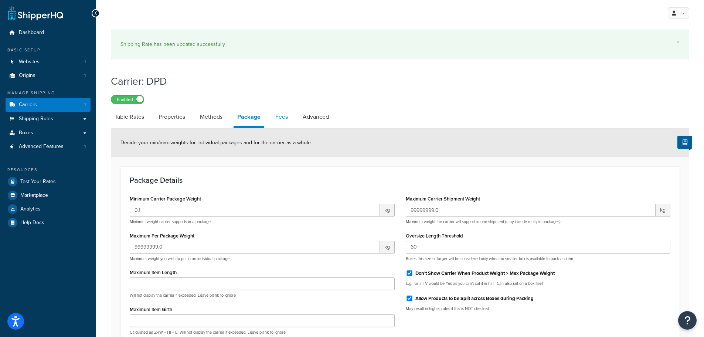
click at [282, 112] on link "Fees" at bounding box center [282, 117] width 20 height 18
select select "AFTER"
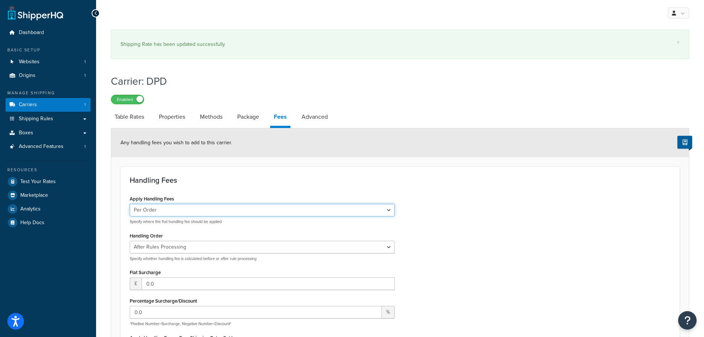
click at [194, 214] on select "Per Order Per Item Per Package" at bounding box center [262, 210] width 265 height 13
select select "package"
click at [130, 204] on select "Per Order Per Item Per Package" at bounding box center [262, 210] width 265 height 13
click at [212, 187] on div "Handling Fees Apply Handling Fees Per Order Per Item Per Package Specify where …" at bounding box center [399, 267] width 559 height 203
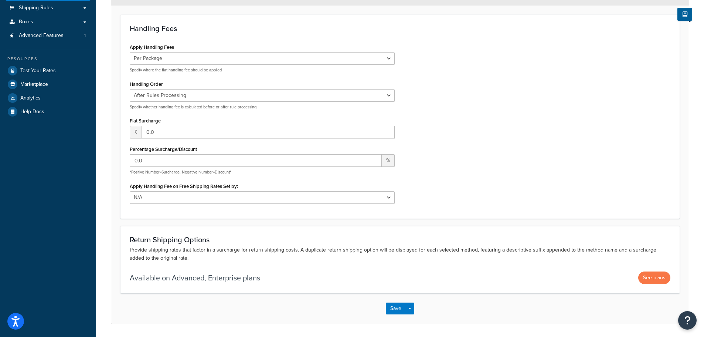
scroll to position [136, 0]
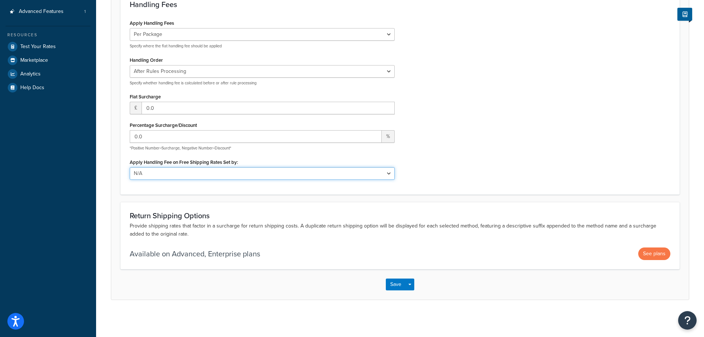
click at [242, 175] on select "N/A Fixed/Free Shipping Methods Free Promotion Rules All Free Shipping" at bounding box center [262, 173] width 265 height 13
click at [259, 155] on div "Apply Handling Fees Per Order Per Item Per Package Specify where the flat handl…" at bounding box center [262, 101] width 276 height 167
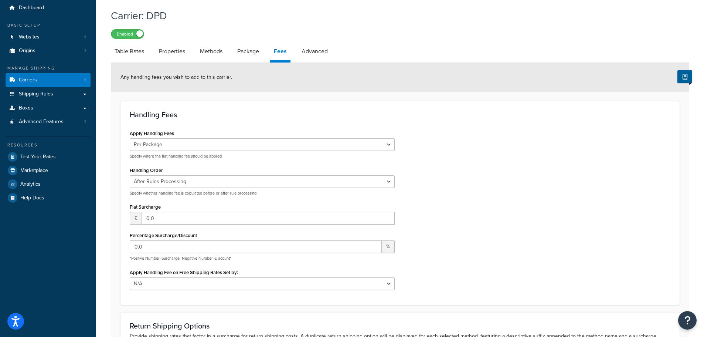
scroll to position [0, 0]
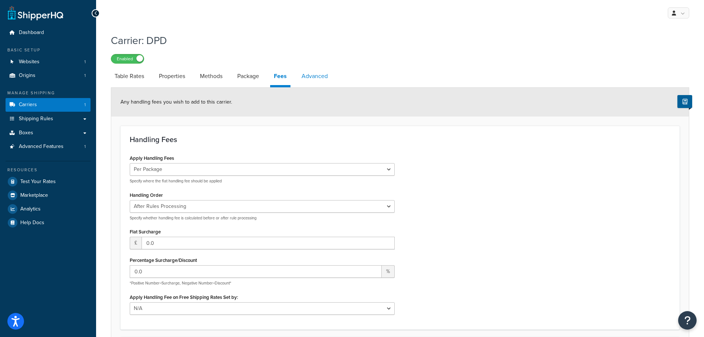
click at [325, 77] on link "Advanced" at bounding box center [315, 76] width 34 height 18
select select "false"
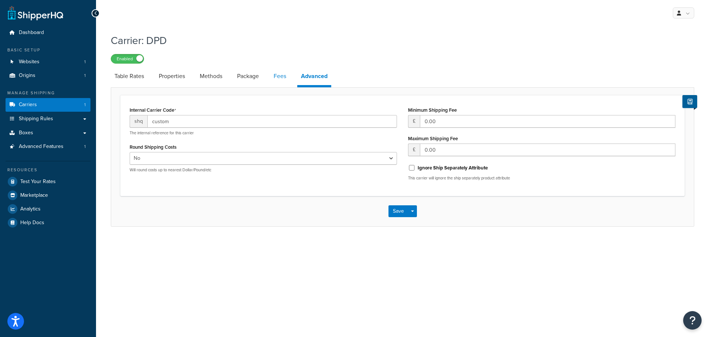
click at [276, 75] on link "Fees" at bounding box center [280, 76] width 20 height 18
select select "package"
select select "AFTER"
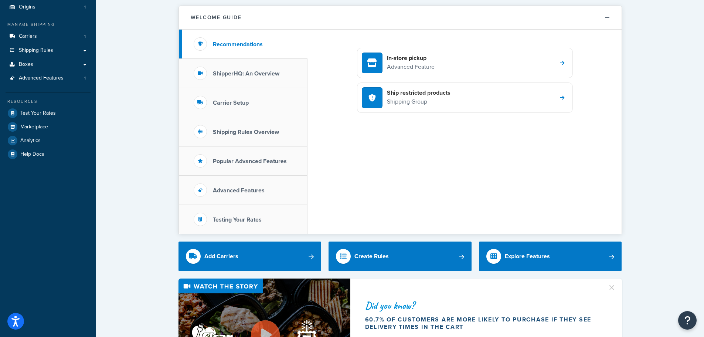
scroll to position [74, 0]
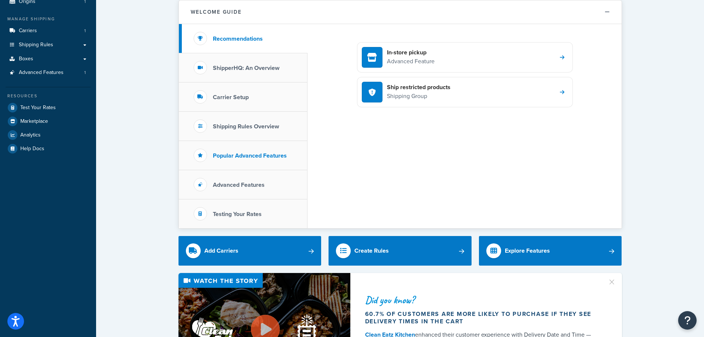
click at [229, 153] on h3 "Popular Advanced Features" at bounding box center [250, 155] width 74 height 7
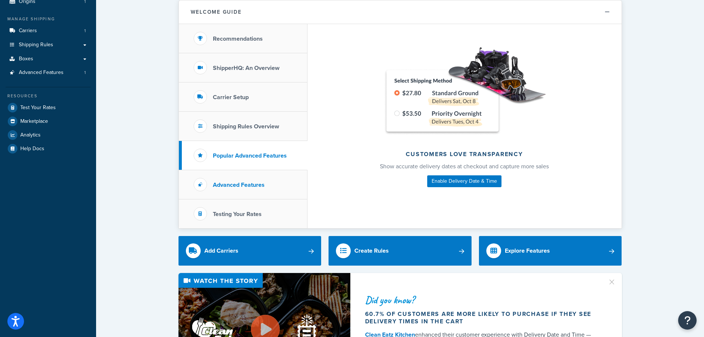
click at [215, 190] on li "Advanced Features" at bounding box center [243, 184] width 129 height 29
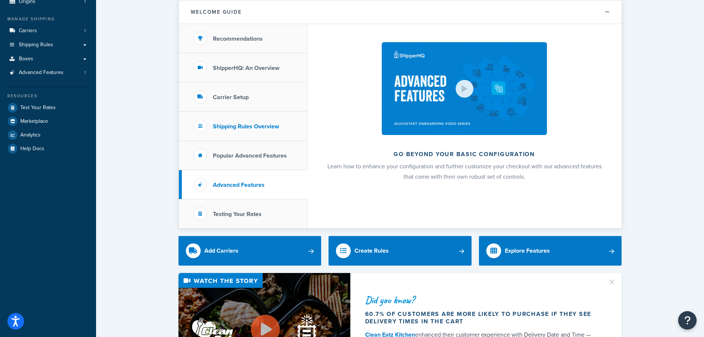
click at [240, 128] on h3 "Shipping Rules Overview" at bounding box center [246, 126] width 66 height 7
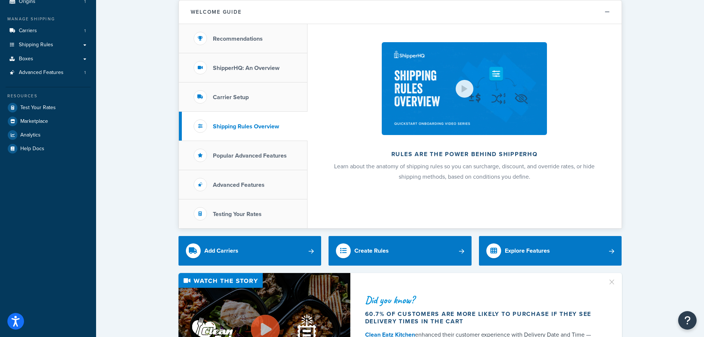
scroll to position [37, 0]
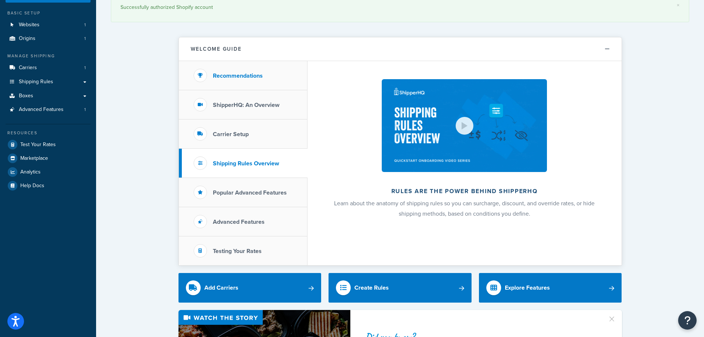
click at [241, 74] on h3 "Recommendations" at bounding box center [238, 75] width 50 height 7
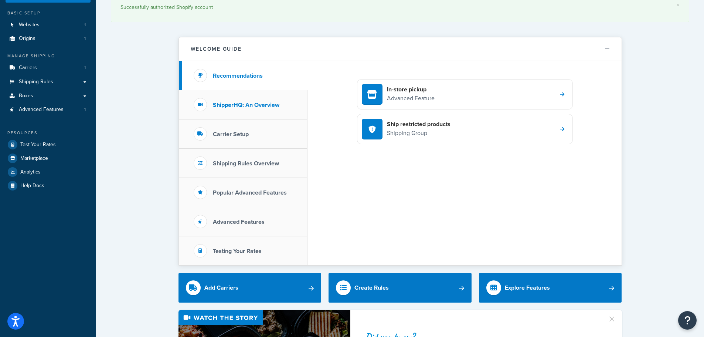
click at [242, 103] on h3 "ShipperHQ: An Overview" at bounding box center [246, 105] width 67 height 7
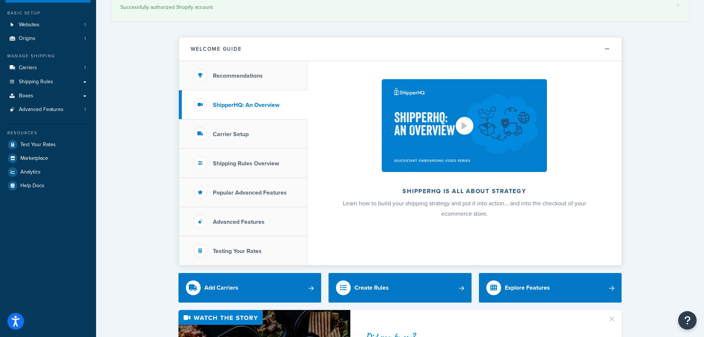
click at [463, 125] on div at bounding box center [464, 125] width 6 height 7
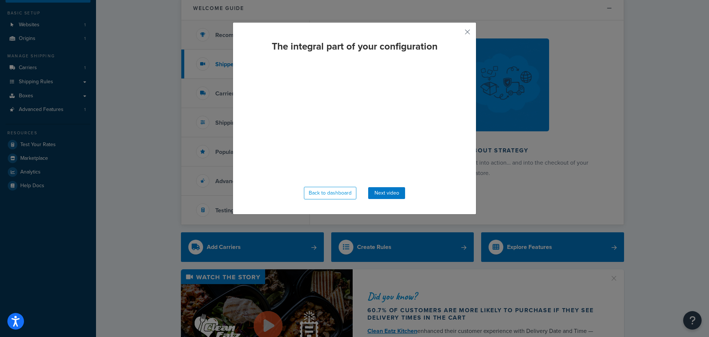
click at [189, 153] on div "The integral part of your configuration Back to dashboard Next video" at bounding box center [354, 168] width 709 height 337
click at [458, 34] on button "button" at bounding box center [457, 35] width 2 height 2
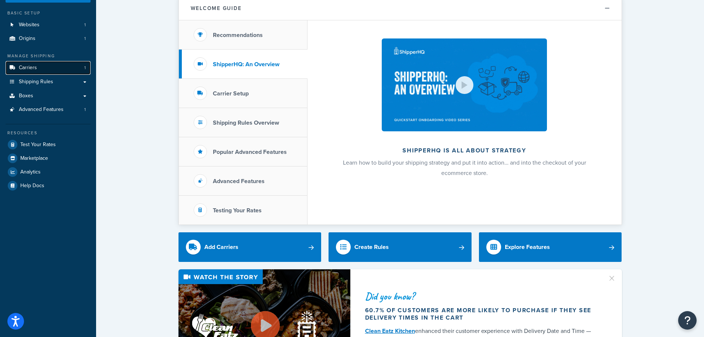
click at [42, 69] on link "Carriers 1" at bounding box center [48, 68] width 85 height 14
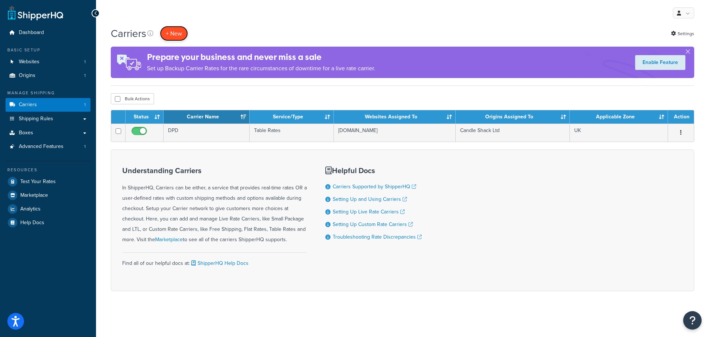
click at [174, 32] on button "+ New" at bounding box center [174, 33] width 28 height 15
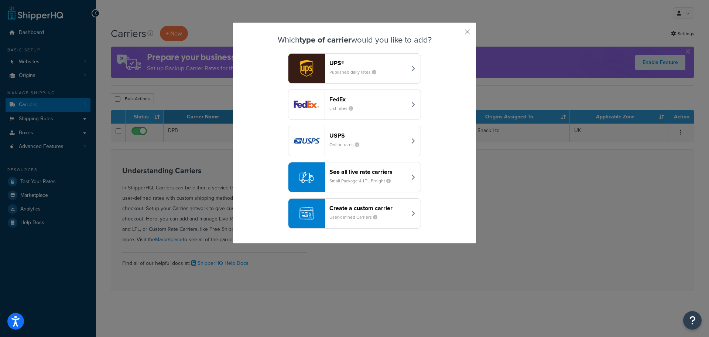
click at [355, 174] on header "See all live rate carriers" at bounding box center [368, 171] width 77 height 7
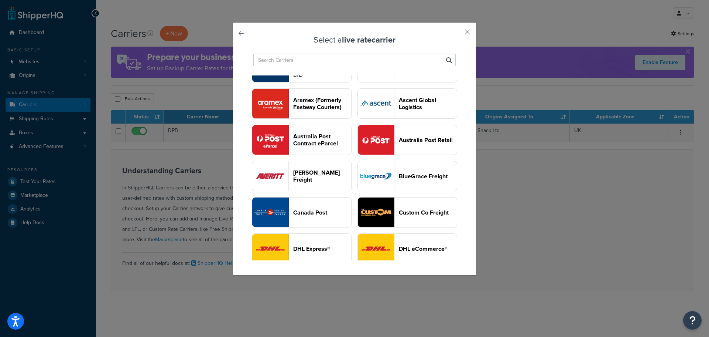
scroll to position [37, 0]
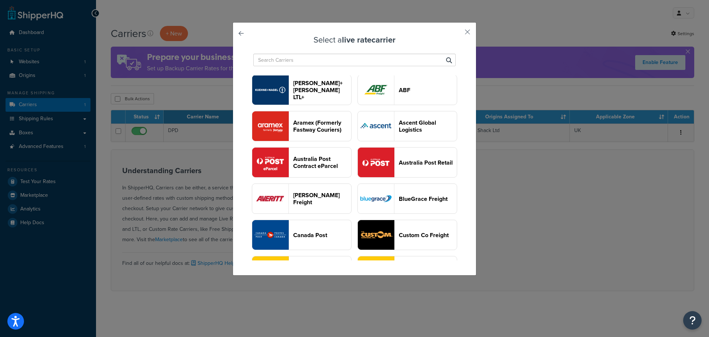
click at [352, 105] on button "Kuehne+Nagel LTL+" at bounding box center [302, 90] width 100 height 30
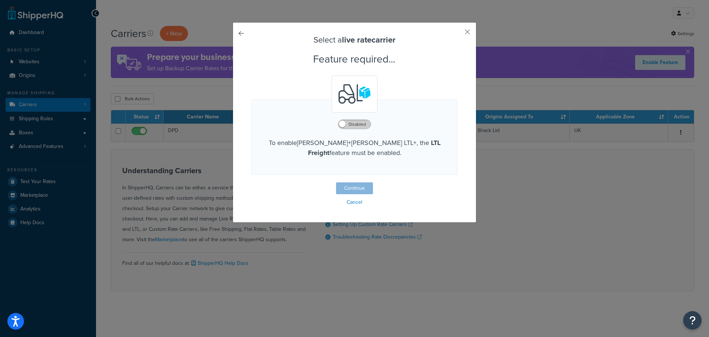
click at [350, 122] on label "Disabled" at bounding box center [354, 124] width 33 height 9
click at [352, 191] on button "Continue" at bounding box center [354, 188] width 37 height 12
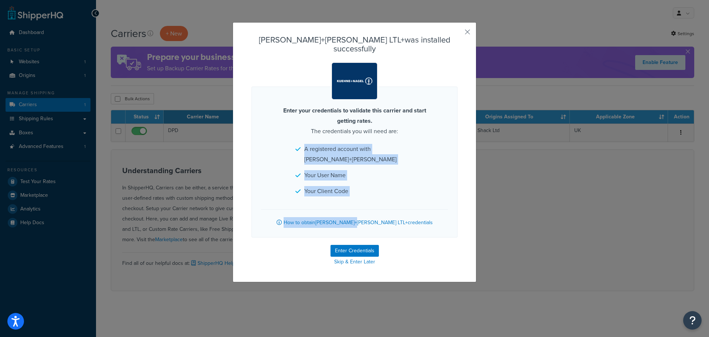
drag, startPoint x: 301, startPoint y: 140, endPoint x: 373, endPoint y: 182, distance: 83.5
click at [372, 182] on div "Enter your credentials to validate this carrier and start getting rates. The cr…" at bounding box center [355, 161] width 206 height 151
click at [375, 186] on li "Your Client Code" at bounding box center [355, 191] width 118 height 10
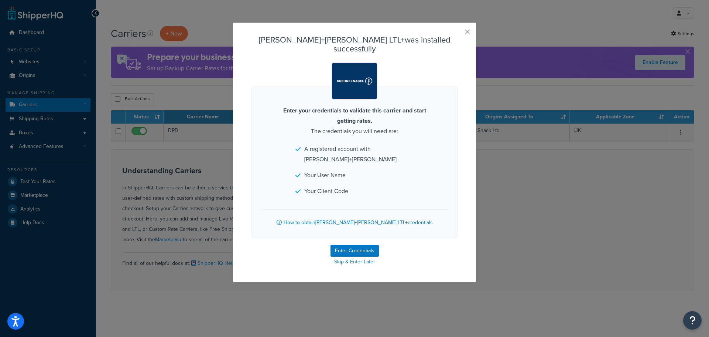
click at [382, 106] on strong "Enter your credentials to validate this carrier and start getting rates." at bounding box center [354, 115] width 143 height 19
click at [458, 34] on button "button" at bounding box center [457, 35] width 2 height 2
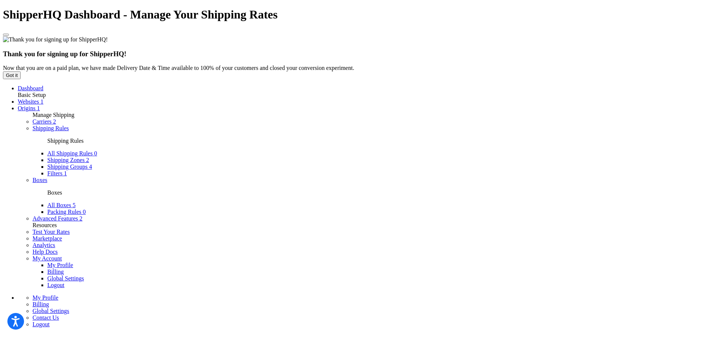
click at [33, 98] on span "Websites" at bounding box center [28, 101] width 21 height 6
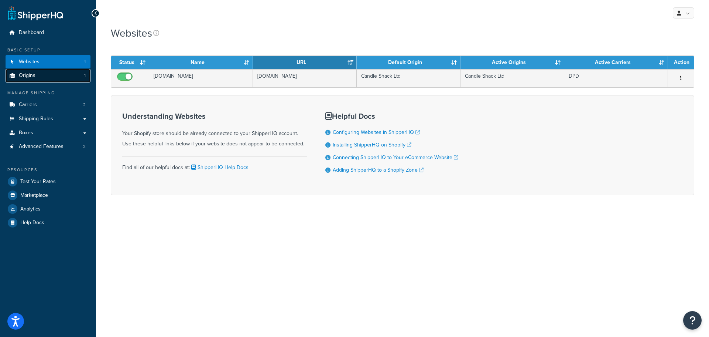
click at [31, 76] on span "Origins" at bounding box center [27, 75] width 17 height 6
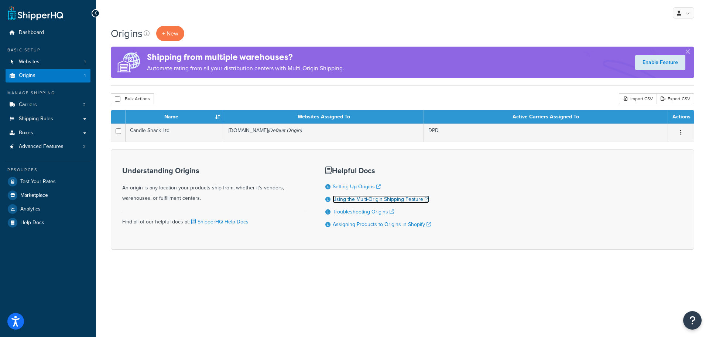
click at [393, 199] on link "Using the Multi-Origin Shipping Feature" at bounding box center [381, 199] width 96 height 8
click at [168, 32] on span "+ New" at bounding box center [170, 33] width 16 height 8
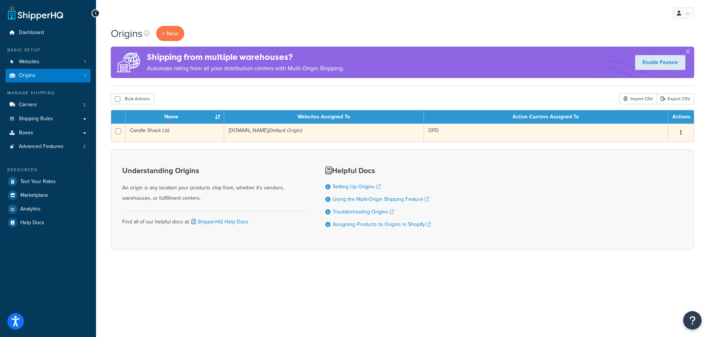
click at [161, 127] on td "Candle Shack Ltd" at bounding box center [175, 132] width 99 height 18
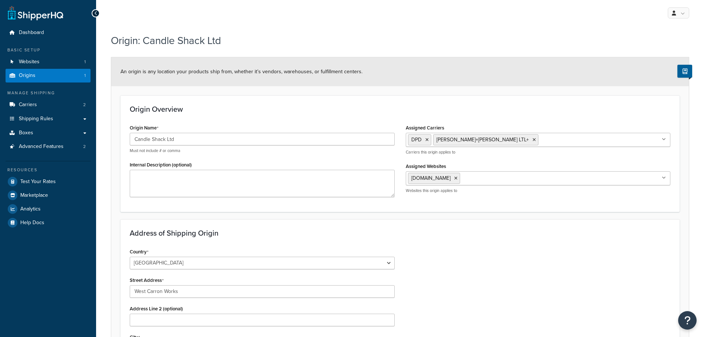
select select "1226"
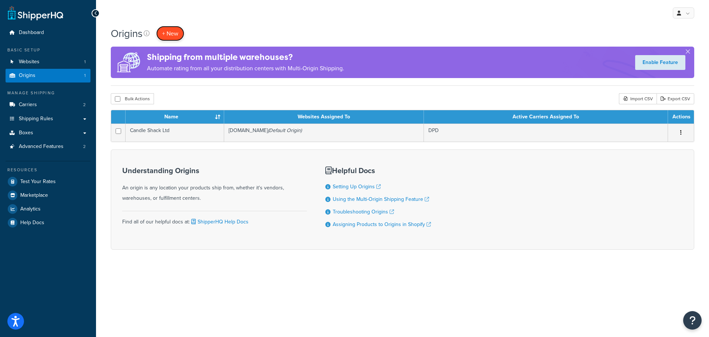
click at [173, 34] on span "+ New" at bounding box center [170, 33] width 16 height 8
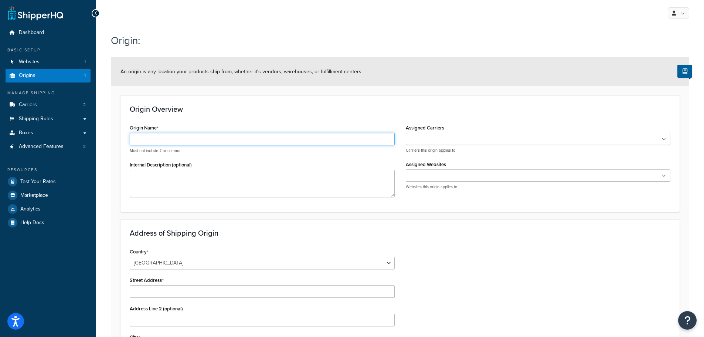
click at [193, 138] on input "Origin Name" at bounding box center [262, 139] width 265 height 13
type input "Candle Shack BV"
click at [420, 137] on input "Assigned Carriers" at bounding box center [440, 139] width 65 height 8
click at [451, 120] on div "Origin Overview Origin Name Candle Shack BV Must not include # or comma Interna…" at bounding box center [399, 153] width 559 height 116
click at [440, 175] on input "Assigned Websites" at bounding box center [440, 178] width 65 height 8
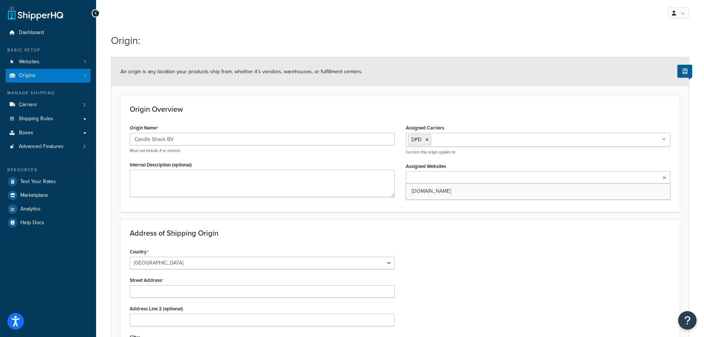
click at [440, 175] on input "Assigned Websites" at bounding box center [440, 178] width 65 height 8
click at [453, 162] on div "Assigned Websites candle-shack-com.myshopify.com Websites this origin applies to" at bounding box center [538, 176] width 265 height 31
click at [39, 60] on span "Websites" at bounding box center [29, 62] width 21 height 6
click at [434, 174] on input "Assigned Websites" at bounding box center [440, 178] width 65 height 8
click at [418, 204] on div "Origin Overview Origin Name Candle Shack BV Must not include # or comma Interna…" at bounding box center [399, 153] width 559 height 116
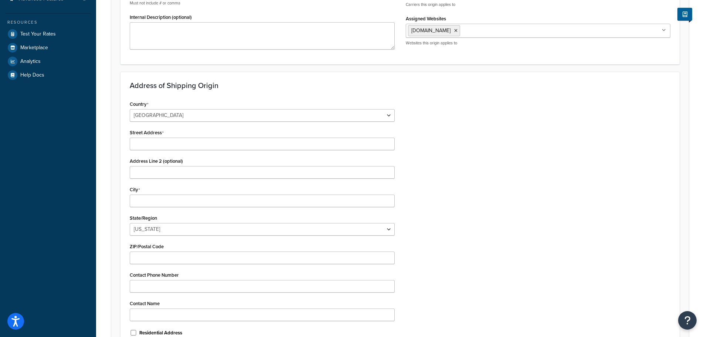
scroll to position [148, 0]
click at [185, 113] on select "United States United Kingdom Afghanistan Åland Islands Albania Algeria American…" at bounding box center [262, 115] width 265 height 13
select select "1152"
click at [185, 112] on select "United States United Kingdom Afghanistan Åland Islands Albania Algeria American…" at bounding box center [262, 115] width 265 height 13
click at [149, 142] on input "Street Address" at bounding box center [262, 143] width 265 height 13
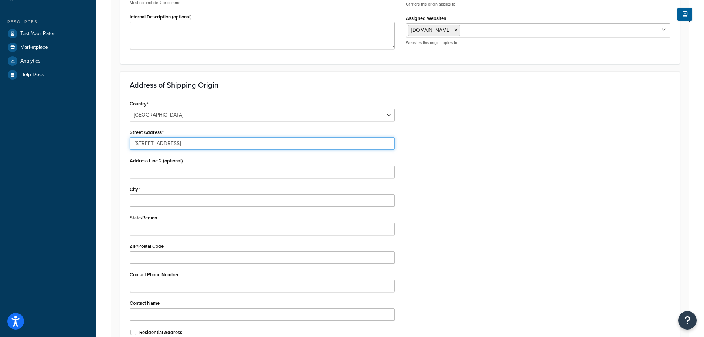
type input "Edisonweg 23"
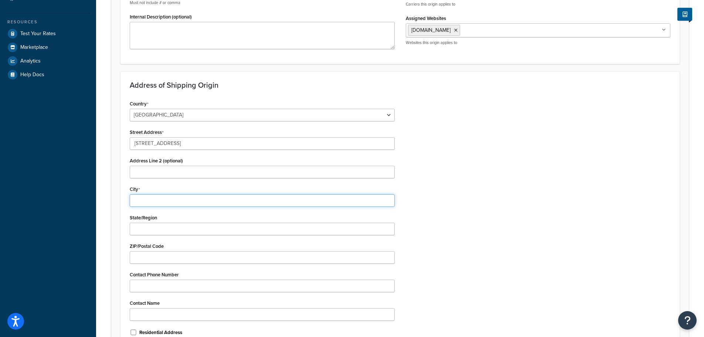
click at [133, 201] on input "City" at bounding box center [262, 200] width 265 height 13
type input "Echt"
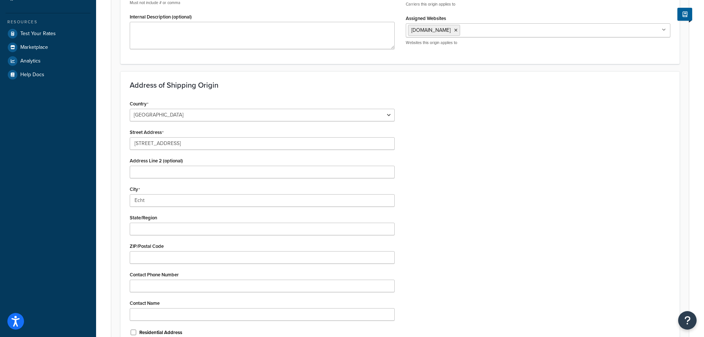
click at [147, 185] on div "City Echt" at bounding box center [262, 195] width 265 height 23
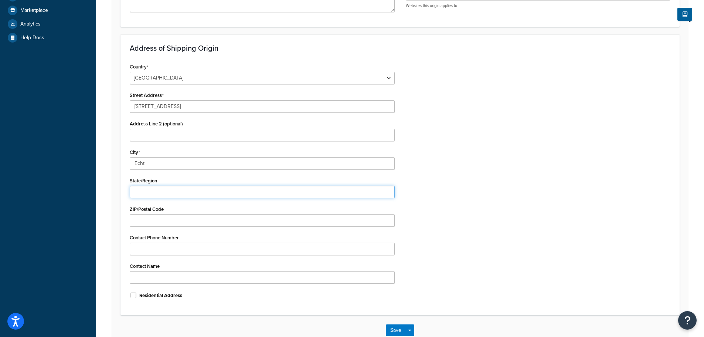
click at [140, 193] on input "State/Region" at bounding box center [262, 191] width 265 height 13
type input "Limburg"
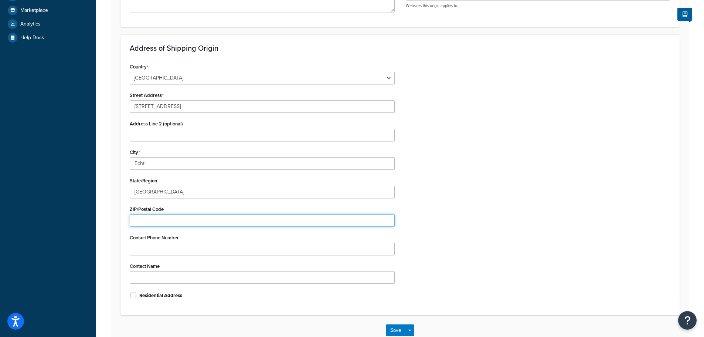
click at [146, 217] on input "ZIP/Postal Code" at bounding box center [262, 220] width 265 height 13
click at [142, 222] on input "ZIP/Postal Code" at bounding box center [262, 220] width 265 height 13
paste input "6101 XJ"
type input "6101 XJ"
click at [117, 232] on form "An origin is any location your products ship from, whether it’s vendors, wareho…" at bounding box center [399, 109] width 577 height 472
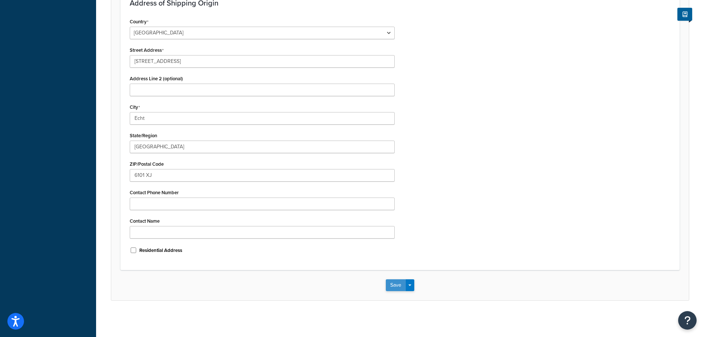
scroll to position [231, 0]
click at [391, 282] on button "Save" at bounding box center [396, 284] width 20 height 12
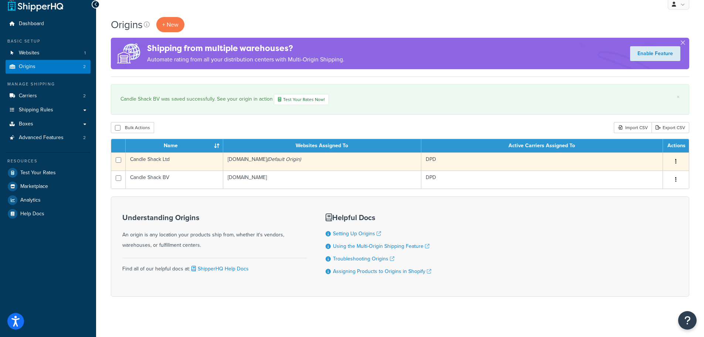
scroll to position [14, 0]
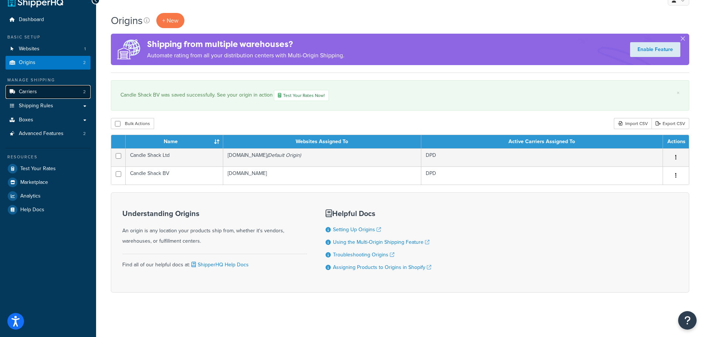
click at [34, 90] on span "Carriers" at bounding box center [28, 92] width 18 height 6
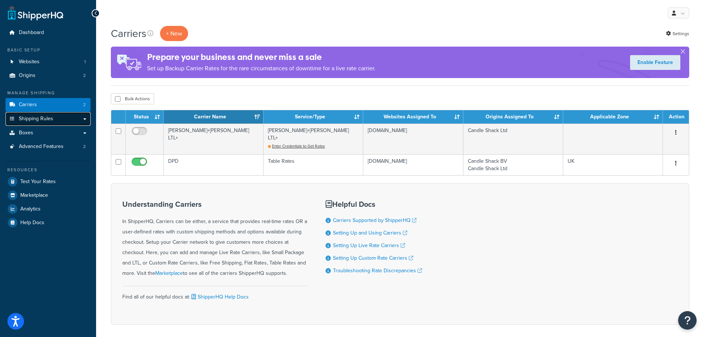
click at [44, 119] on span "Shipping Rules" at bounding box center [36, 119] width 34 height 6
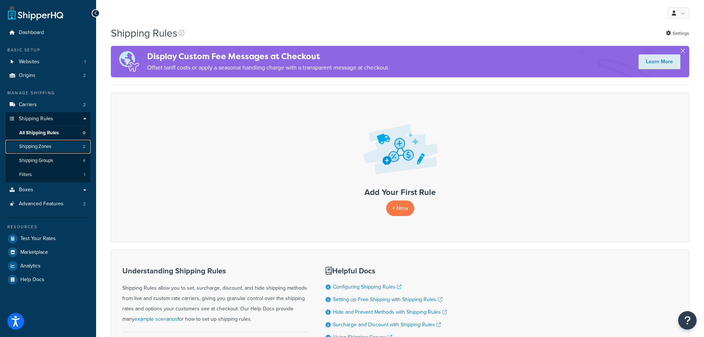
click at [48, 143] on span "Shipping Zones" at bounding box center [35, 146] width 32 height 6
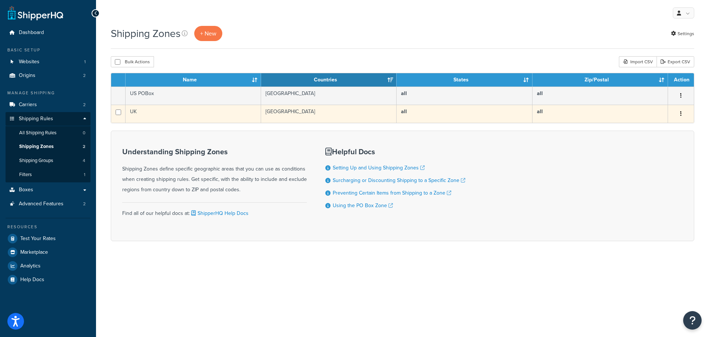
click at [168, 116] on td "UK" at bounding box center [194, 114] width 136 height 18
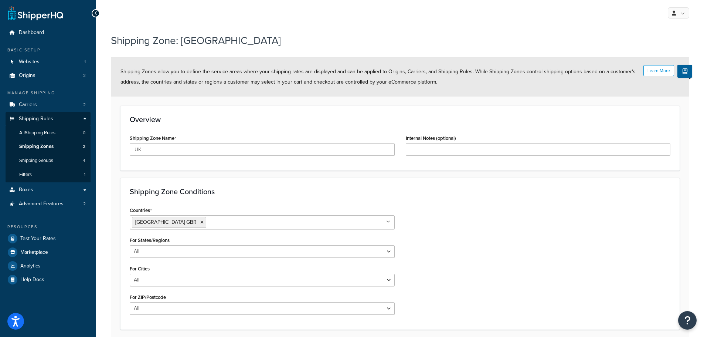
click at [97, 14] on icon at bounding box center [95, 13] width 3 height 5
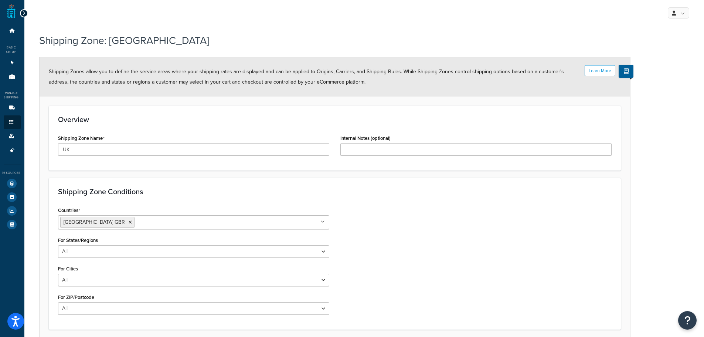
click at [21, 13] on div at bounding box center [24, 13] width 8 height 8
click at [22, 13] on icon at bounding box center [23, 13] width 3 height 5
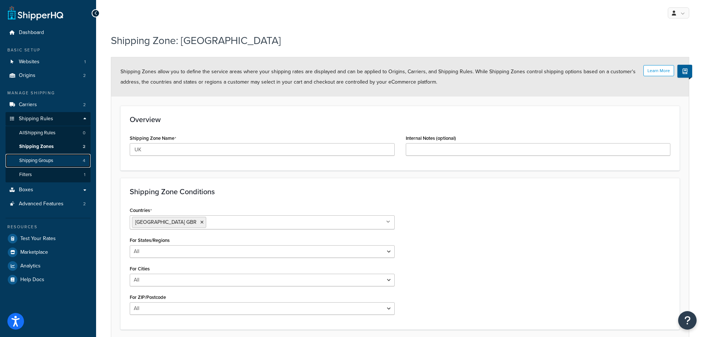
click at [37, 157] on span "Shipping Groups" at bounding box center [36, 160] width 34 height 6
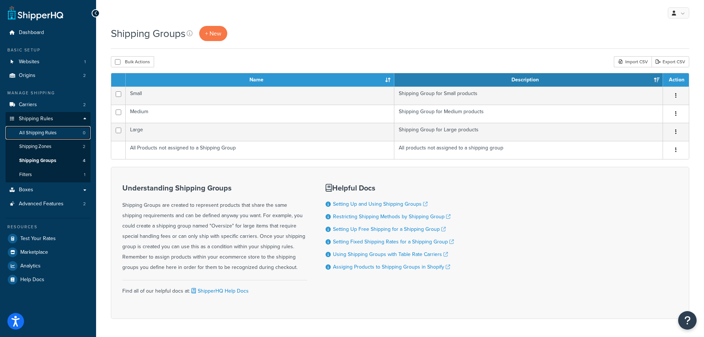
click at [41, 132] on span "All Shipping Rules" at bounding box center [37, 133] width 37 height 6
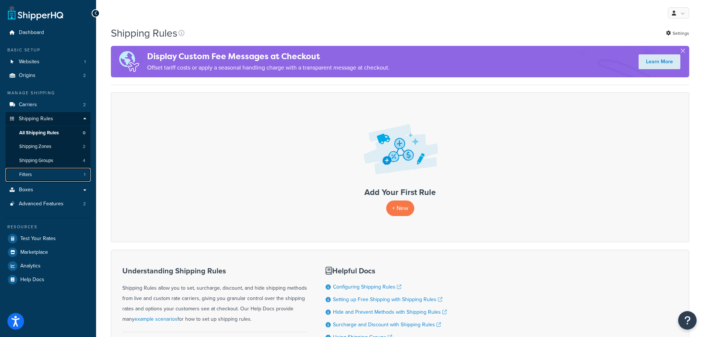
click at [37, 170] on link "Filters 1" at bounding box center [48, 175] width 85 height 14
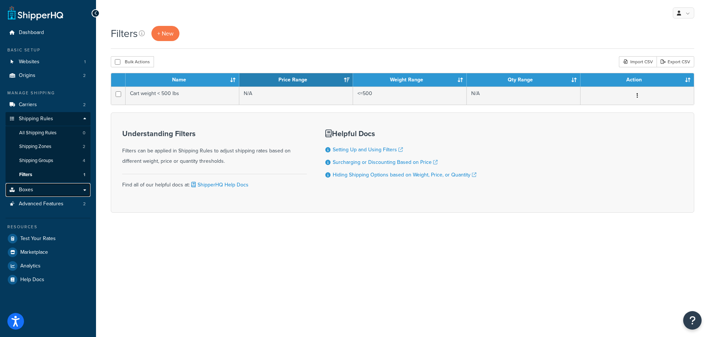
click at [38, 185] on link "Boxes" at bounding box center [48, 190] width 85 height 14
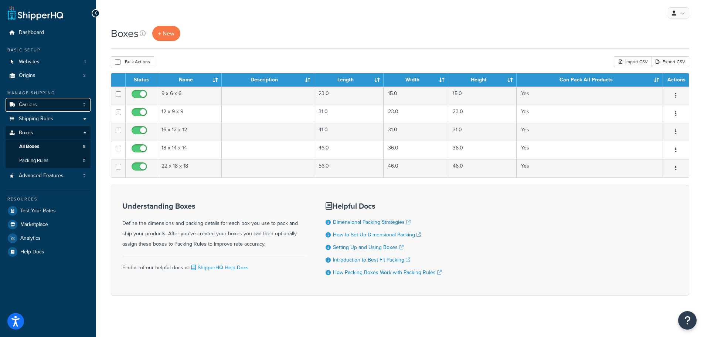
click at [31, 102] on span "Carriers" at bounding box center [28, 105] width 18 height 6
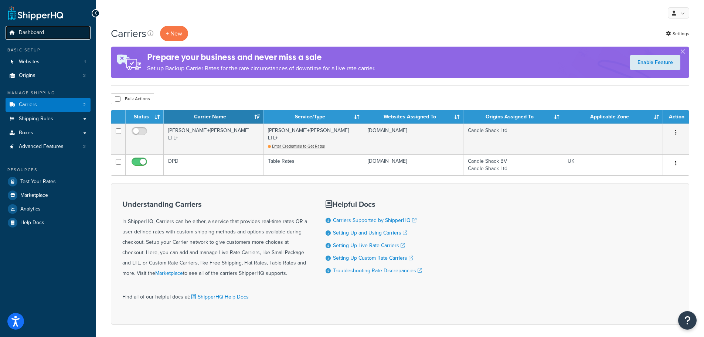
click at [23, 30] on span "Dashboard" at bounding box center [31, 33] width 25 height 6
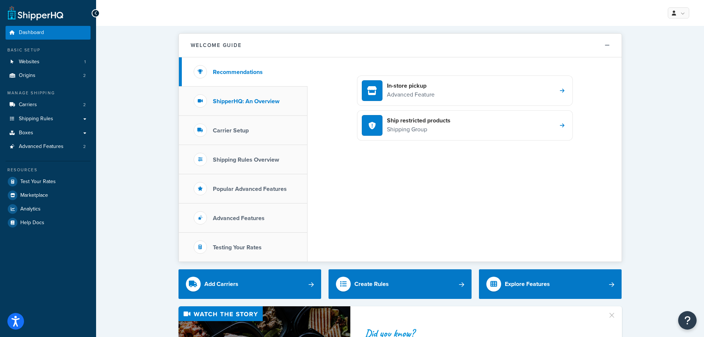
click at [261, 105] on li "ShipperHQ: An Overview" at bounding box center [243, 100] width 129 height 29
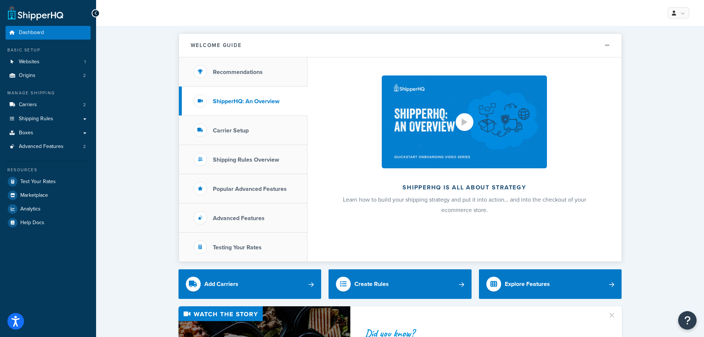
click at [463, 123] on div at bounding box center [464, 121] width 6 height 7
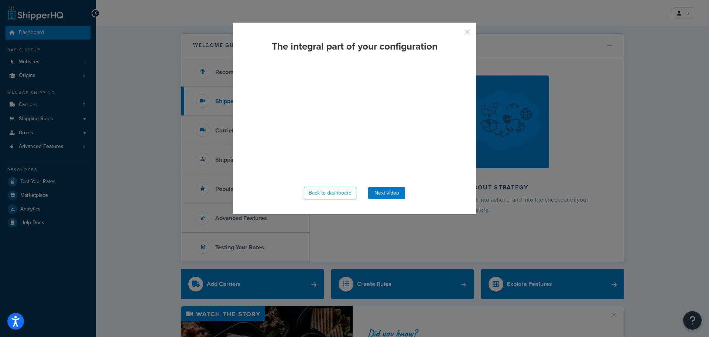
drag, startPoint x: 464, startPoint y: 28, endPoint x: 454, endPoint y: 31, distance: 10.3
click at [458, 34] on button "button" at bounding box center [457, 35] width 2 height 2
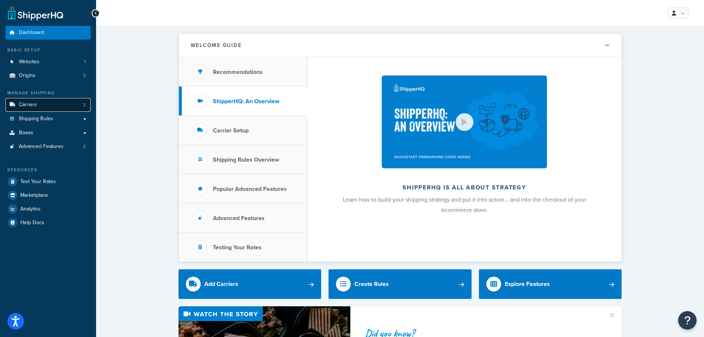
click at [35, 104] on span "Carriers" at bounding box center [28, 105] width 18 height 6
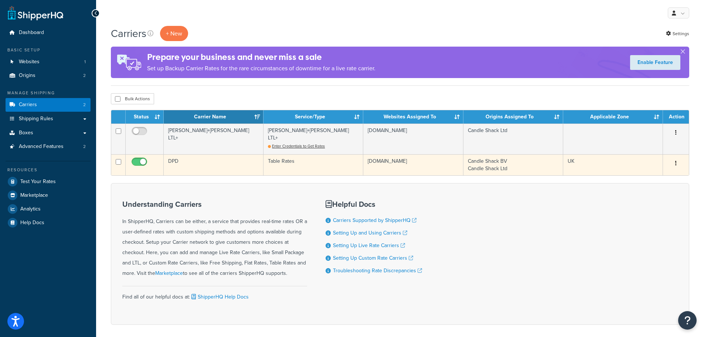
click at [188, 154] on td "DPD" at bounding box center [214, 164] width 100 height 21
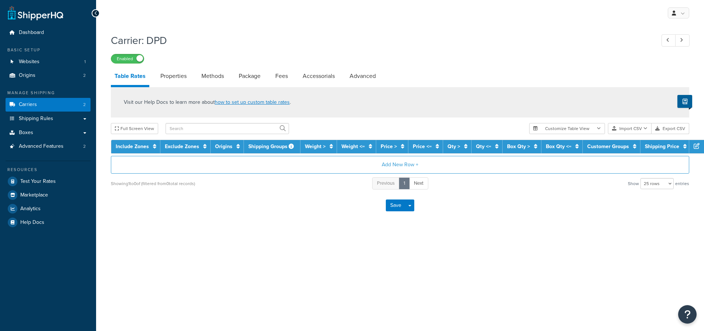
select select "25"
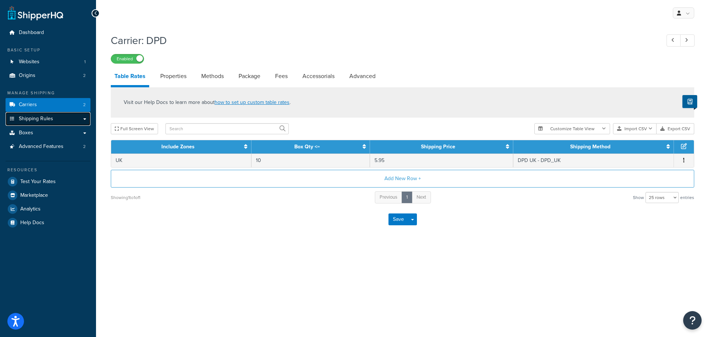
click at [77, 117] on link "Shipping Rules" at bounding box center [48, 119] width 85 height 14
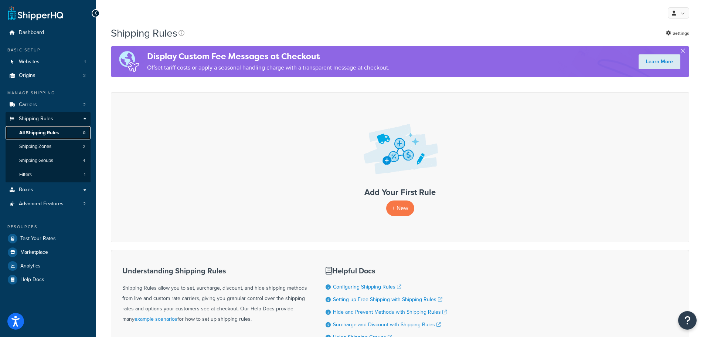
click at [52, 130] on span "All Shipping Rules" at bounding box center [39, 133] width 40 height 6
click at [40, 146] on span "Shipping Zones" at bounding box center [35, 146] width 32 height 6
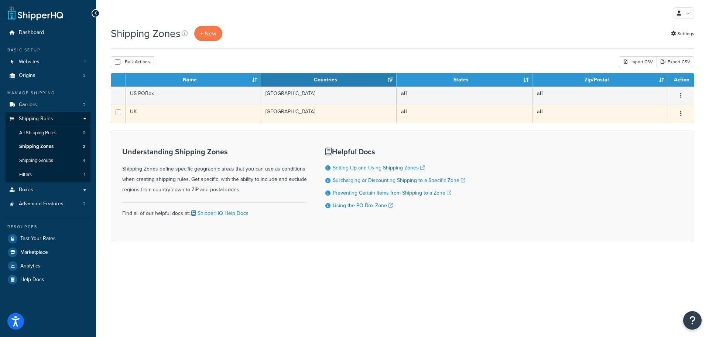
click at [177, 110] on td "UK" at bounding box center [194, 114] width 136 height 18
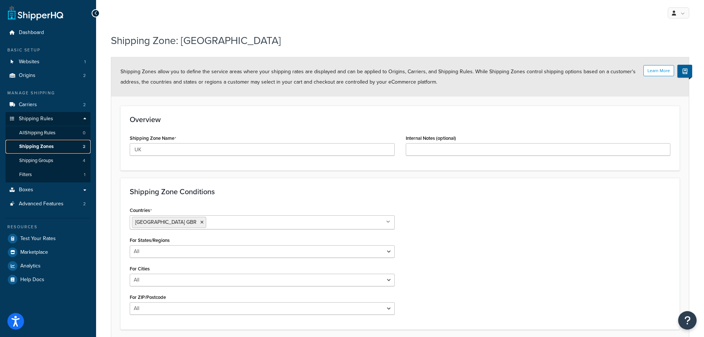
click at [44, 143] on span "Shipping Zones" at bounding box center [36, 146] width 34 height 6
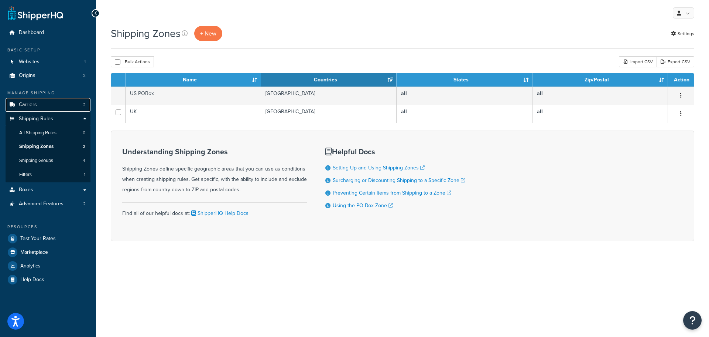
click at [29, 102] on span "Carriers" at bounding box center [28, 105] width 18 height 6
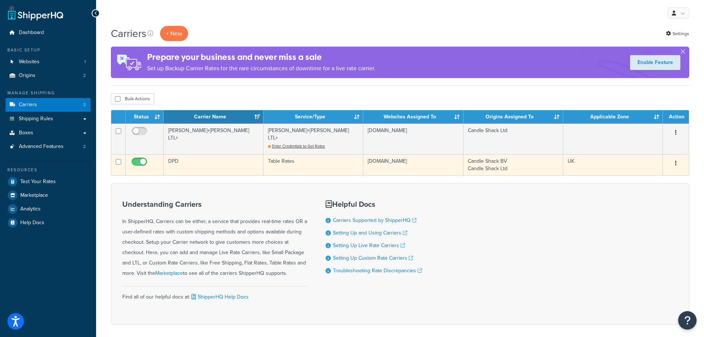
click at [178, 154] on td "DPD" at bounding box center [214, 164] width 100 height 21
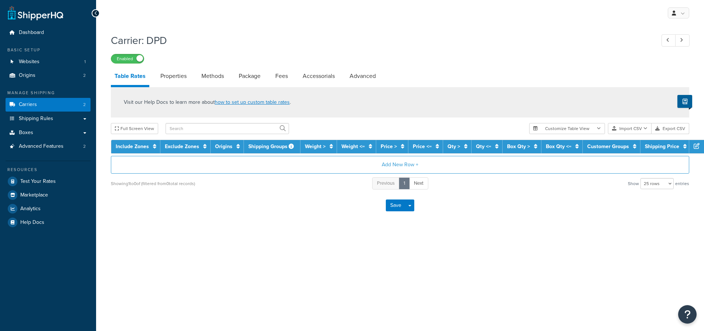
select select "25"
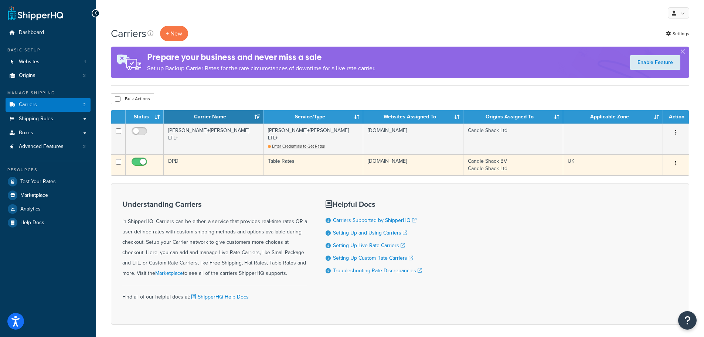
click at [228, 160] on td "DPD" at bounding box center [214, 164] width 100 height 21
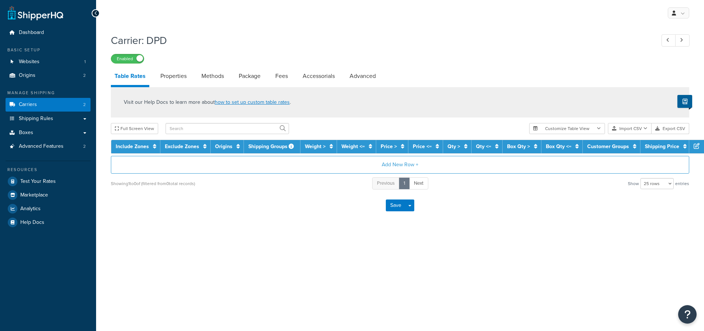
select select "25"
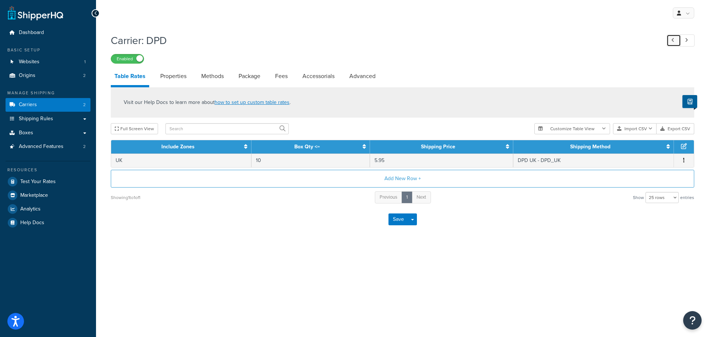
click at [671, 44] on link at bounding box center [674, 40] width 14 height 12
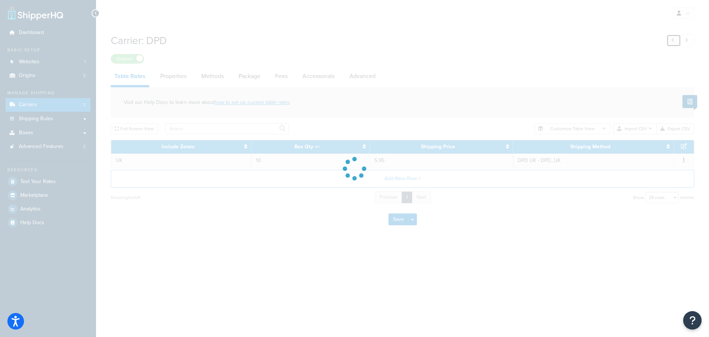
select select "reTransFreight"
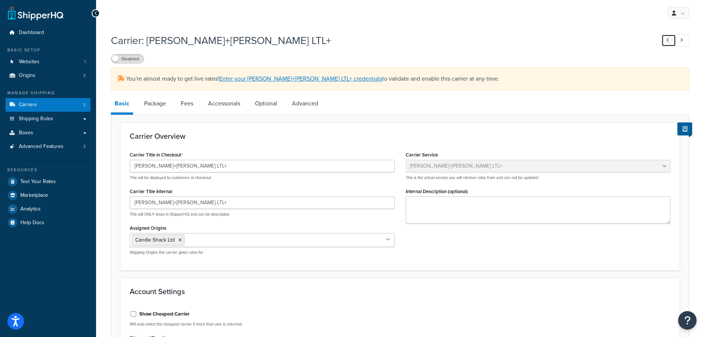
click at [671, 40] on link at bounding box center [668, 40] width 14 height 12
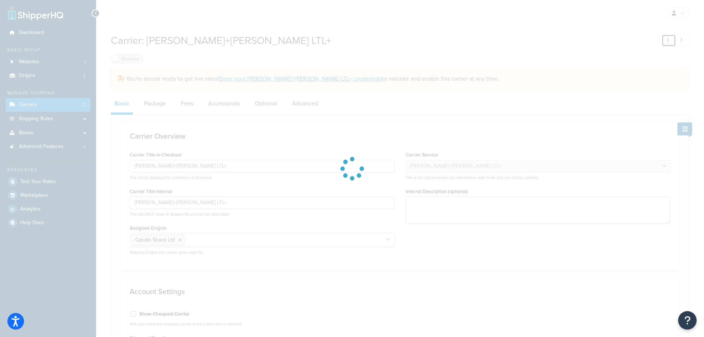
select select "25"
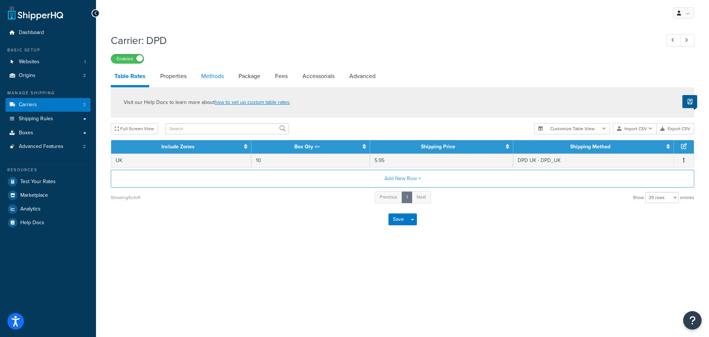
click at [212, 76] on link "Methods" at bounding box center [213, 76] width 30 height 18
select select "25"
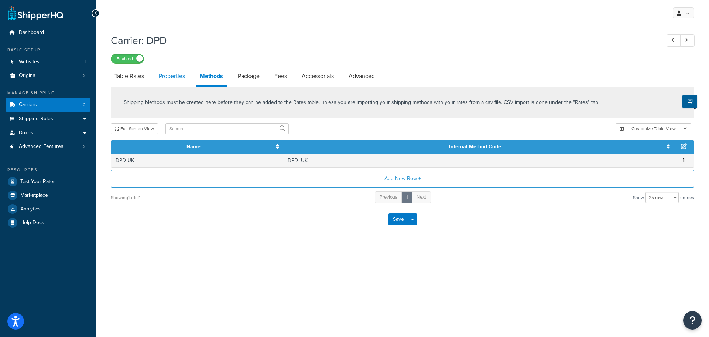
click at [170, 80] on link "Properties" at bounding box center [172, 76] width 34 height 18
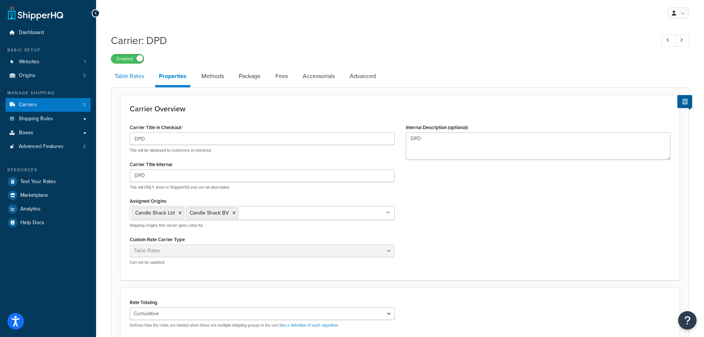
click at [119, 73] on link "Table Rates" at bounding box center [129, 76] width 37 height 18
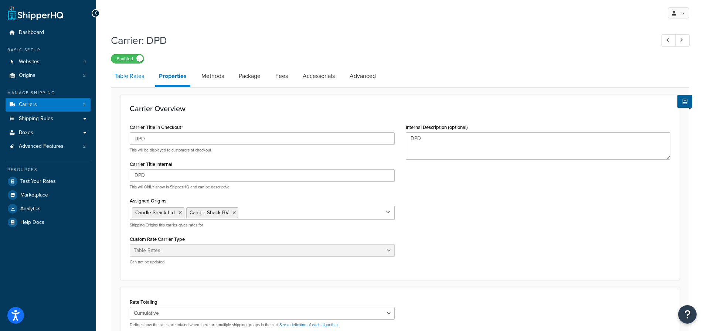
select select "25"
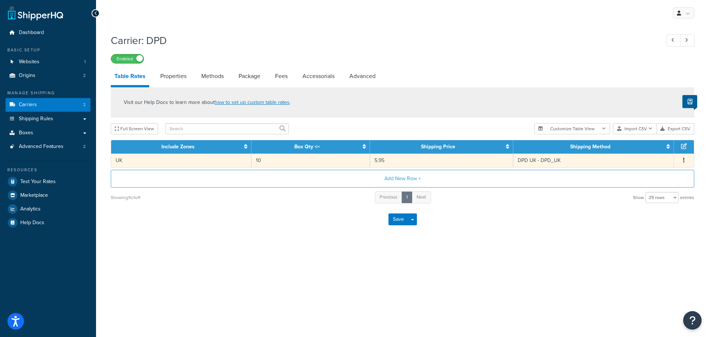
click at [159, 159] on td "UK" at bounding box center [181, 160] width 140 height 14
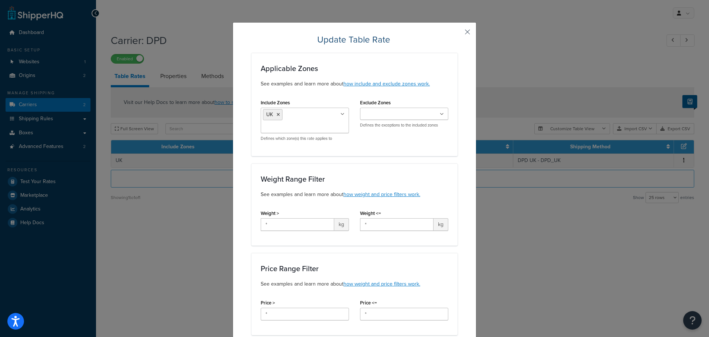
click at [458, 34] on button "button" at bounding box center [457, 35] width 2 height 2
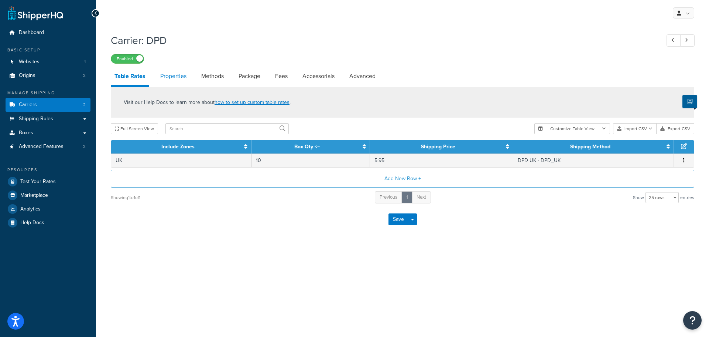
click at [173, 78] on link "Properties" at bounding box center [174, 76] width 34 height 18
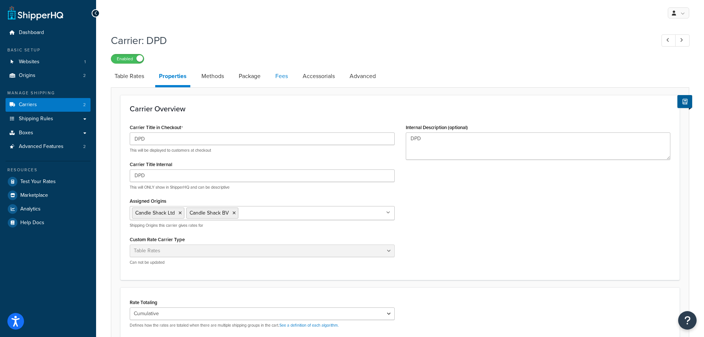
click at [278, 75] on link "Fees" at bounding box center [282, 76] width 20 height 18
select select "AFTER"
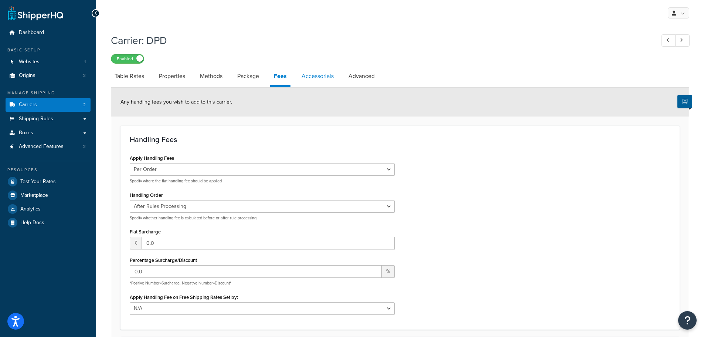
click at [314, 77] on link "Accessorials" at bounding box center [318, 76] width 40 height 18
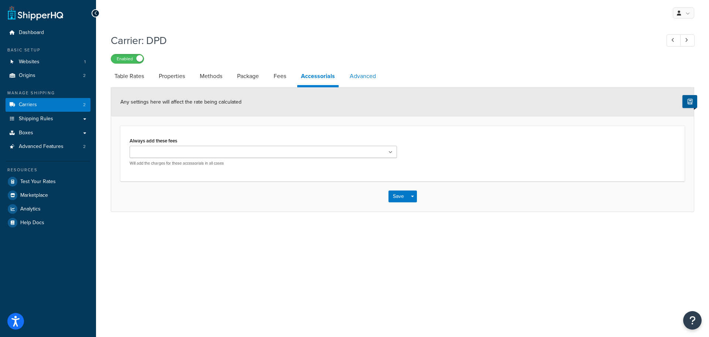
click at [364, 73] on link "Advanced" at bounding box center [363, 76] width 34 height 18
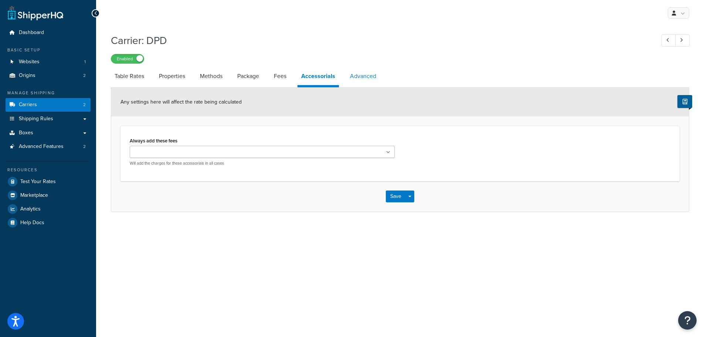
select select "false"
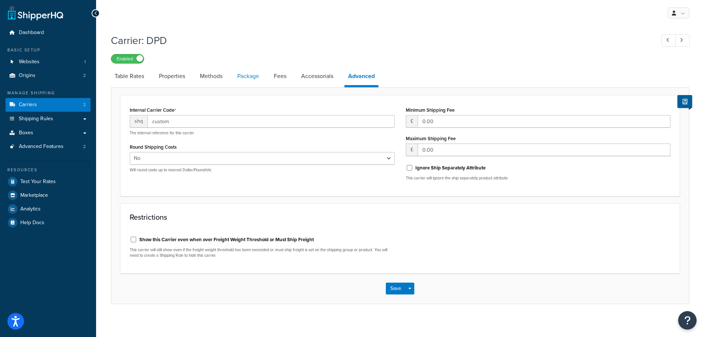
click at [252, 77] on link "Package" at bounding box center [248, 76] width 29 height 18
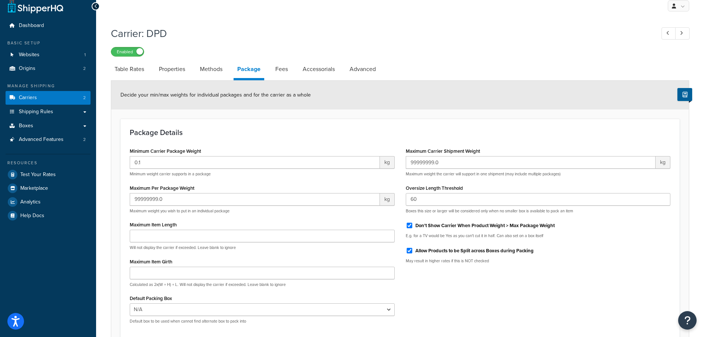
scroll to position [4, 0]
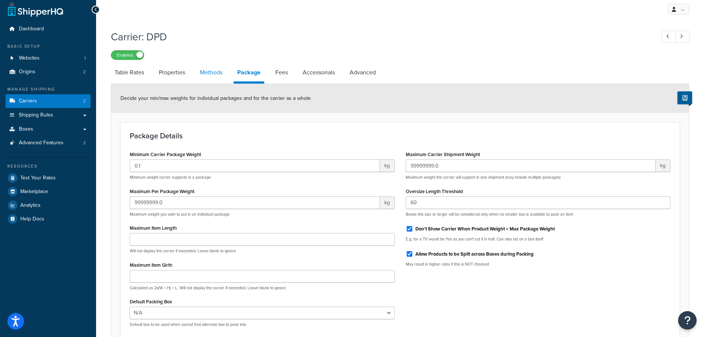
click at [217, 73] on link "Methods" at bounding box center [211, 73] width 30 height 18
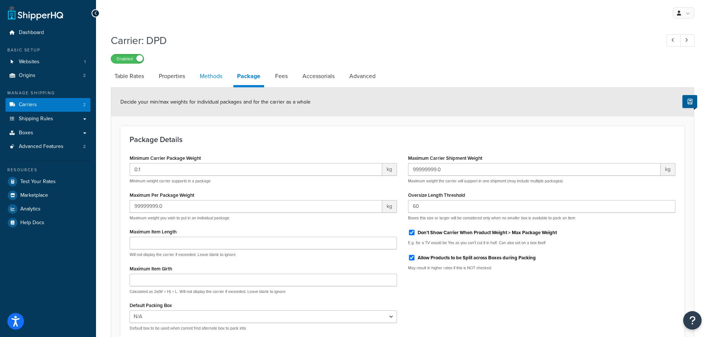
select select "25"
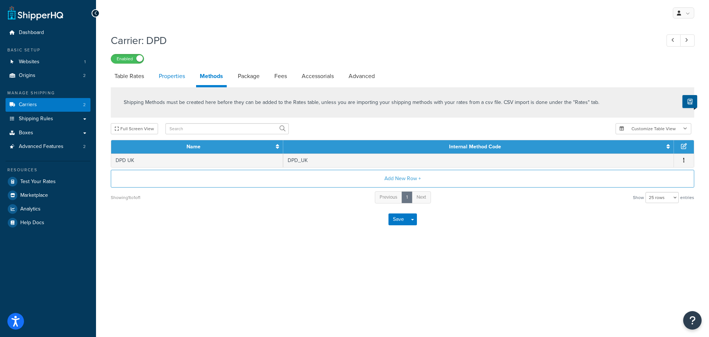
click at [170, 72] on link "Properties" at bounding box center [172, 76] width 34 height 18
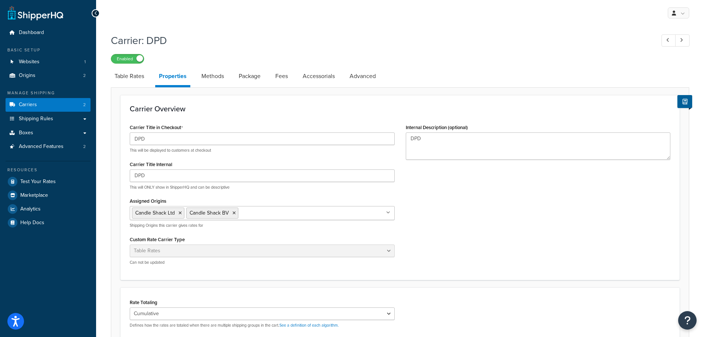
click at [95, 14] on icon at bounding box center [95, 13] width 3 height 5
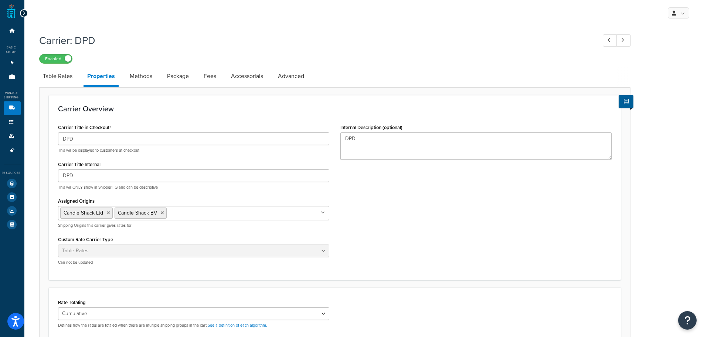
click at [22, 12] on icon at bounding box center [23, 13] width 3 height 5
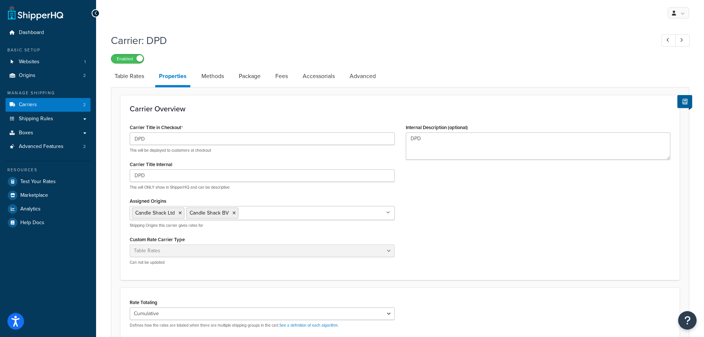
select select "25"
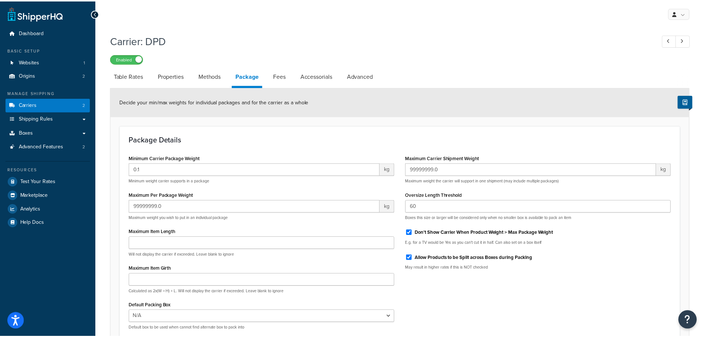
scroll to position [4, 0]
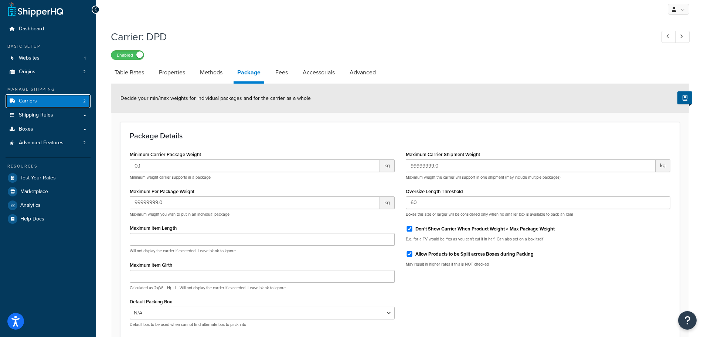
click at [27, 98] on span "Carriers" at bounding box center [28, 101] width 18 height 6
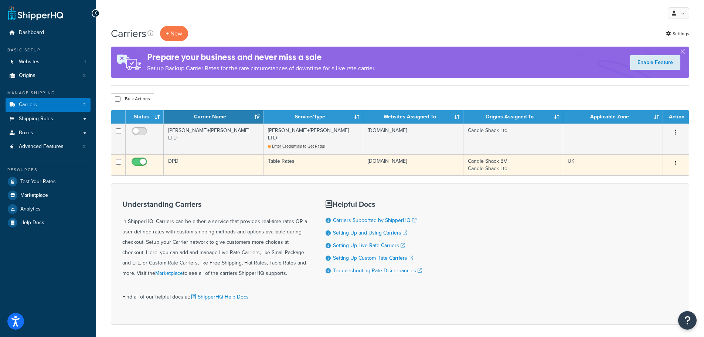
click at [675, 160] on icon "button" at bounding box center [675, 162] width 1 height 5
click at [637, 172] on link "Edit" at bounding box center [646, 170] width 58 height 15
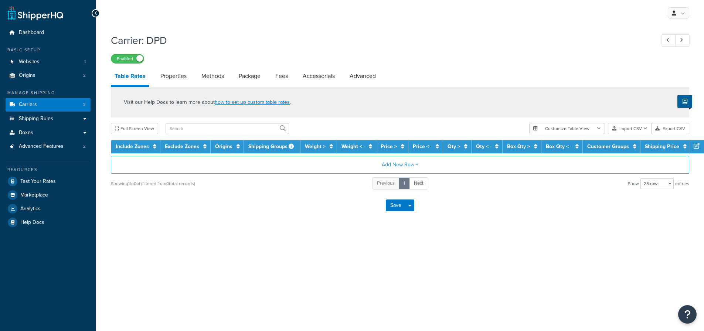
select select "25"
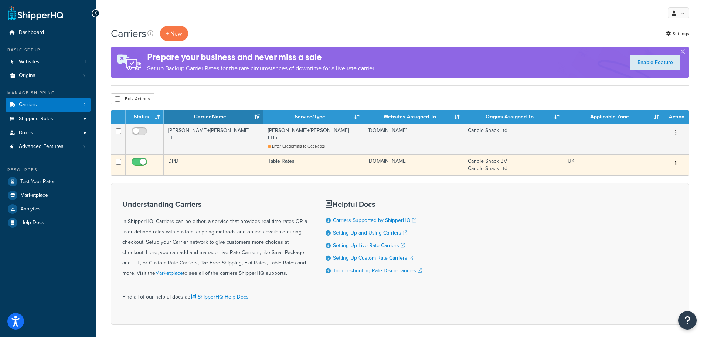
click at [678, 157] on button "button" at bounding box center [676, 163] width 10 height 12
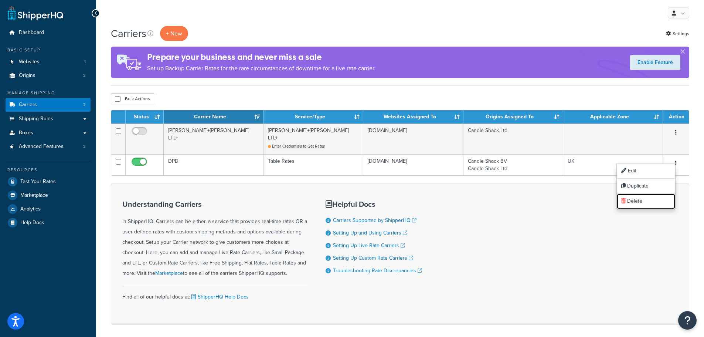
drag, startPoint x: 646, startPoint y: 200, endPoint x: 390, endPoint y: 28, distance: 308.4
click at [645, 200] on link "Delete" at bounding box center [646, 201] width 58 height 15
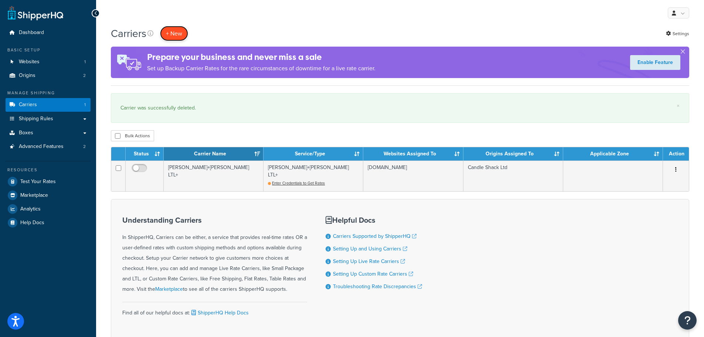
click at [179, 33] on button "+ New" at bounding box center [174, 33] width 28 height 15
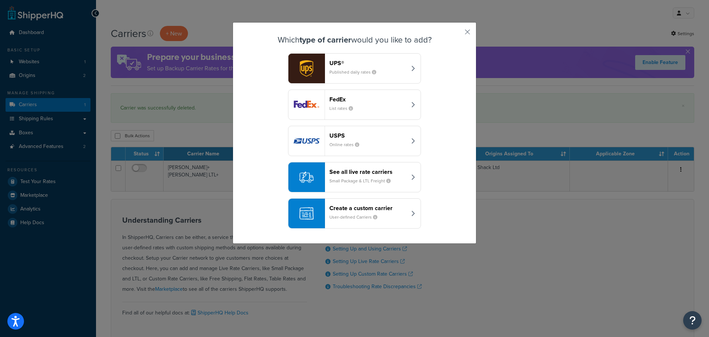
click at [352, 208] on header "Create a custom carrier" at bounding box center [368, 207] width 77 height 7
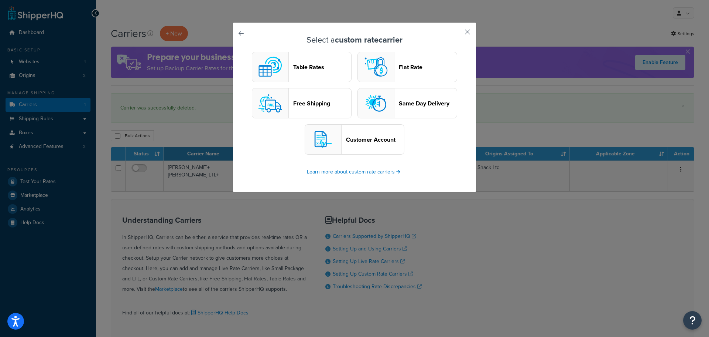
click at [417, 62] on button "Flat Rate" at bounding box center [408, 67] width 100 height 30
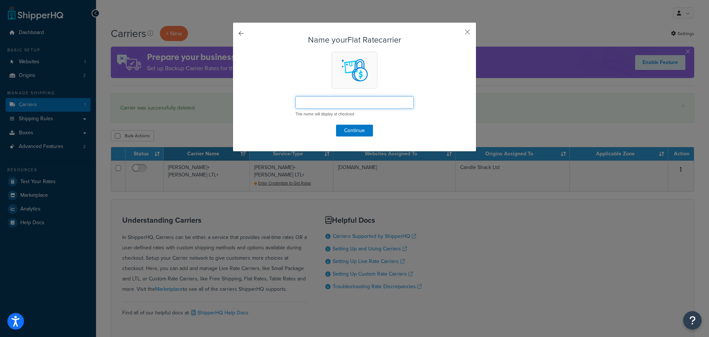
click at [324, 101] on input "text" at bounding box center [355, 102] width 118 height 13
type input "DPD UK"
click at [349, 129] on button "Continue" at bounding box center [354, 131] width 37 height 12
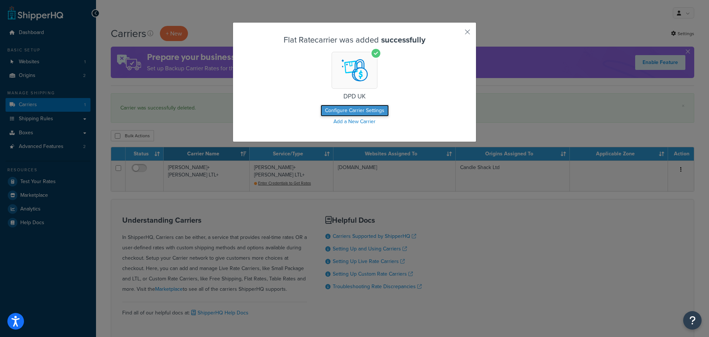
click at [358, 110] on button "Configure Carrier Settings" at bounding box center [355, 111] width 68 height 12
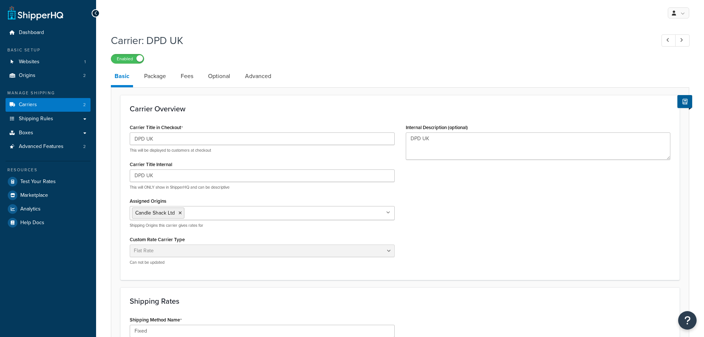
select select "flat"
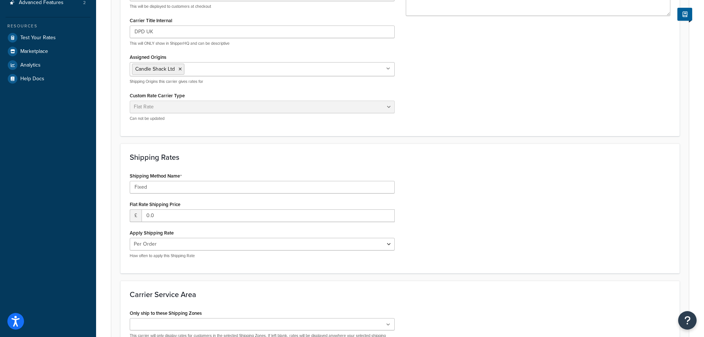
scroll to position [148, 0]
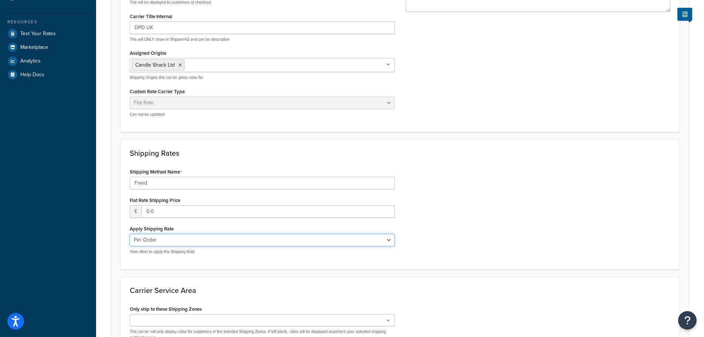
click at [181, 241] on select "Per Order Per Item Per Package" at bounding box center [262, 240] width 265 height 13
select select "package"
click at [130, 234] on select "Per Order Per Item Per Package" at bounding box center [262, 240] width 265 height 13
click at [165, 257] on div "Shipping Method Name Fixed Flat Rate Shipping Price £ 0.0 Apply Shipping Rate P…" at bounding box center [262, 212] width 276 height 93
drag, startPoint x: 157, startPoint y: 209, endPoint x: 142, endPoint y: 213, distance: 15.1
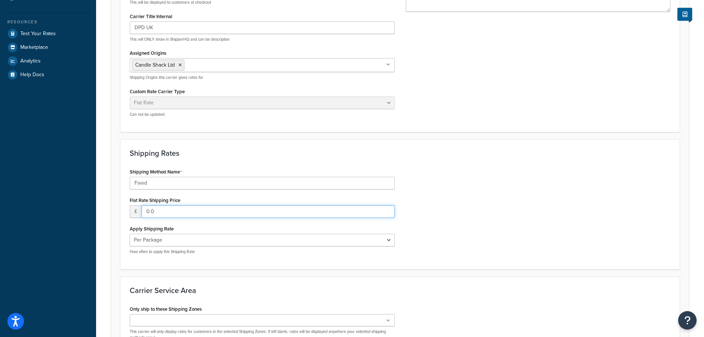
click at [142, 213] on input "0.0" at bounding box center [268, 211] width 253 height 13
type input "5.95"
click at [169, 221] on div "Shipping Method Name Fixed Flat Rate Shipping Price £ 5.95 Apply Shipping Rate …" at bounding box center [262, 212] width 276 height 93
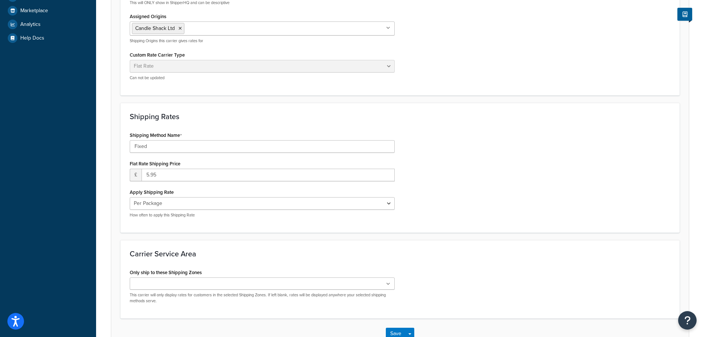
scroll to position [185, 0]
click at [185, 282] on input "Only ship to these Shipping Zones" at bounding box center [164, 283] width 65 height 8
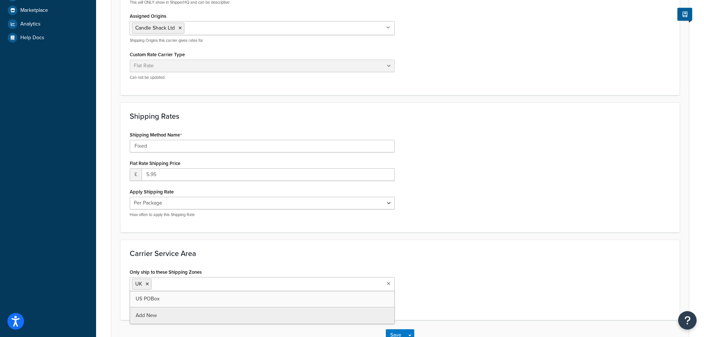
click at [222, 254] on h3 "Carrier Service Area" at bounding box center [400, 253] width 541 height 8
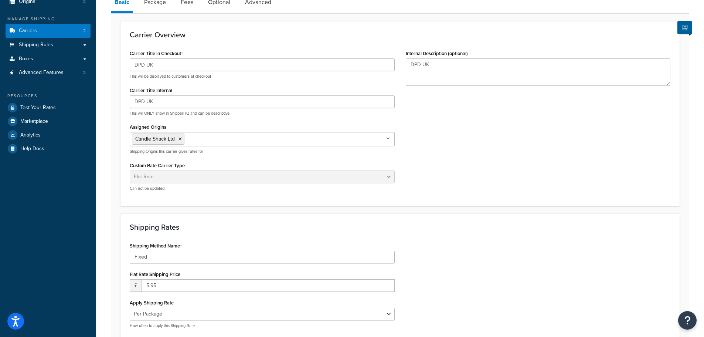
scroll to position [37, 0]
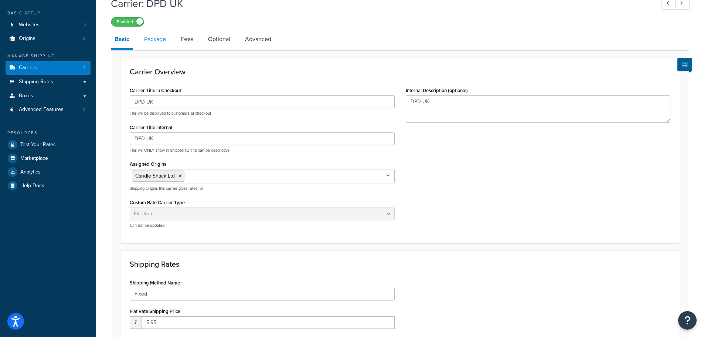
click at [152, 37] on link "Package" at bounding box center [154, 39] width 29 height 18
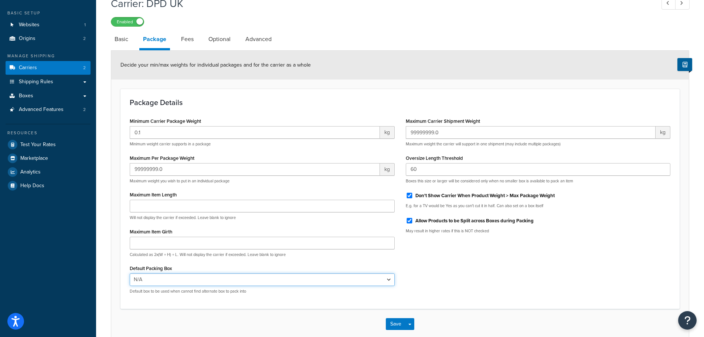
click at [184, 280] on select "N/A" at bounding box center [262, 279] width 265 height 13
click at [194, 170] on input "99999999.0" at bounding box center [255, 169] width 250 height 13
drag, startPoint x: 194, startPoint y: 170, endPoint x: 122, endPoint y: 170, distance: 72.4
click at [122, 170] on div "Package Details Minimum Carrier Package Weight 0.1 kg Minimum weight carrier su…" at bounding box center [399, 199] width 559 height 220
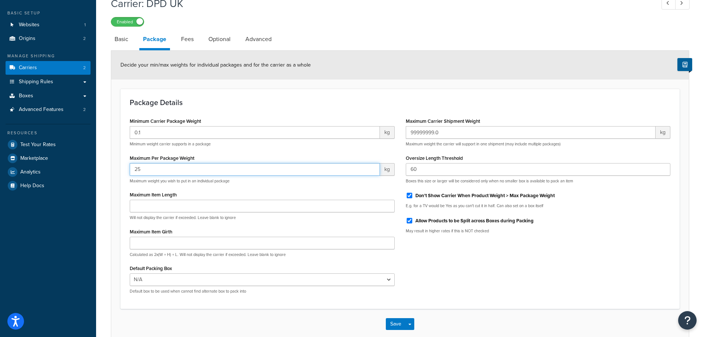
type input "25"
click at [188, 152] on div "Minimum Carrier Package Weight 0.1 kg Minimum weight carrier supports in a pack…" at bounding box center [262, 208] width 276 height 184
click at [396, 327] on button "Save" at bounding box center [396, 324] width 20 height 12
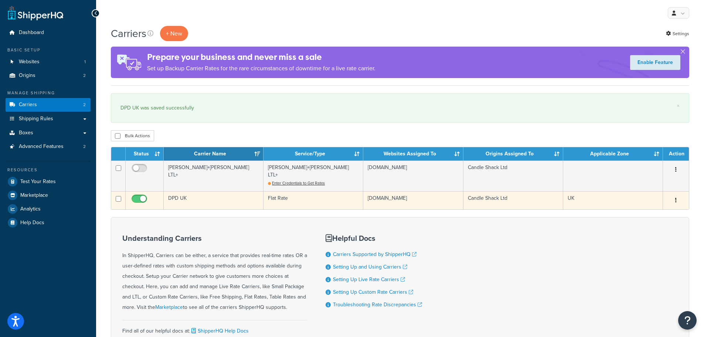
click at [181, 194] on td "DPD UK" at bounding box center [214, 200] width 100 height 18
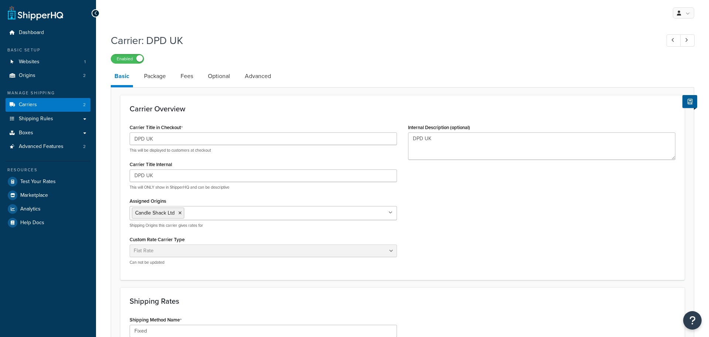
select select "flat"
select select "package"
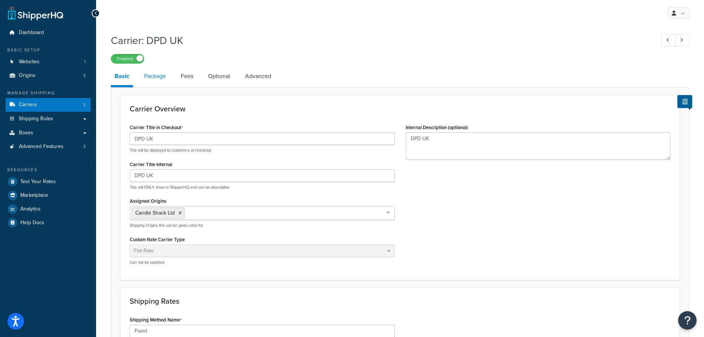
click at [161, 76] on link "Package" at bounding box center [154, 76] width 29 height 18
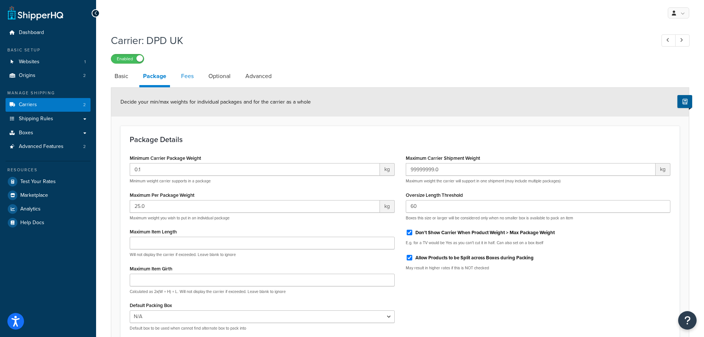
click at [179, 76] on link "Fees" at bounding box center [187, 76] width 20 height 18
select select "AFTER"
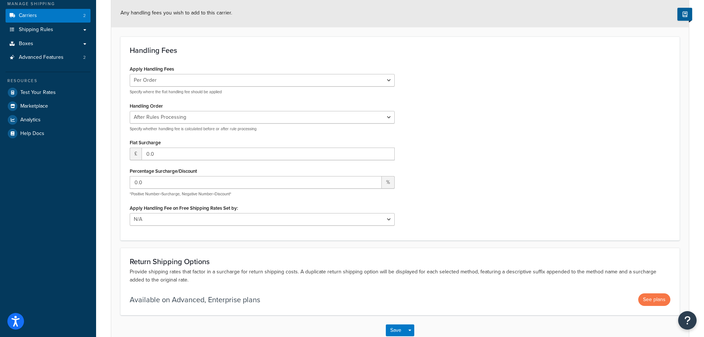
scroll to position [25, 0]
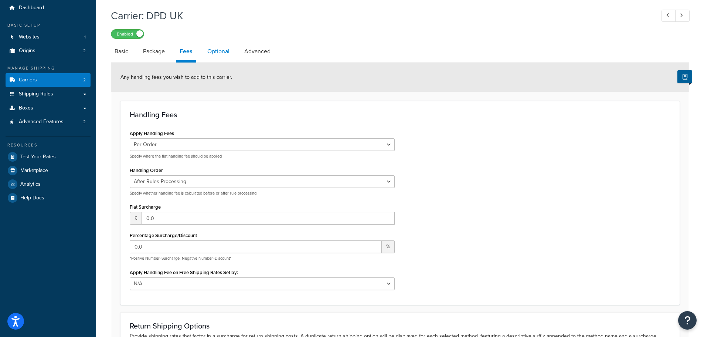
click at [221, 50] on link "Optional" at bounding box center [219, 51] width 30 height 18
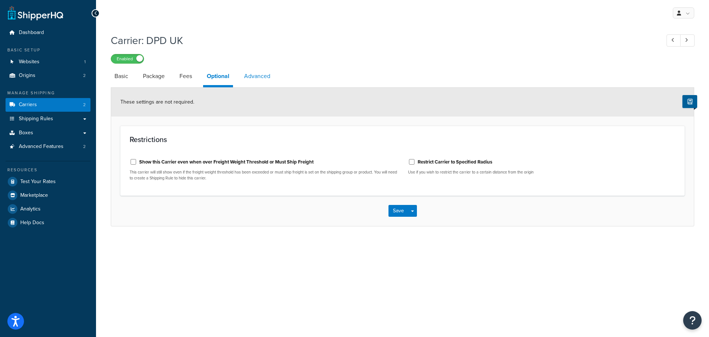
click at [270, 76] on link "Advanced" at bounding box center [258, 76] width 34 height 18
select select "false"
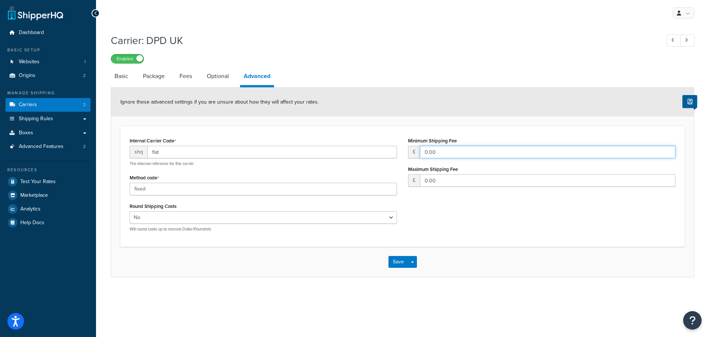
drag, startPoint x: 439, startPoint y: 154, endPoint x: 425, endPoint y: 153, distance: 13.8
click at [426, 153] on input "0.00" at bounding box center [548, 152] width 256 height 13
type input "5.95"
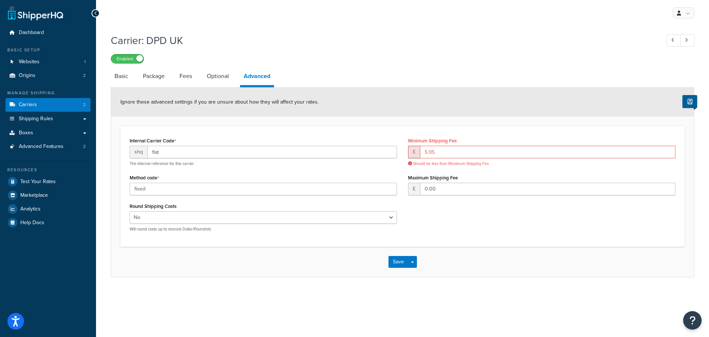
click at [471, 225] on div "Internal Carrier Code shq flat The internal reference for this carrier Method c…" at bounding box center [402, 186] width 557 height 102
drag, startPoint x: 441, startPoint y: 150, endPoint x: 420, endPoint y: 153, distance: 20.9
click at [420, 153] on input "5.95" at bounding box center [548, 152] width 256 height 13
click at [434, 199] on div "Internal Carrier Code shq flat The internal reference for this carrier Method c…" at bounding box center [402, 186] width 557 height 102
click at [400, 262] on button "Save" at bounding box center [399, 262] width 20 height 12
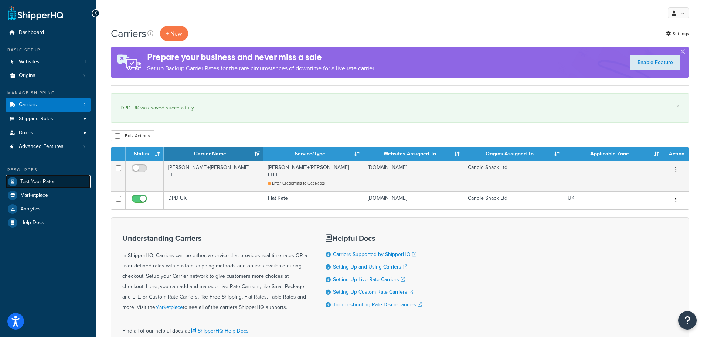
click at [33, 178] on span "Test Your Rates" at bounding box center [37, 181] width 35 height 6
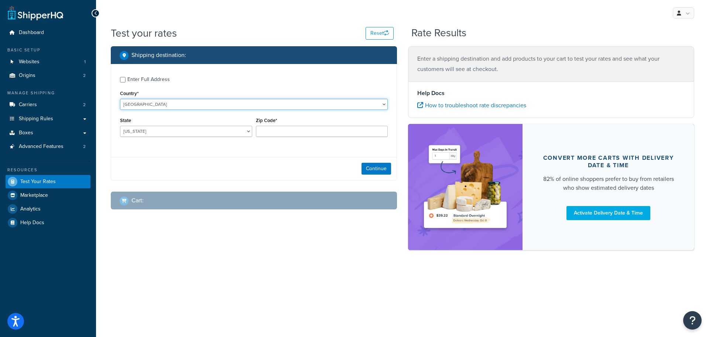
click at [149, 105] on select "United States United Kingdom Afghanistan Åland Islands Albania Algeria American…" at bounding box center [254, 104] width 268 height 11
select select "GB"
click at [120, 99] on select "United States United Kingdom Afghanistan Åland Islands Albania Algeria American…" at bounding box center [254, 104] width 268 height 11
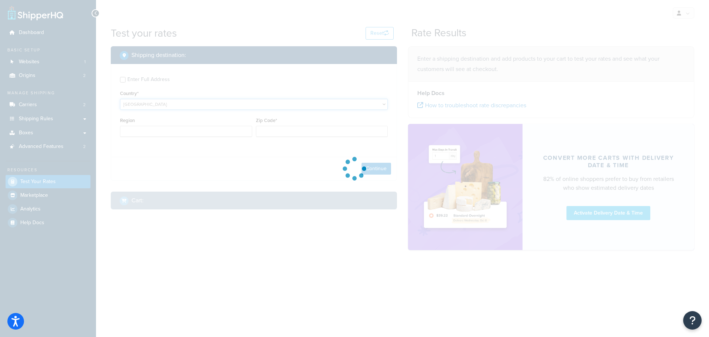
type input "AL"
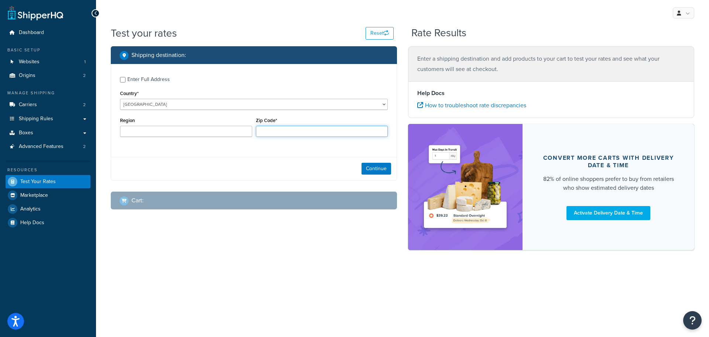
click at [262, 131] on input "Zip Code*" at bounding box center [322, 131] width 132 height 11
type input "FK2 8DR"
type input "Stirling"
click at [379, 168] on button "Continue" at bounding box center [377, 169] width 30 height 12
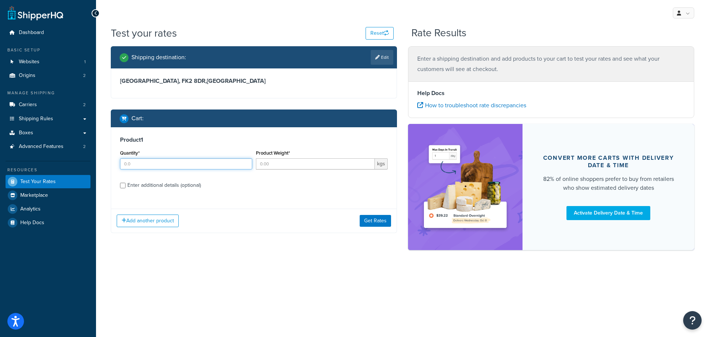
click at [149, 166] on input "Quantity*" at bounding box center [186, 163] width 132 height 11
type input "3"
click at [120, 185] on input "Enter additional details (optional)" at bounding box center [123, 186] width 6 height 6
checkbox input "true"
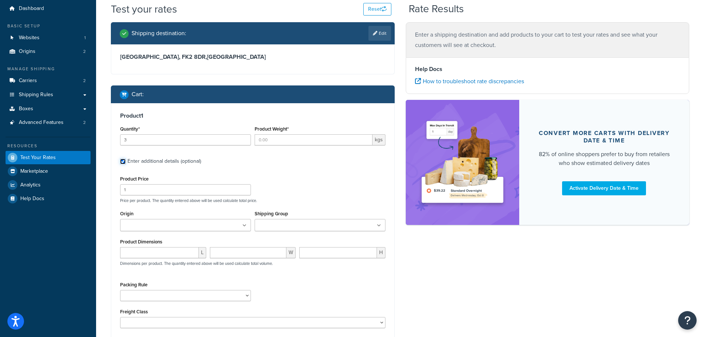
scroll to position [37, 0]
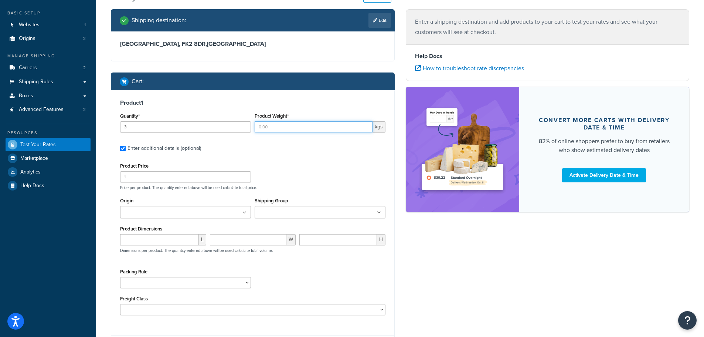
click at [272, 124] on input "Product Weight*" at bounding box center [314, 126] width 118 height 11
type input "2"
type input "12"
click at [277, 152] on label "Enter additional details (optional)" at bounding box center [256, 148] width 258 height 12
click at [126, 151] on input "Enter additional details (optional)" at bounding box center [123, 149] width 6 height 6
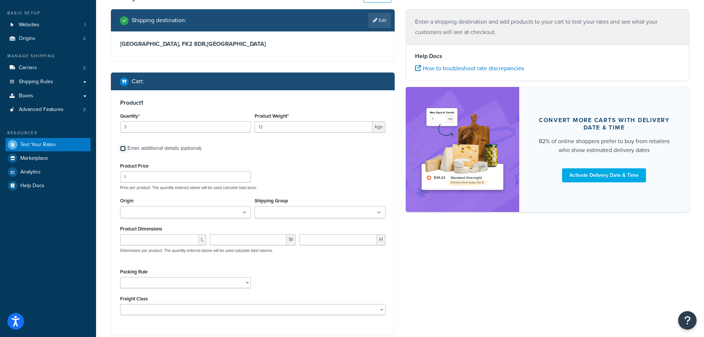
scroll to position [0, 0]
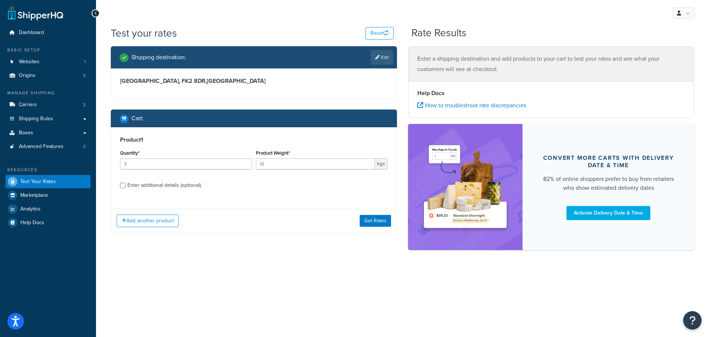
click at [172, 183] on div "Enter additional details (optional)" at bounding box center [164, 185] width 74 height 10
click at [126, 183] on input "Enter additional details (optional)" at bounding box center [123, 186] width 6 height 6
checkbox input "true"
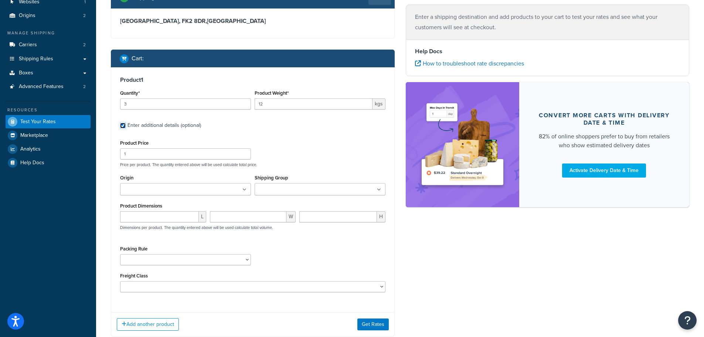
scroll to position [102, 0]
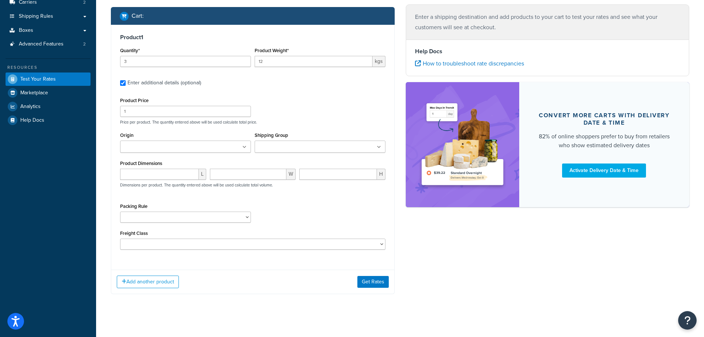
click at [298, 147] on input "Shipping Group" at bounding box center [289, 147] width 65 height 8
click at [304, 127] on div "Product Price 1 Price per product. The quantity entered above will be used calc…" at bounding box center [252, 172] width 265 height 154
click at [217, 152] on ul at bounding box center [185, 146] width 131 height 12
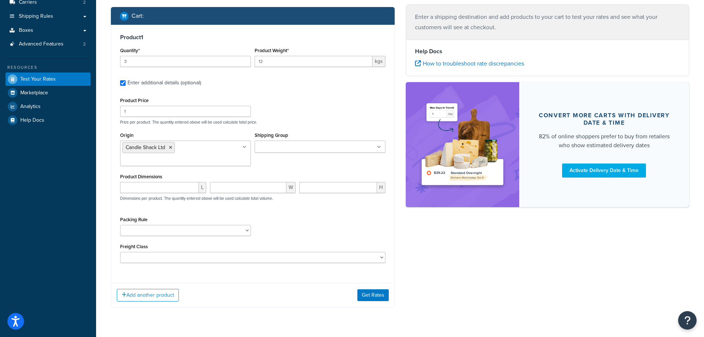
click at [310, 214] on div "Packing Rule" at bounding box center [252, 227] width 269 height 27
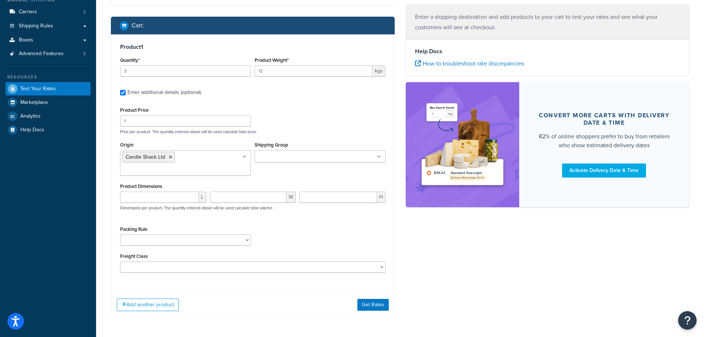
scroll to position [110, 0]
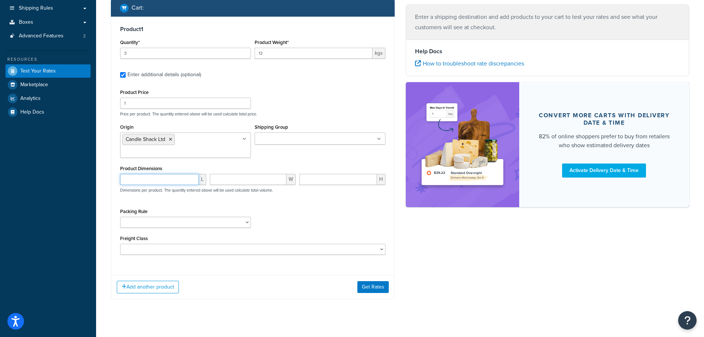
click at [170, 174] on input "number" at bounding box center [159, 179] width 79 height 11
type input "20"
type input "15"
click at [196, 217] on select "Packing Rule" at bounding box center [185, 222] width 131 height 11
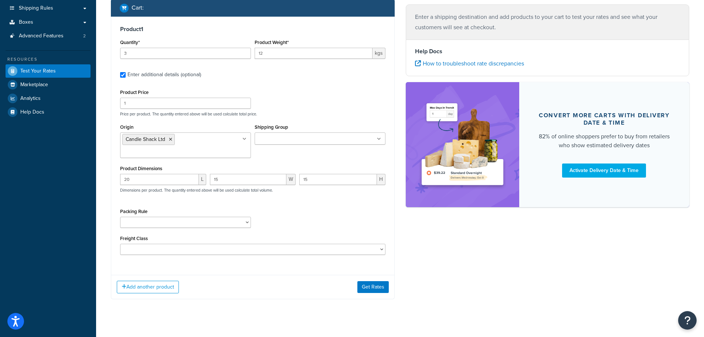
click at [273, 206] on div "Packing Rule" at bounding box center [252, 219] width 269 height 27
click at [369, 281] on button "Get Rates" at bounding box center [372, 287] width 31 height 12
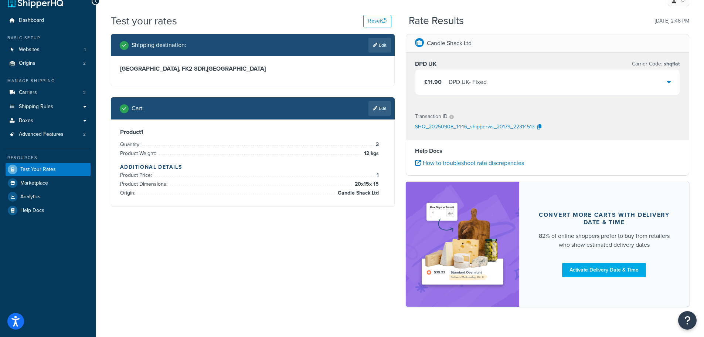
scroll to position [0, 0]
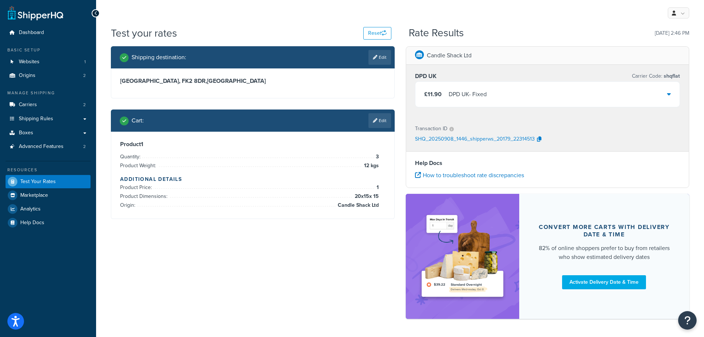
click at [670, 93] on icon at bounding box center [669, 94] width 4 height 6
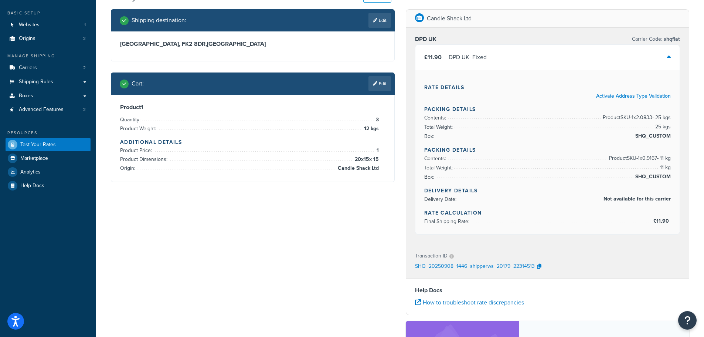
scroll to position [74, 0]
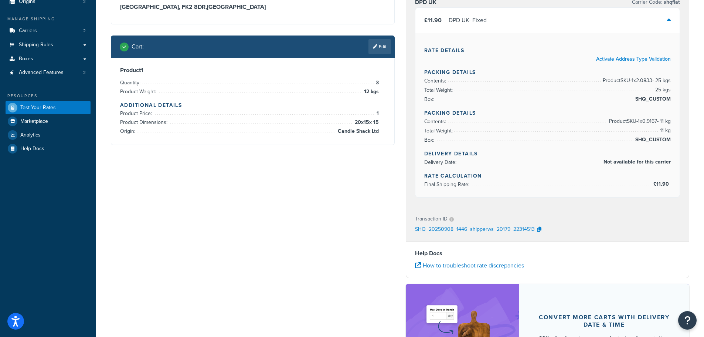
click at [486, 230] on p "SHQ_20250908_1446_shipperws_20179_22314513" at bounding box center [475, 229] width 120 height 11
click at [538, 229] on icon "button" at bounding box center [539, 228] width 4 height 5
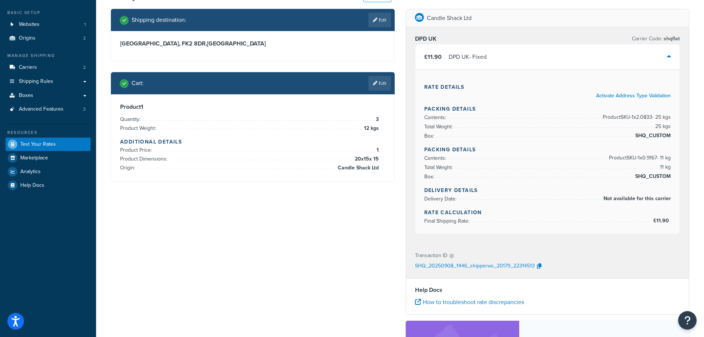
scroll to position [37, 0]
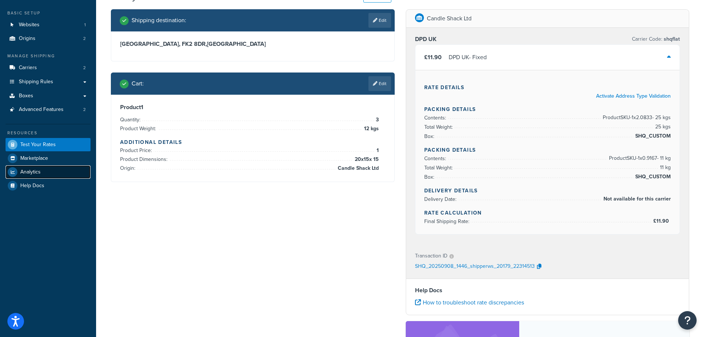
click at [31, 170] on span "Analytics" at bounding box center [30, 172] width 20 height 6
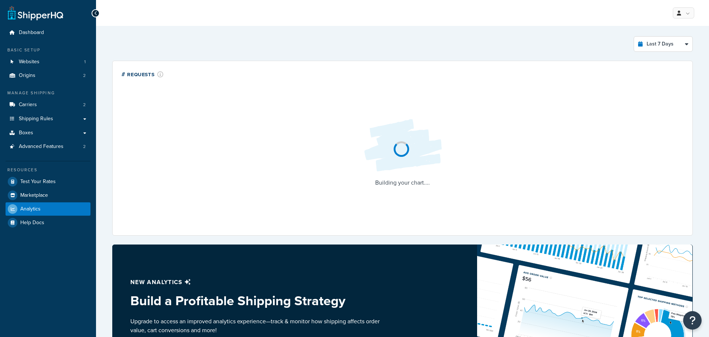
select select "last_7_days"
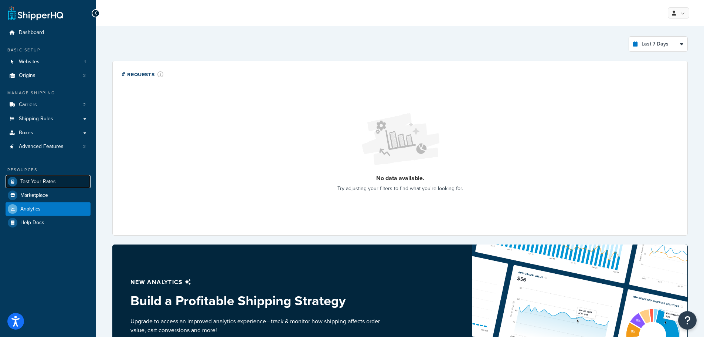
click at [31, 179] on span "Test Your Rates" at bounding box center [37, 181] width 35 height 6
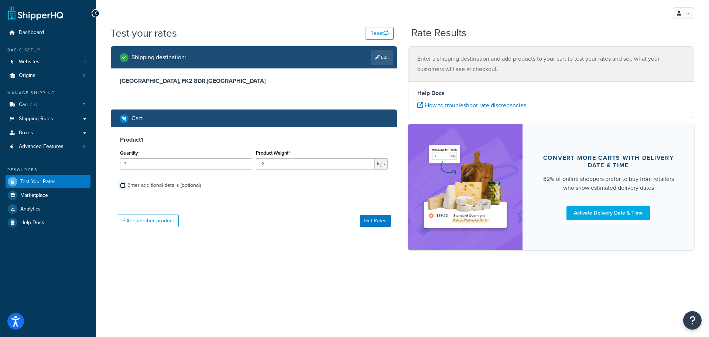
click at [123, 185] on input "Enter additional details (optional)" at bounding box center [123, 186] width 6 height 6
checkbox input "true"
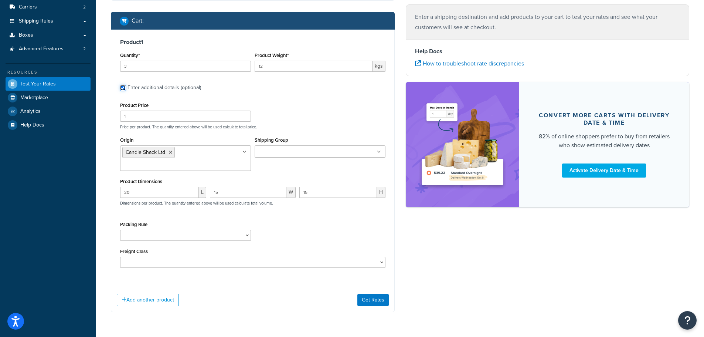
scroll to position [110, 0]
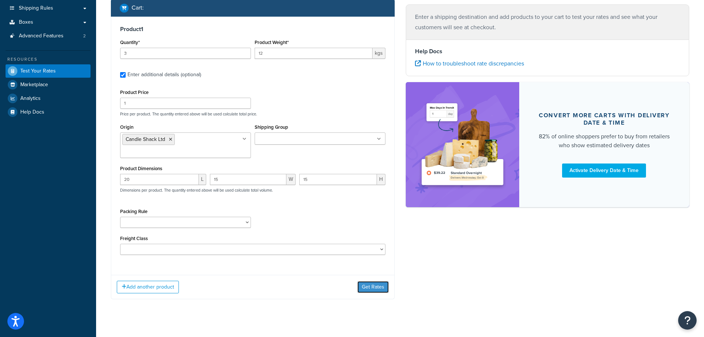
click at [367, 281] on button "Get Rates" at bounding box center [372, 287] width 31 height 12
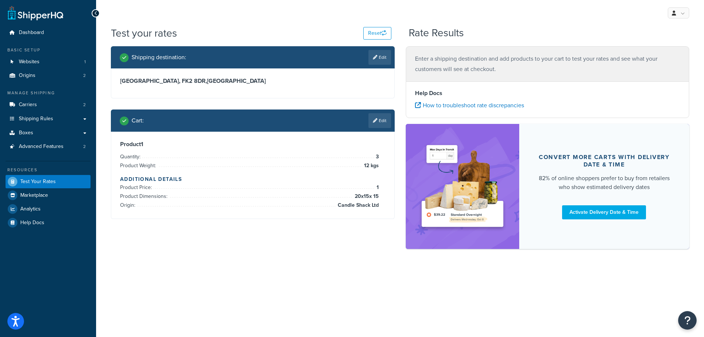
scroll to position [0, 0]
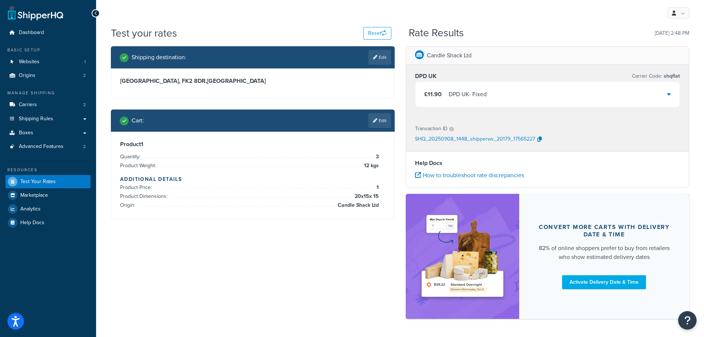
click at [667, 93] on icon at bounding box center [669, 94] width 4 height 6
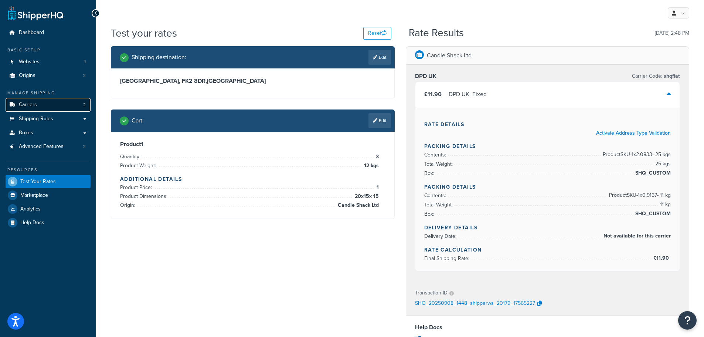
click at [37, 108] on link "Carriers 2" at bounding box center [48, 105] width 85 height 14
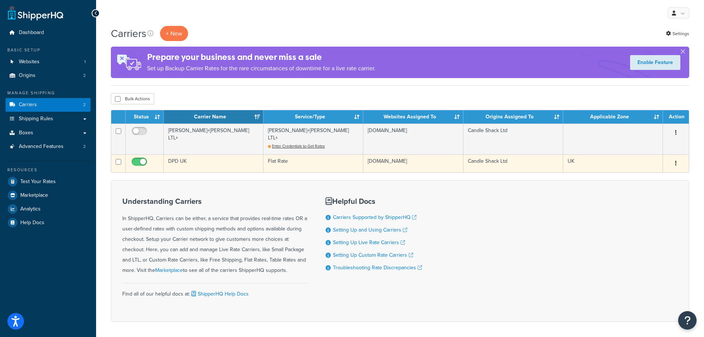
click at [174, 154] on td "DPD UK" at bounding box center [214, 163] width 100 height 18
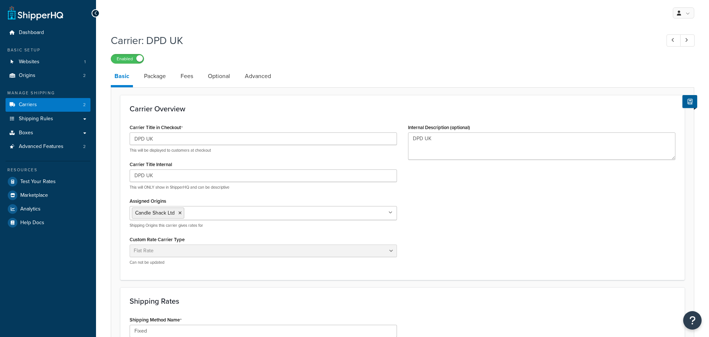
select select "flat"
select select "package"
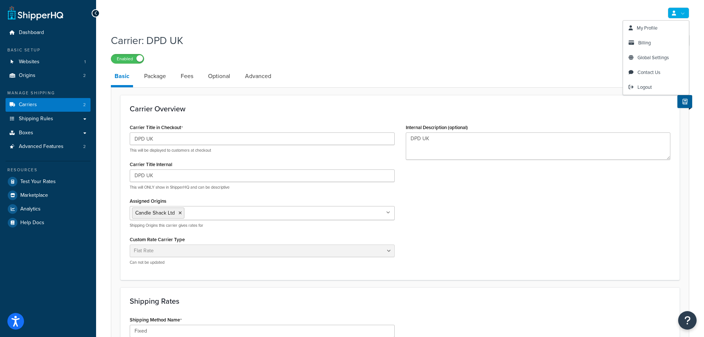
click at [681, 11] on link at bounding box center [678, 12] width 21 height 11
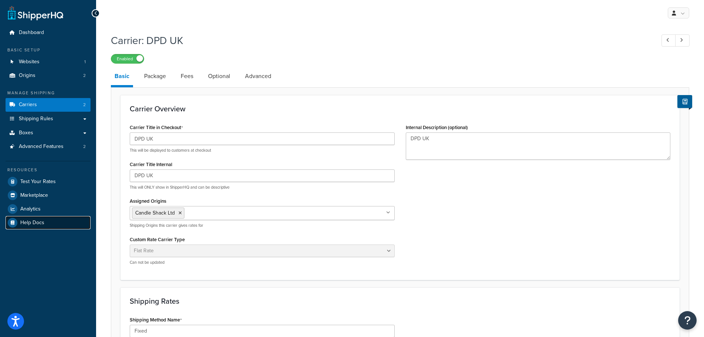
click at [40, 221] on span "Help Docs" at bounding box center [32, 222] width 24 height 6
click at [30, 119] on span "Shipping Rules" at bounding box center [36, 119] width 34 height 6
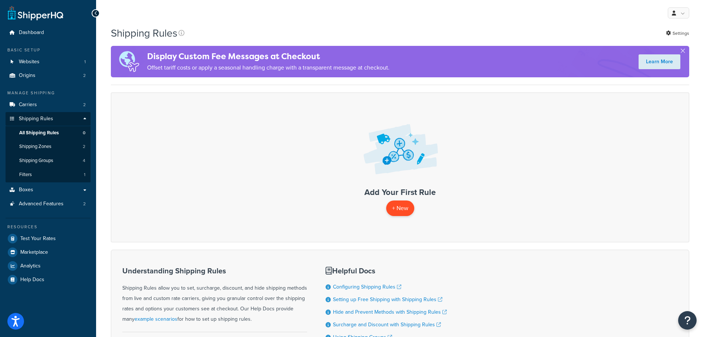
click at [396, 211] on p "+ New" at bounding box center [400, 207] width 28 height 15
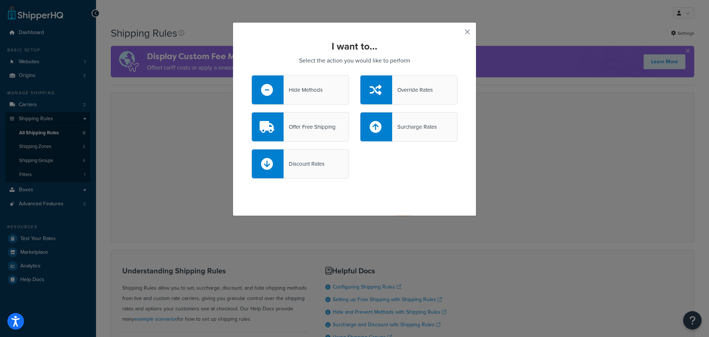
click at [458, 34] on button "button" at bounding box center [457, 35] width 2 height 2
